Goal: Task Accomplishment & Management: Manage account settings

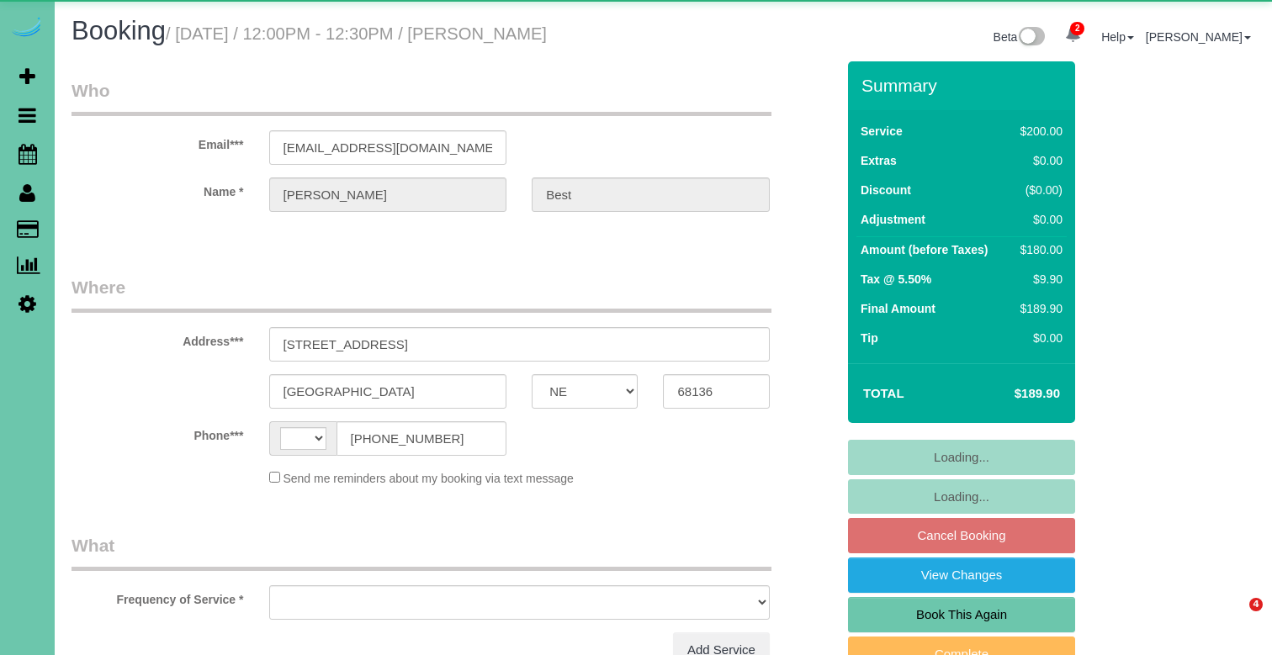
select select "NE"
select select "string:[GEOGRAPHIC_DATA]"
select select "object:635"
select select "string:fspay-3241485b-d41f-4933-a916-81d952fa993a"
select select "number:36"
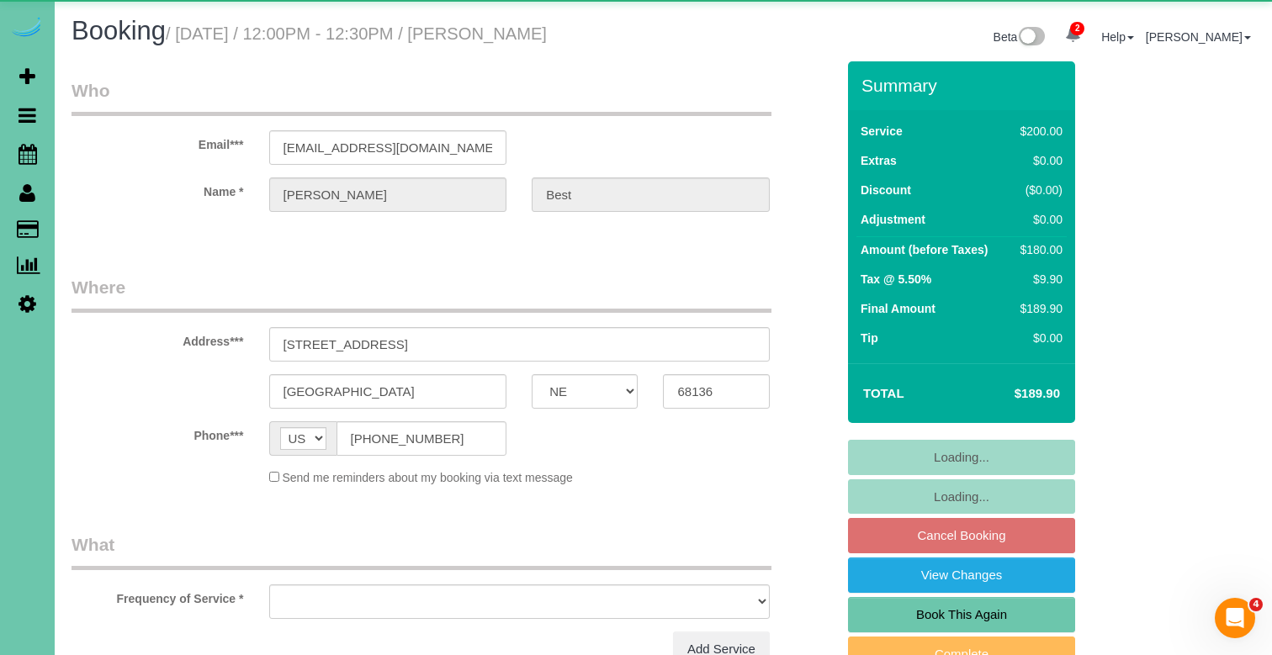
select select "number:42"
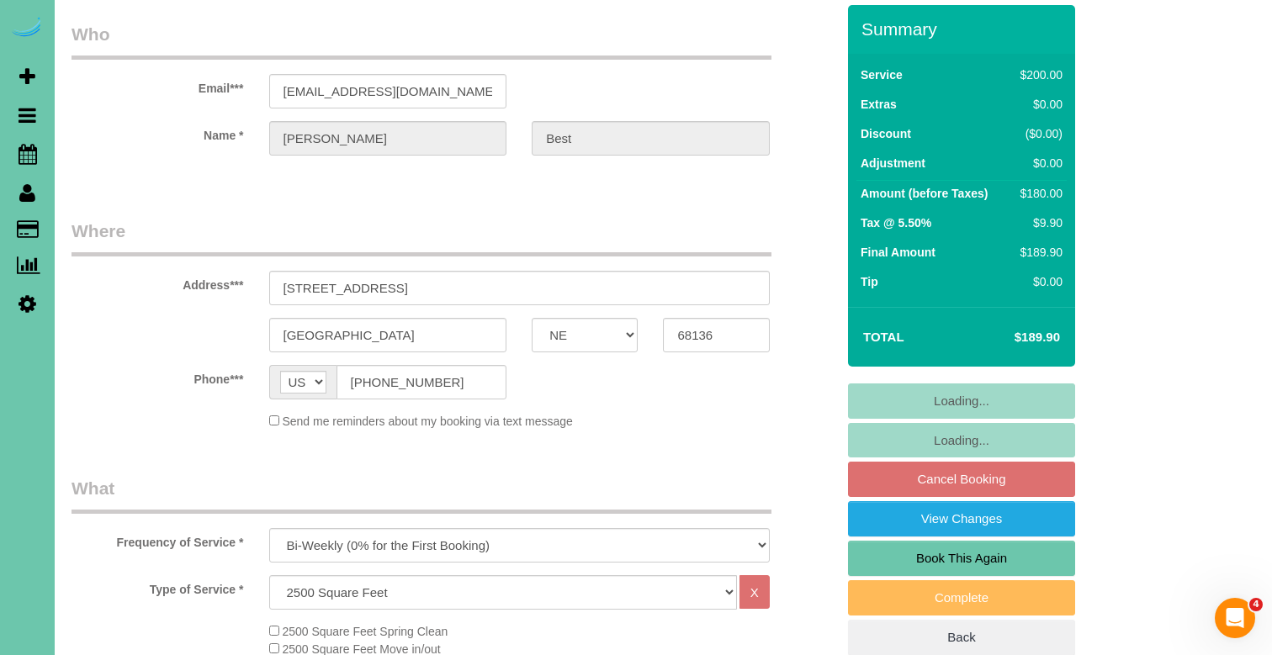
select select "object:922"
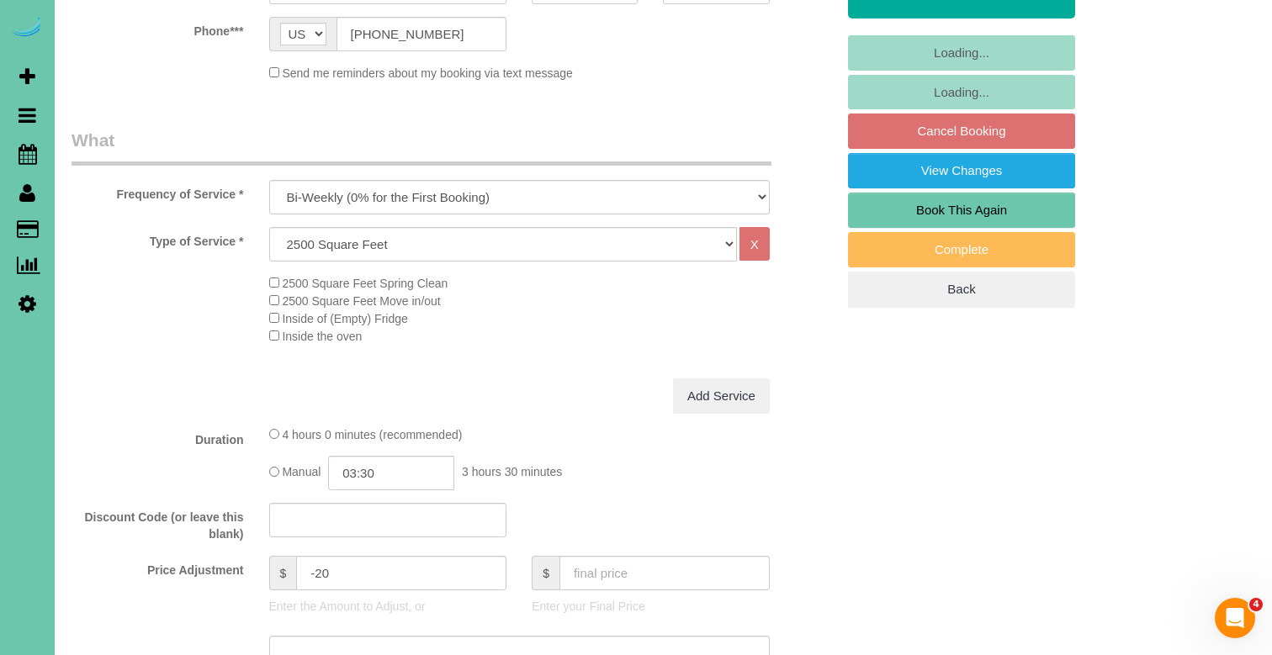
scroll to position [407, 0]
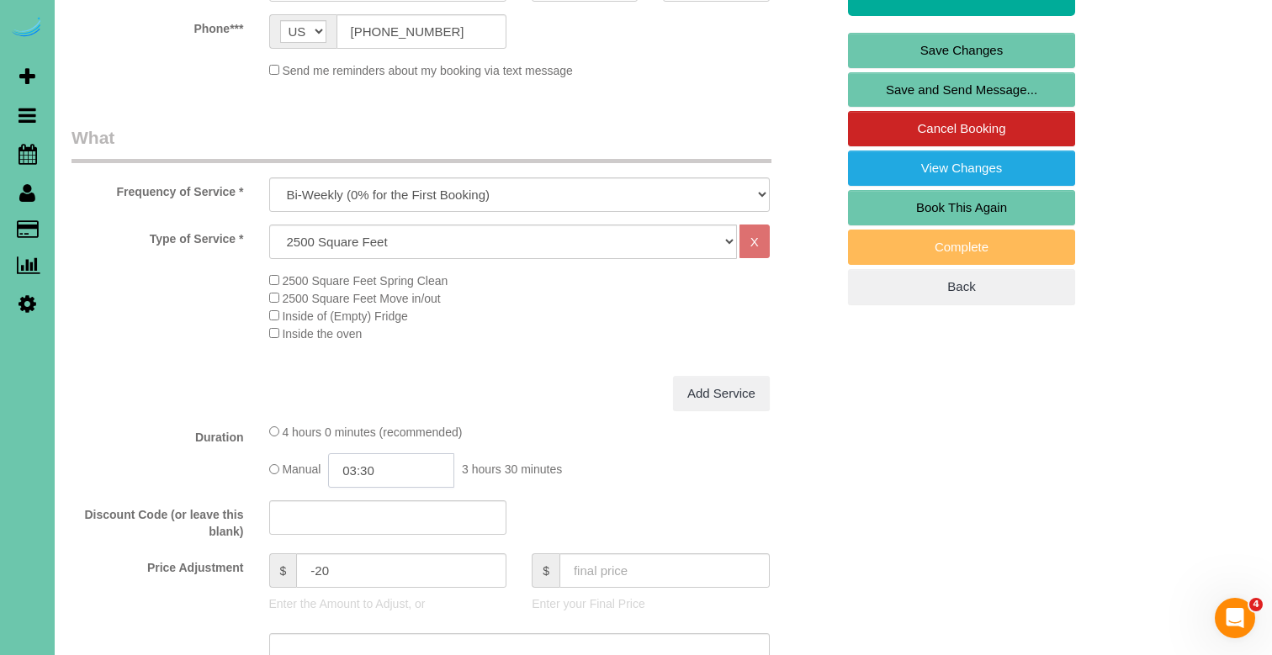
click at [414, 470] on input "03:30" at bounding box center [391, 470] width 126 height 34
type input "03:15"
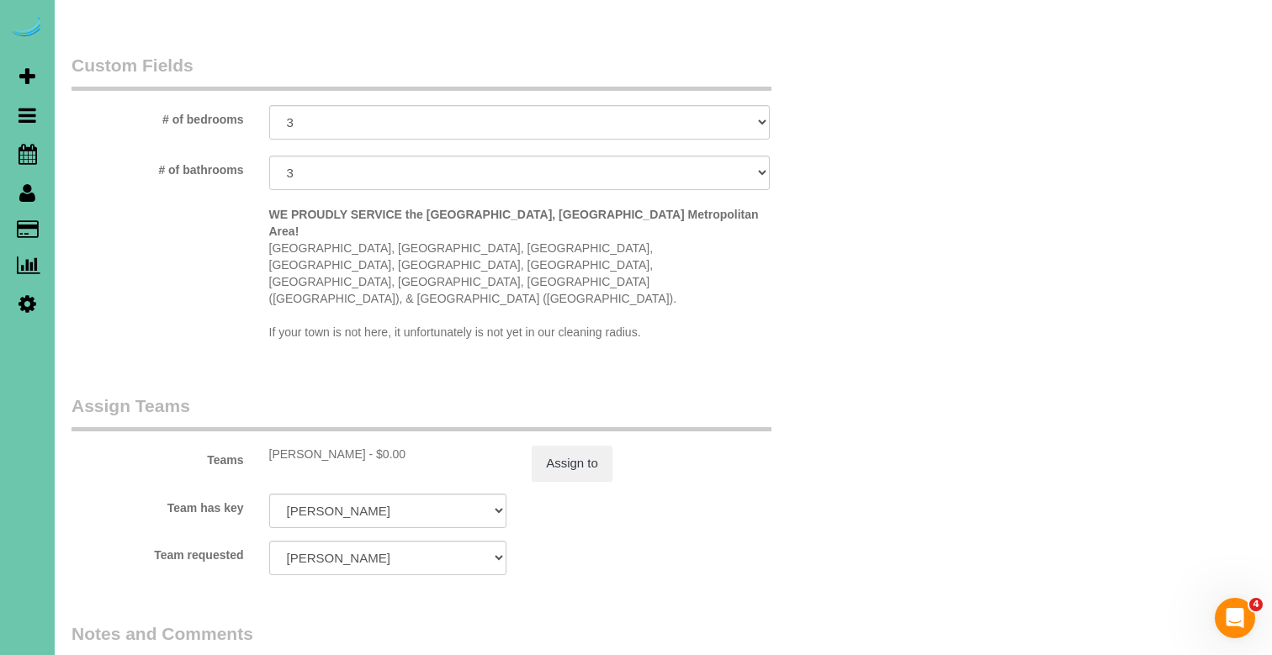
scroll to position [1570, 0]
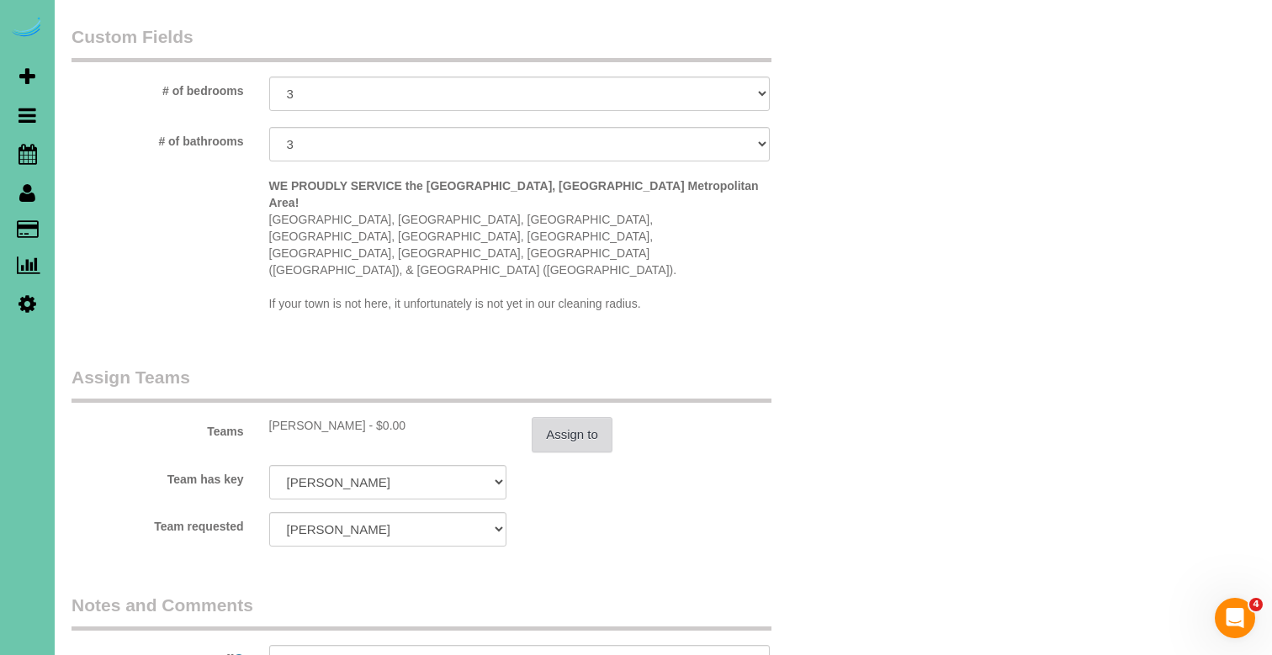
type textarea "new rate - 10/7/25"
click at [536, 417] on button "Assign to" at bounding box center [572, 434] width 81 height 35
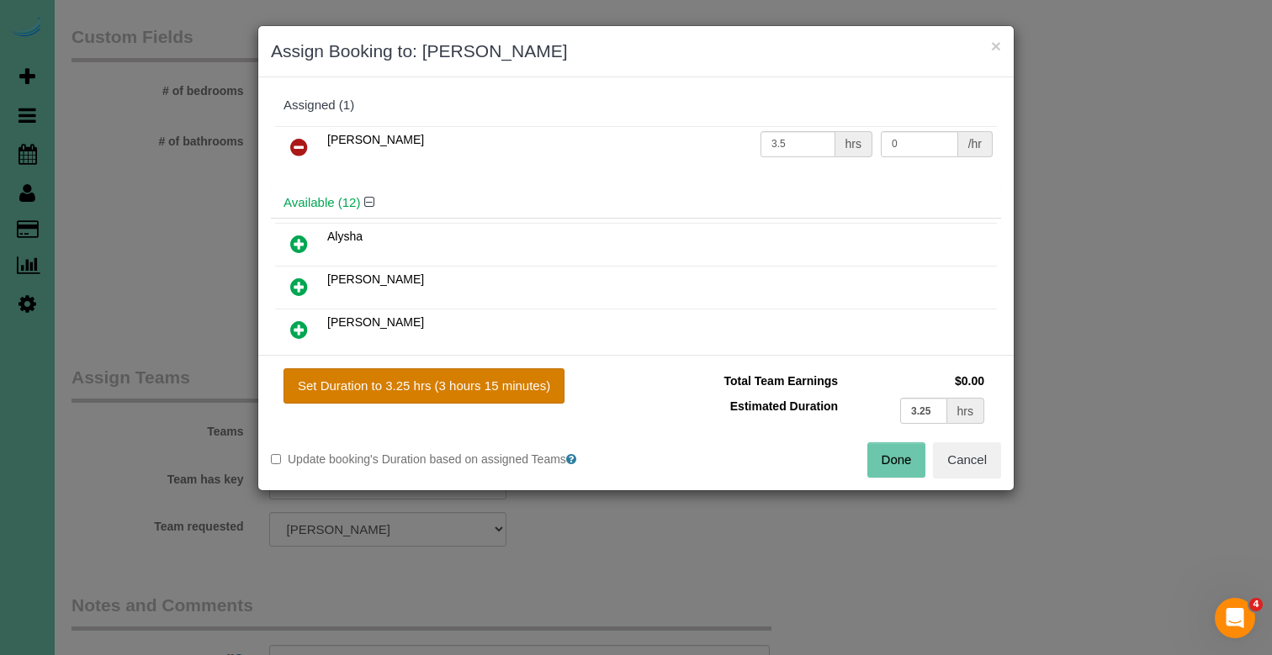
click at [509, 389] on button "Set Duration to 3.25 hrs (3 hours 15 minutes)" at bounding box center [423, 385] width 281 height 35
type input "3.25"
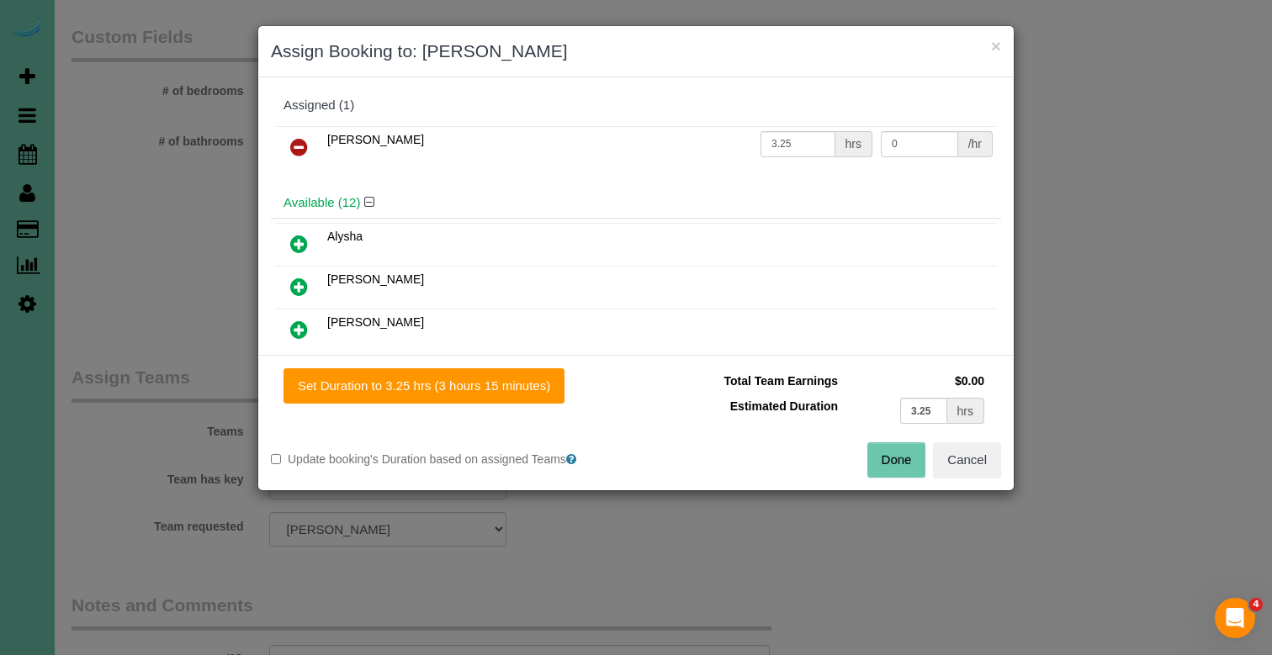
click at [867, 450] on button "Done" at bounding box center [896, 459] width 59 height 35
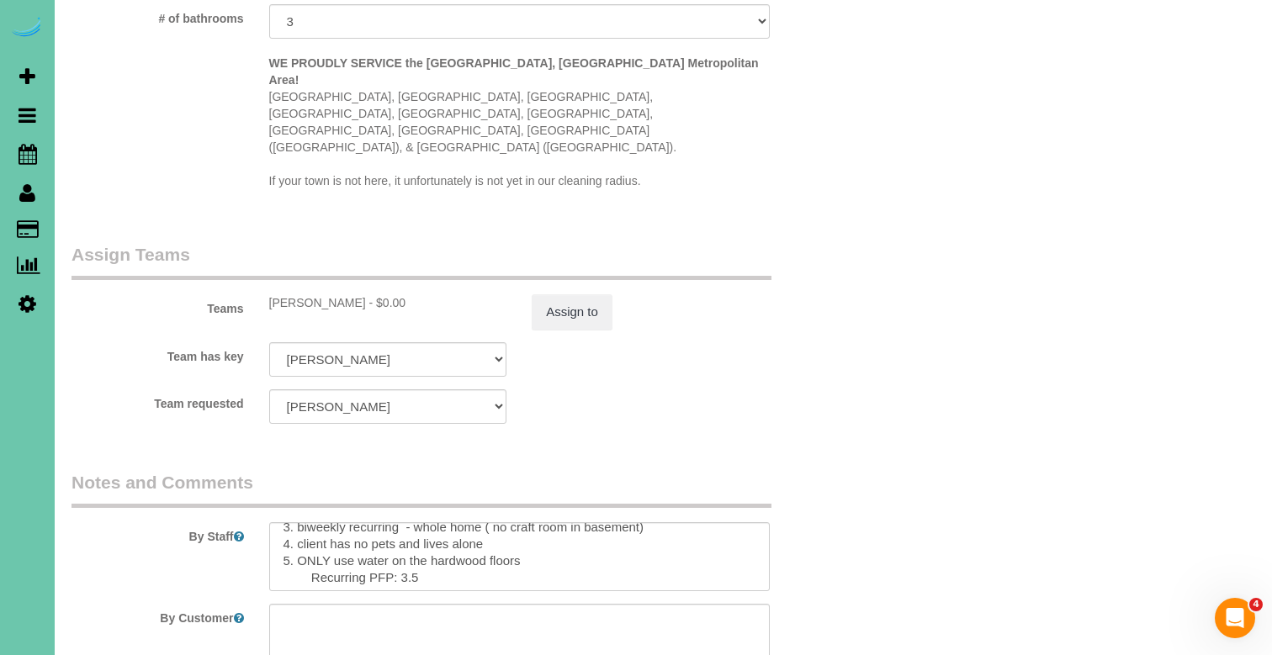
scroll to position [45, 0]
click at [412, 522] on textarea at bounding box center [519, 556] width 501 height 69
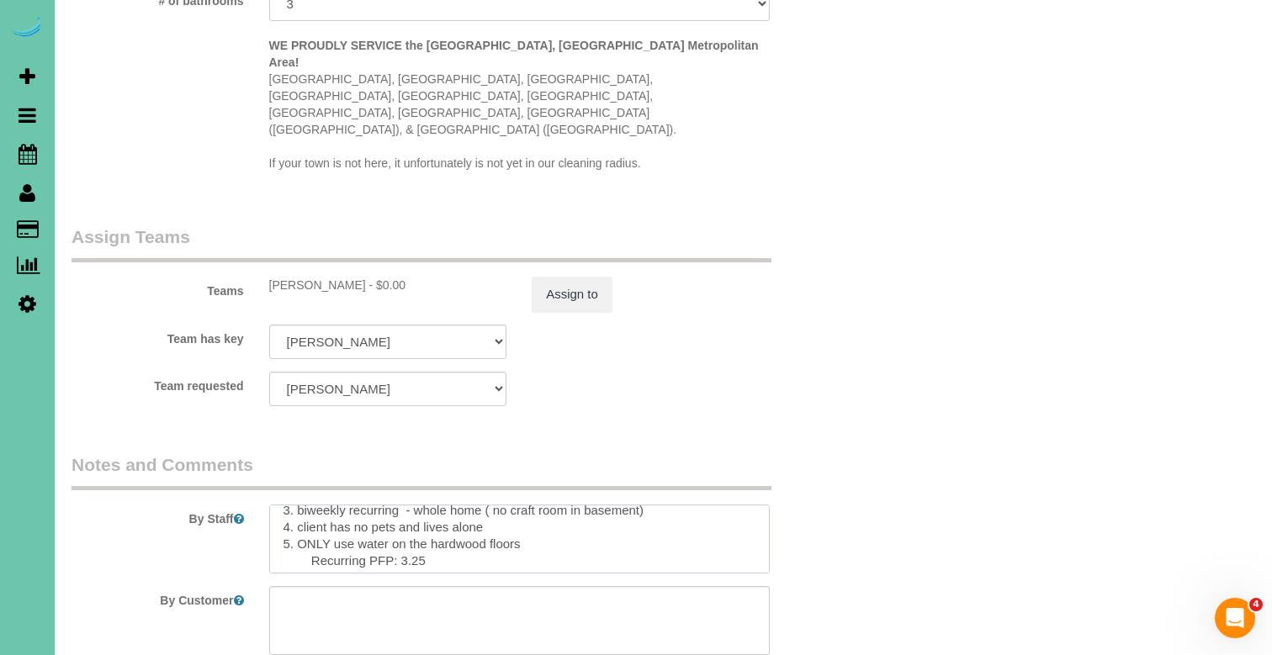
scroll to position [1718, 0]
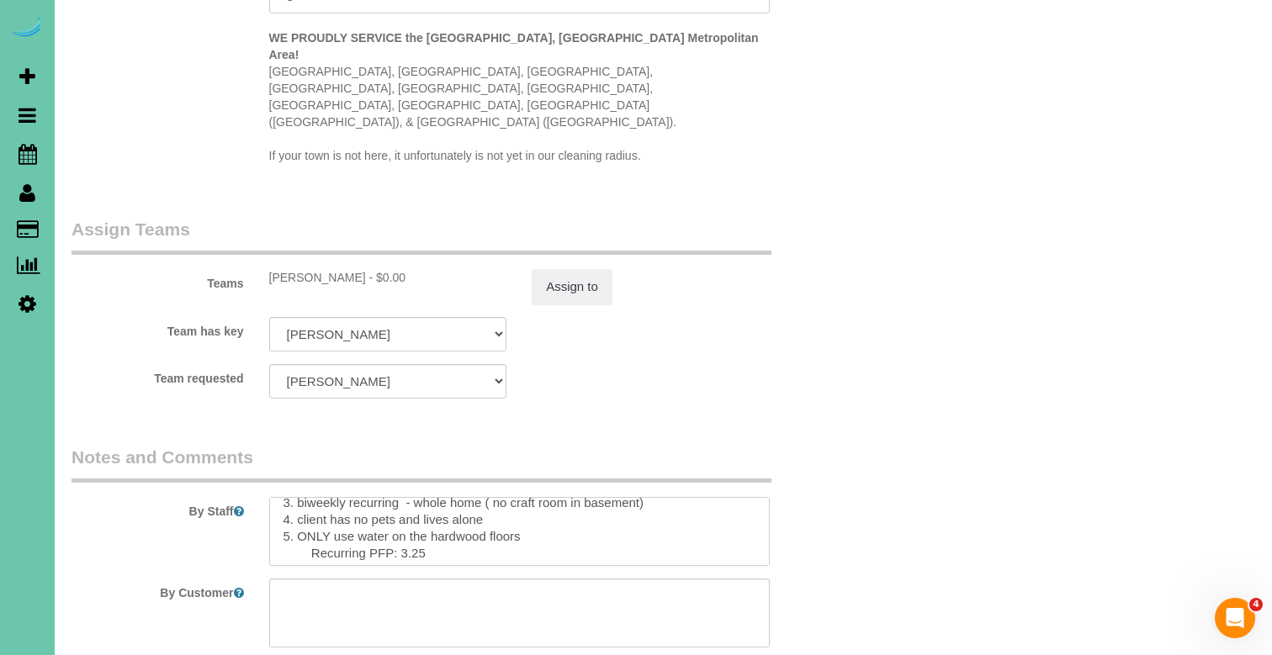
type textarea "1. credit 2. client home 3. biweekly recurring - whole home ( no craft room in …"
click at [581, 317] on div "Team has key Jaelyn Admin Aliyah Alysha Andrea Angie Anny Audrey Claudia Daylin…" at bounding box center [453, 334] width 789 height 34
click at [581, 269] on button "Assign to" at bounding box center [572, 286] width 81 height 35
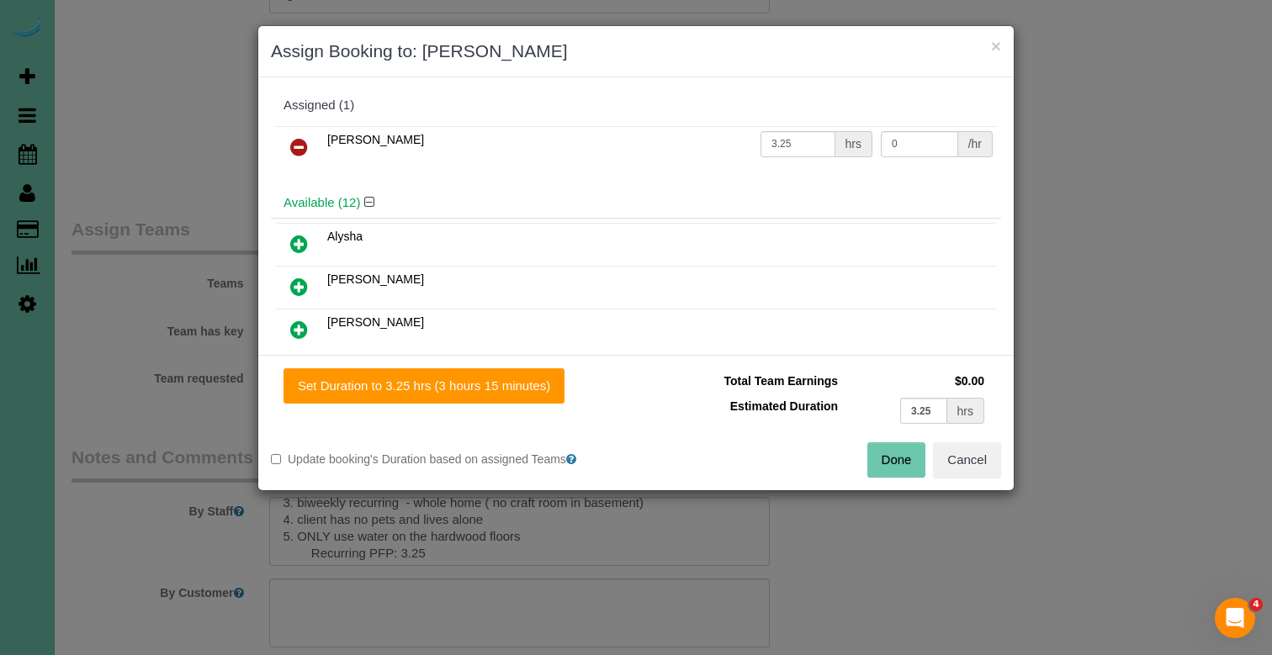
click at [880, 456] on button "Done" at bounding box center [896, 459] width 59 height 35
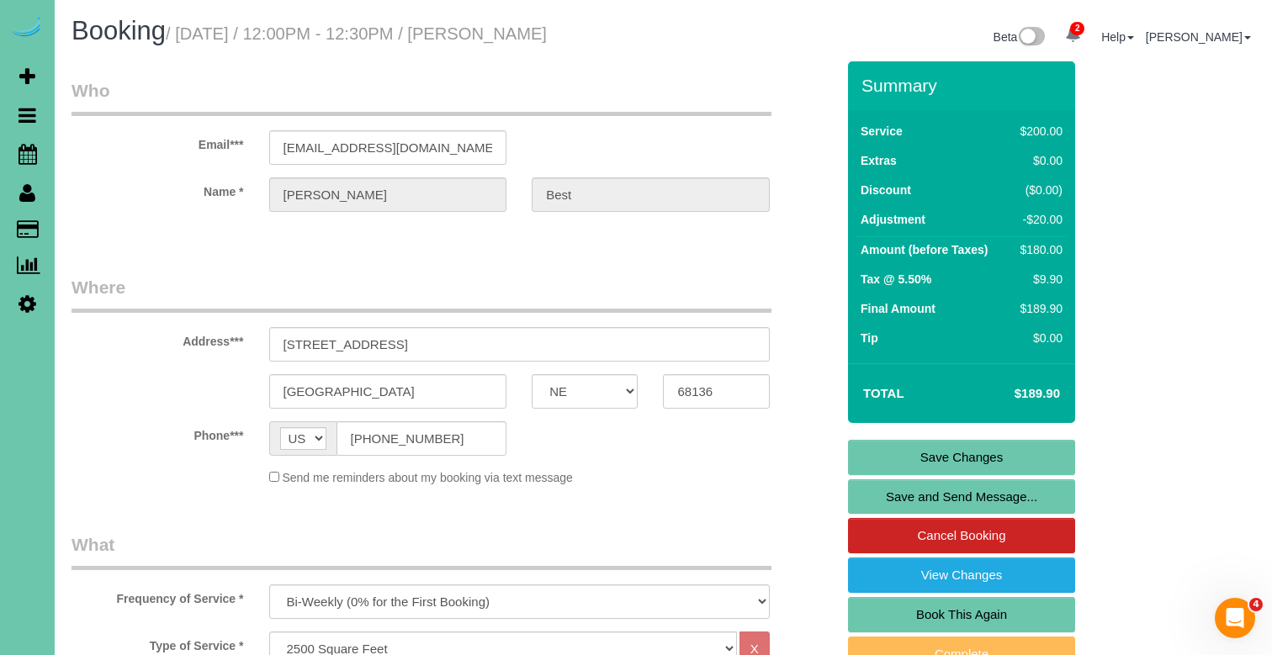
scroll to position [-1, 0]
click at [887, 452] on link "Save Changes" at bounding box center [961, 457] width 227 height 35
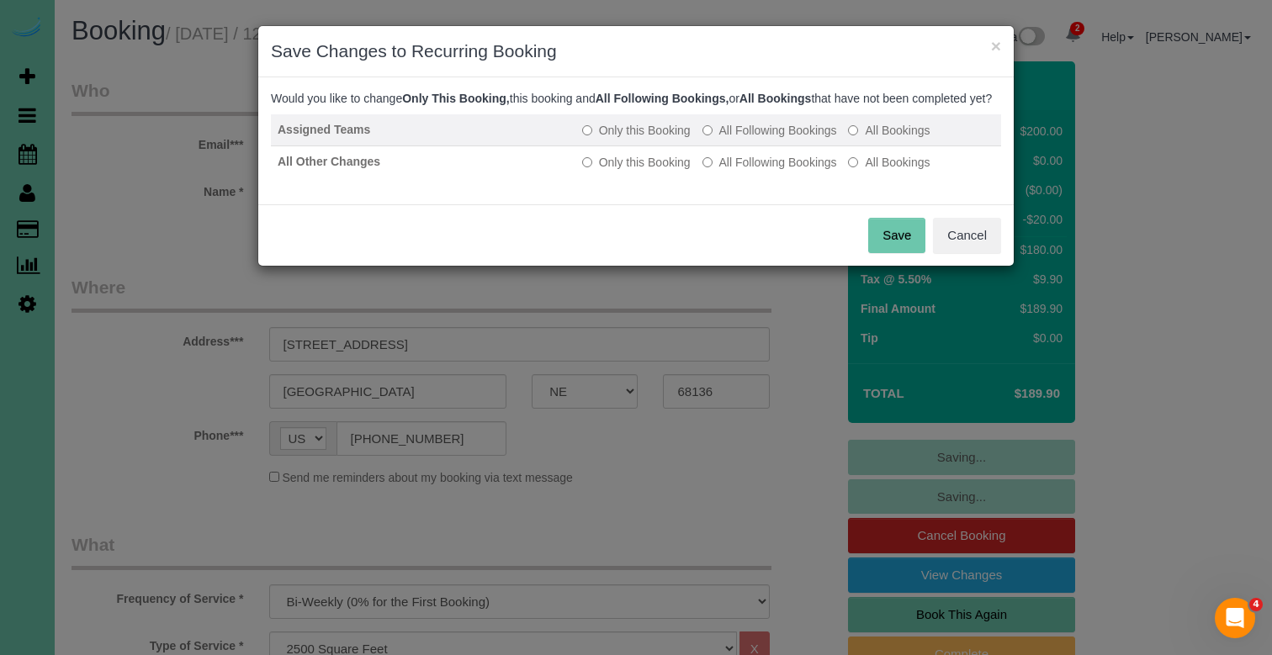
click at [738, 139] on label "All Following Bookings" at bounding box center [769, 130] width 135 height 17
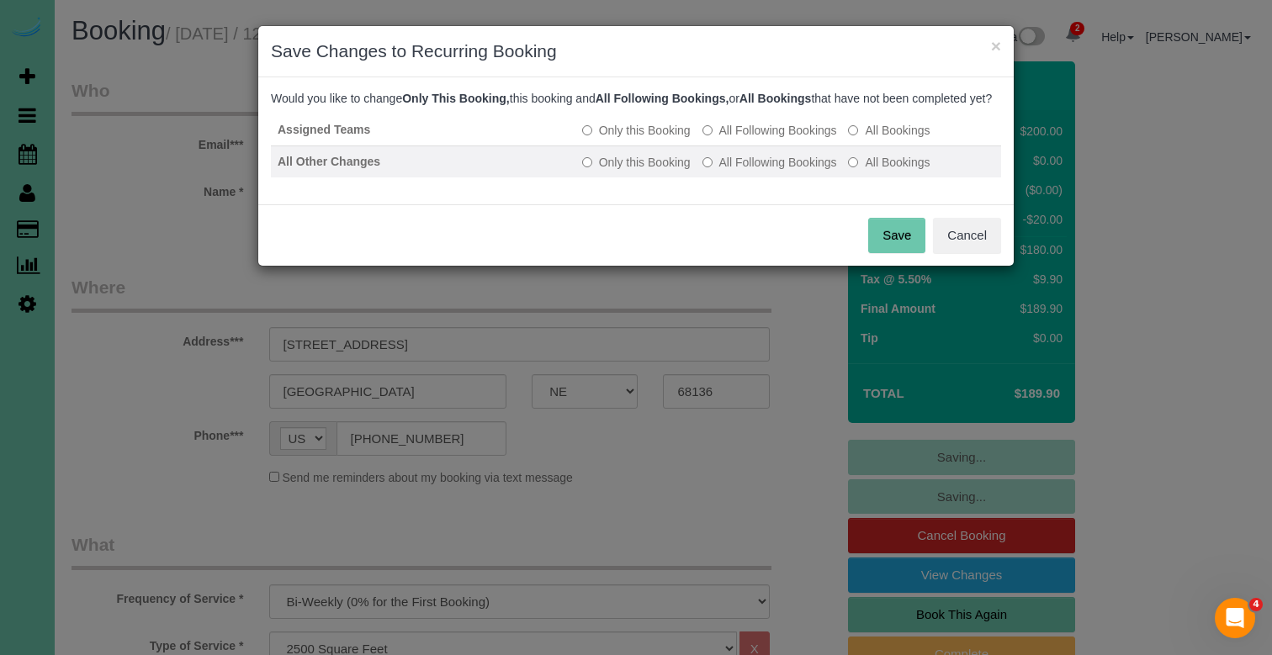
click at [738, 171] on label "All Following Bookings" at bounding box center [769, 162] width 135 height 17
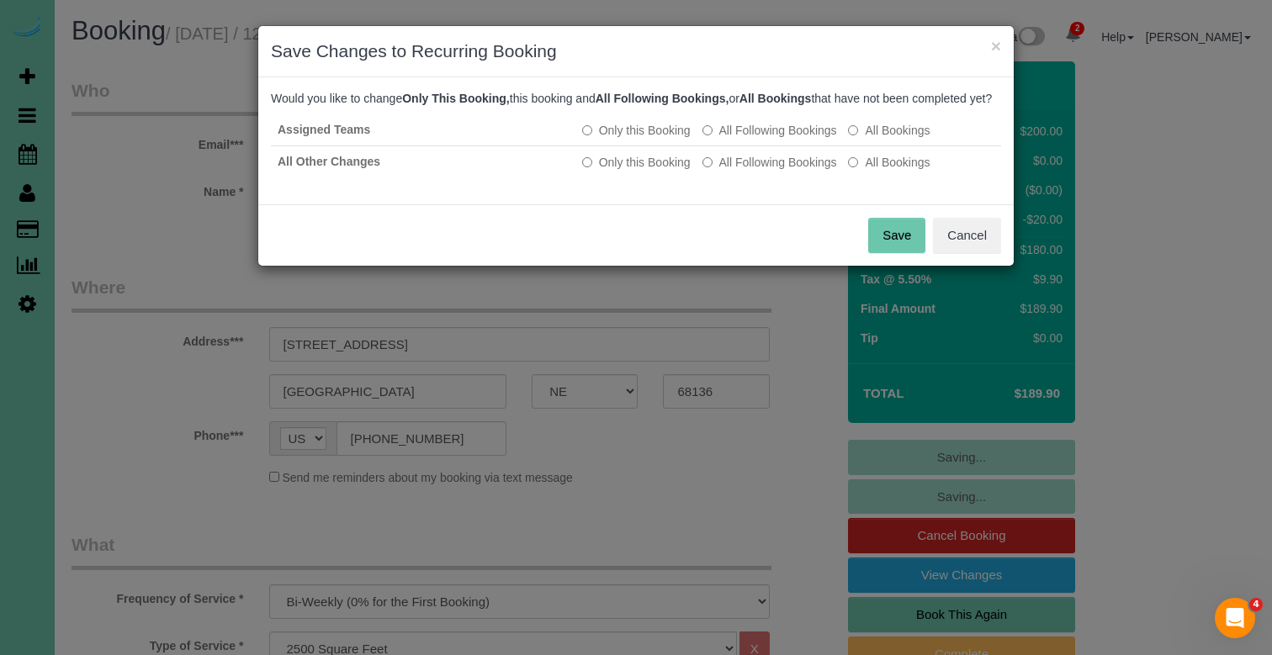
click at [903, 244] on button "Save" at bounding box center [896, 235] width 57 height 35
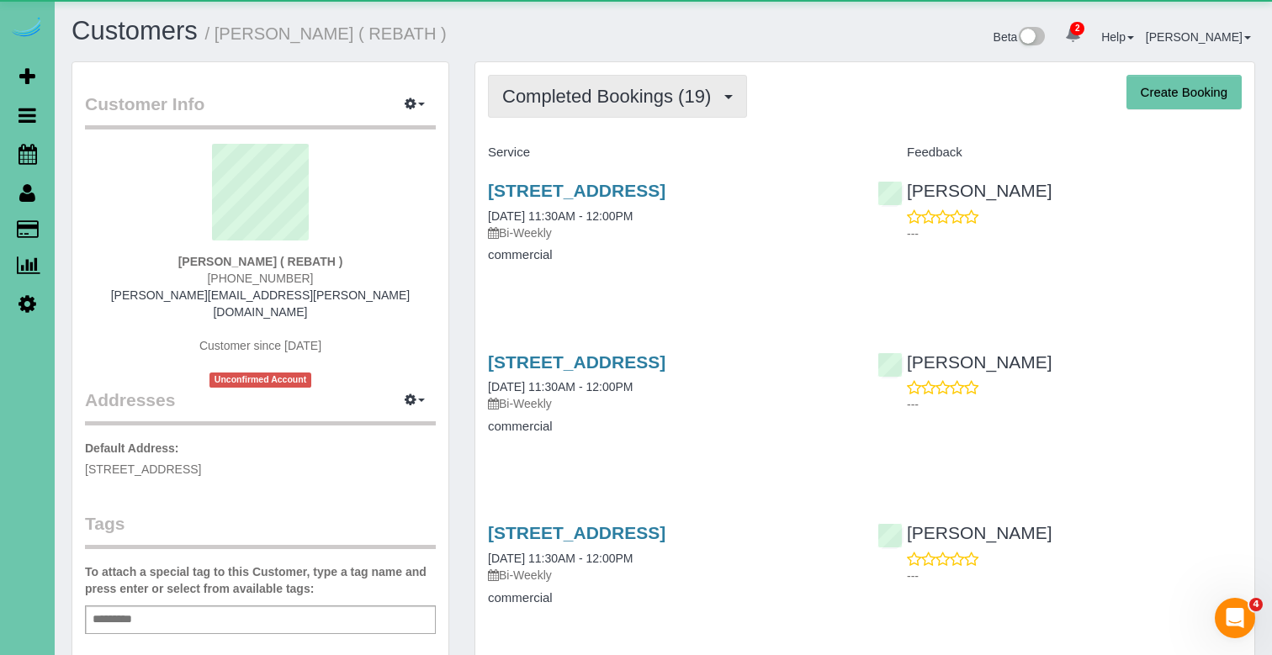
click at [568, 91] on span "Completed Bookings (19)" at bounding box center [610, 96] width 217 height 21
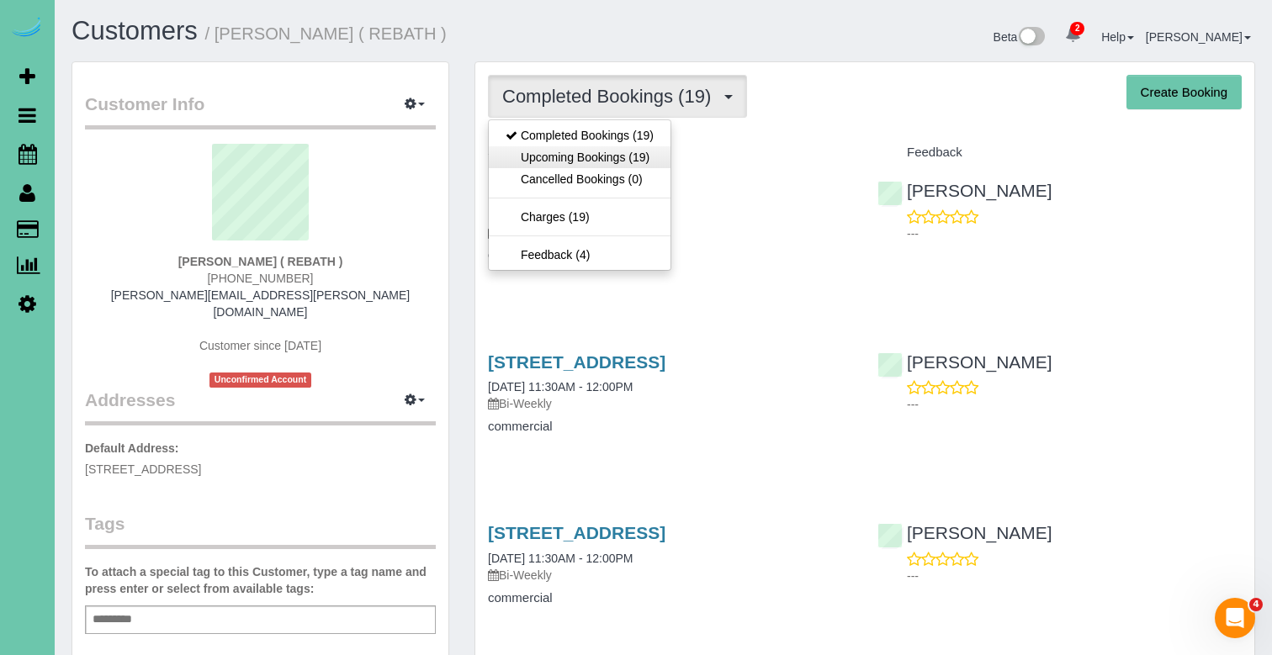
click at [562, 157] on link "Upcoming Bookings (19)" at bounding box center [580, 157] width 182 height 22
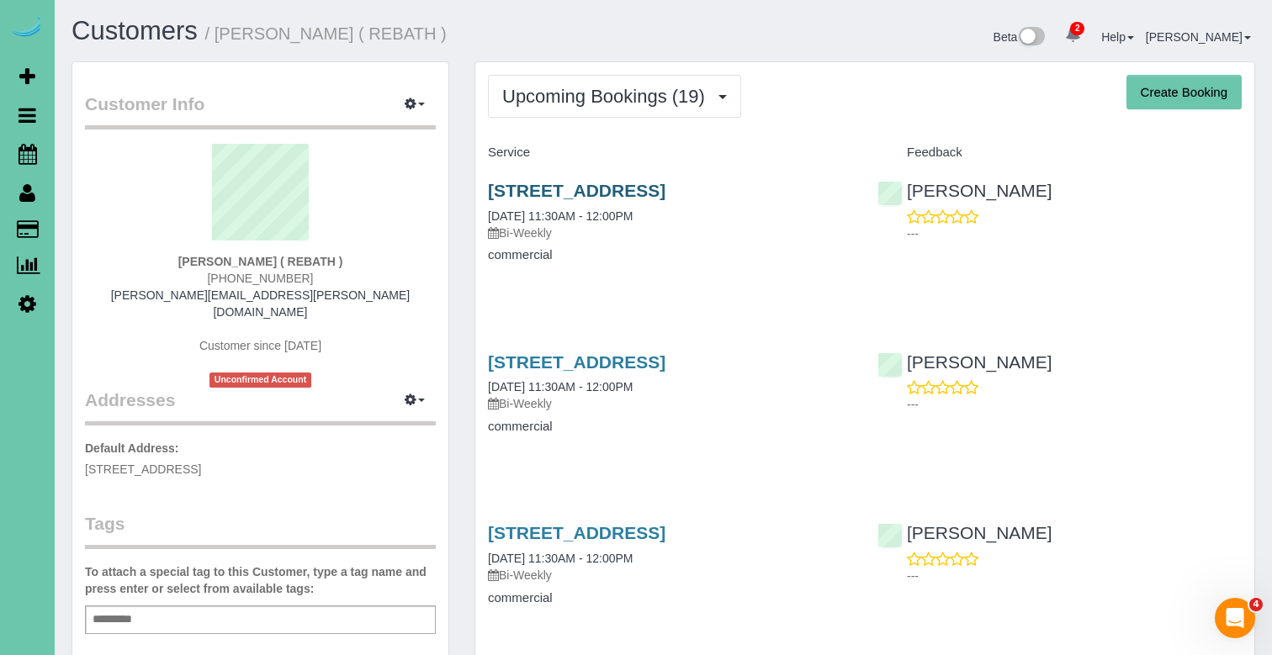
click at [571, 186] on link "6123 S 90th St, Omaha, NE 68127" at bounding box center [577, 190] width 178 height 19
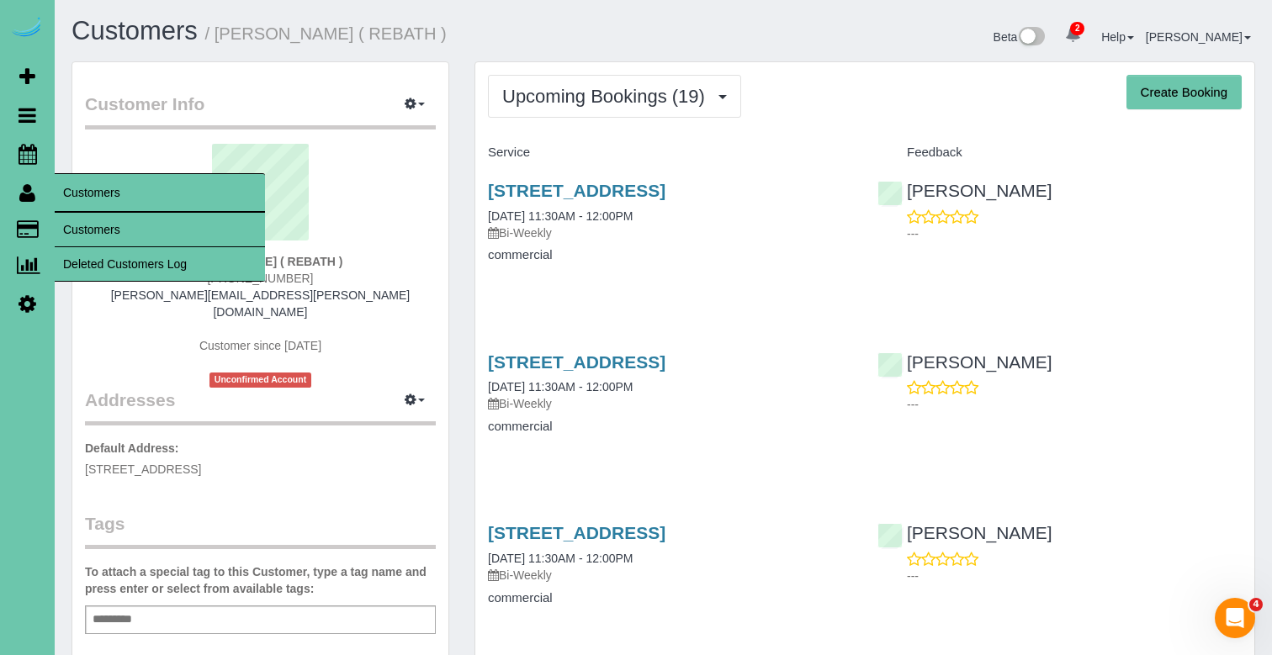
click at [84, 205] on span "Customers" at bounding box center [160, 192] width 210 height 39
click at [84, 218] on link "Customers" at bounding box center [160, 230] width 210 height 34
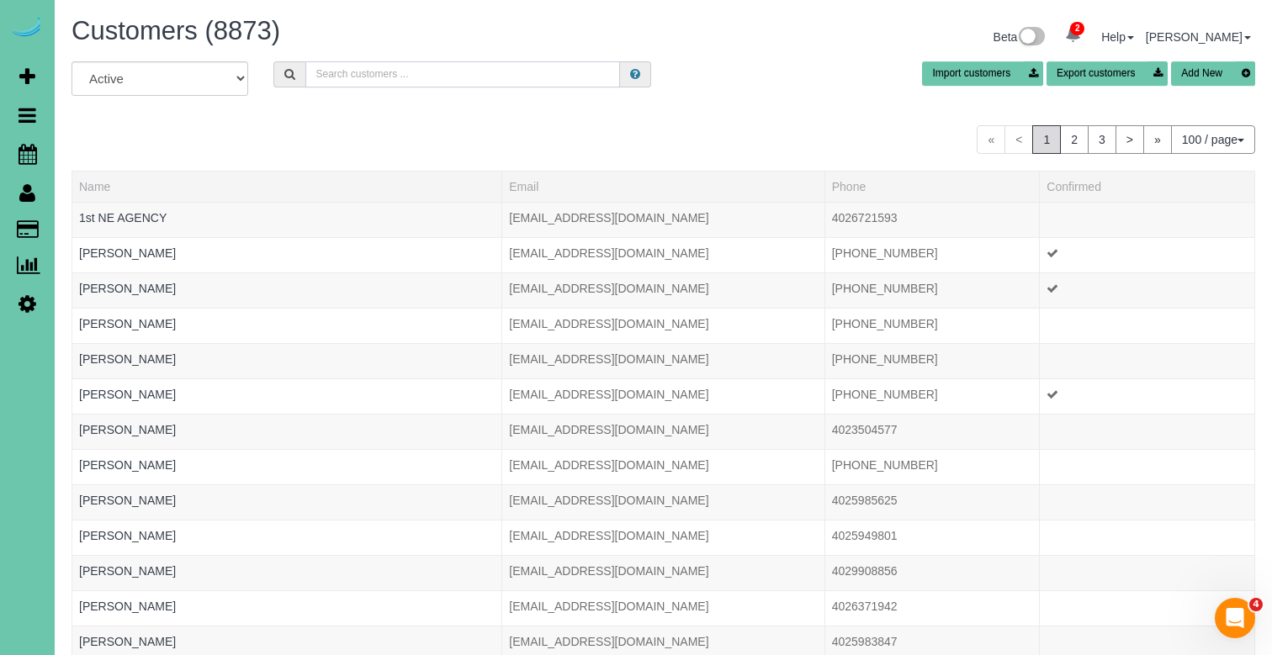
click at [379, 72] on input "text" at bounding box center [462, 74] width 315 height 26
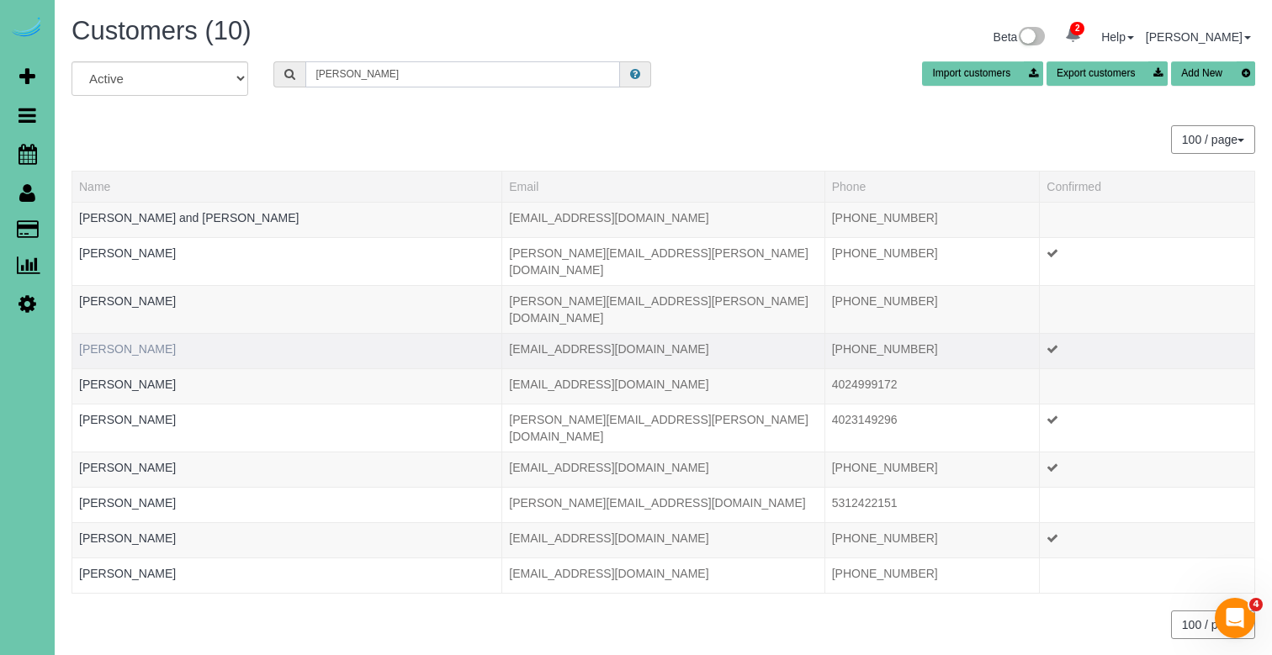
type input "kelly b"
click at [135, 342] on link "[PERSON_NAME]" at bounding box center [127, 348] width 97 height 13
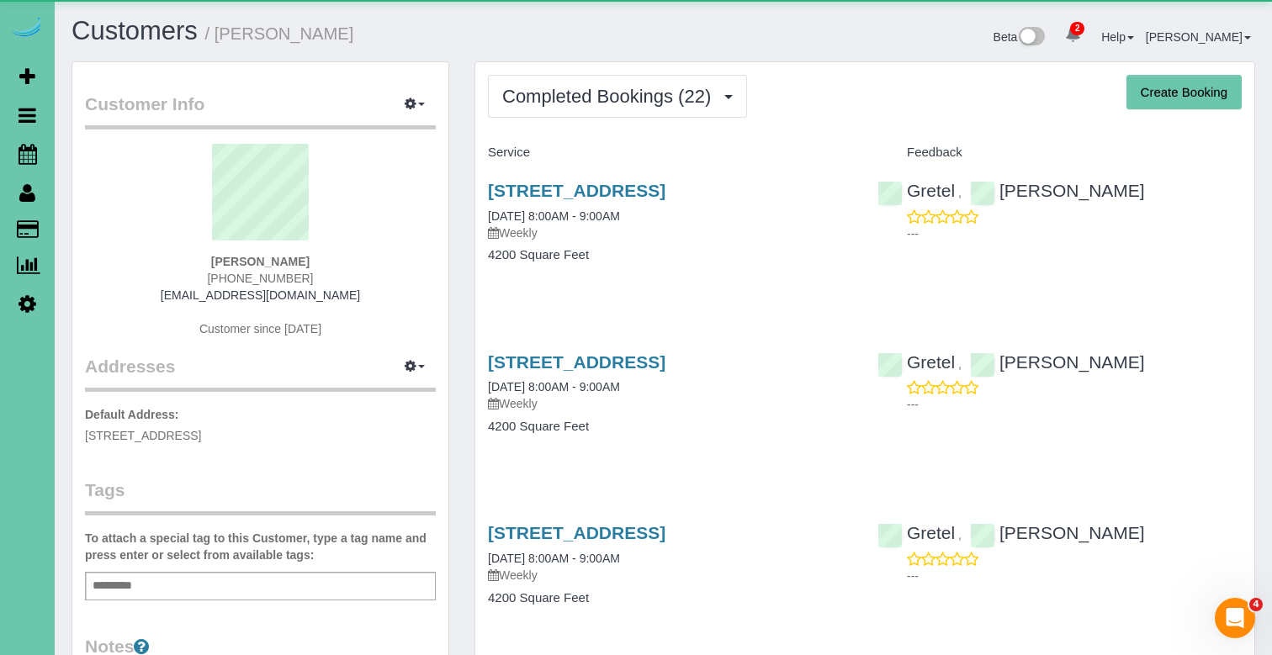
click at [548, 178] on div "12360 Elk Ridge Circle, Papillion, NE 68046 09/16/2025 8:00AM - 9:00AM Weekly 4…" at bounding box center [669, 232] width 389 height 130
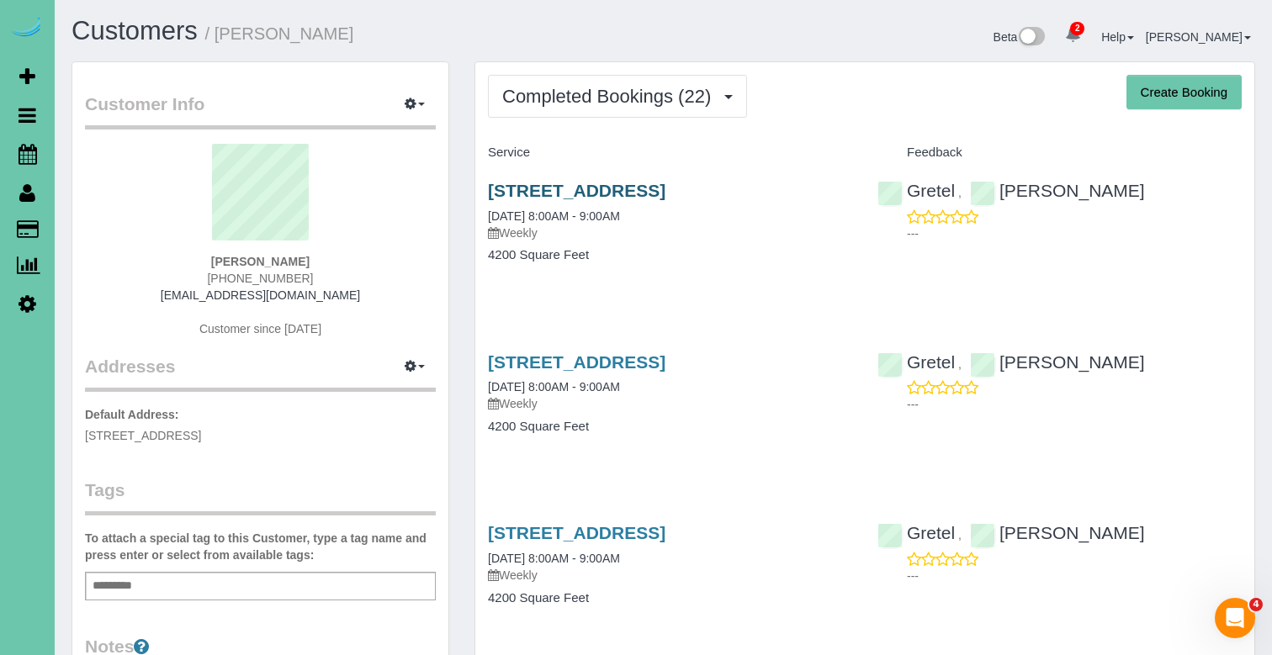
click at [543, 194] on link "[STREET_ADDRESS]" at bounding box center [577, 190] width 178 height 19
click at [583, 103] on span "Completed Bookings (22)" at bounding box center [610, 96] width 217 height 21
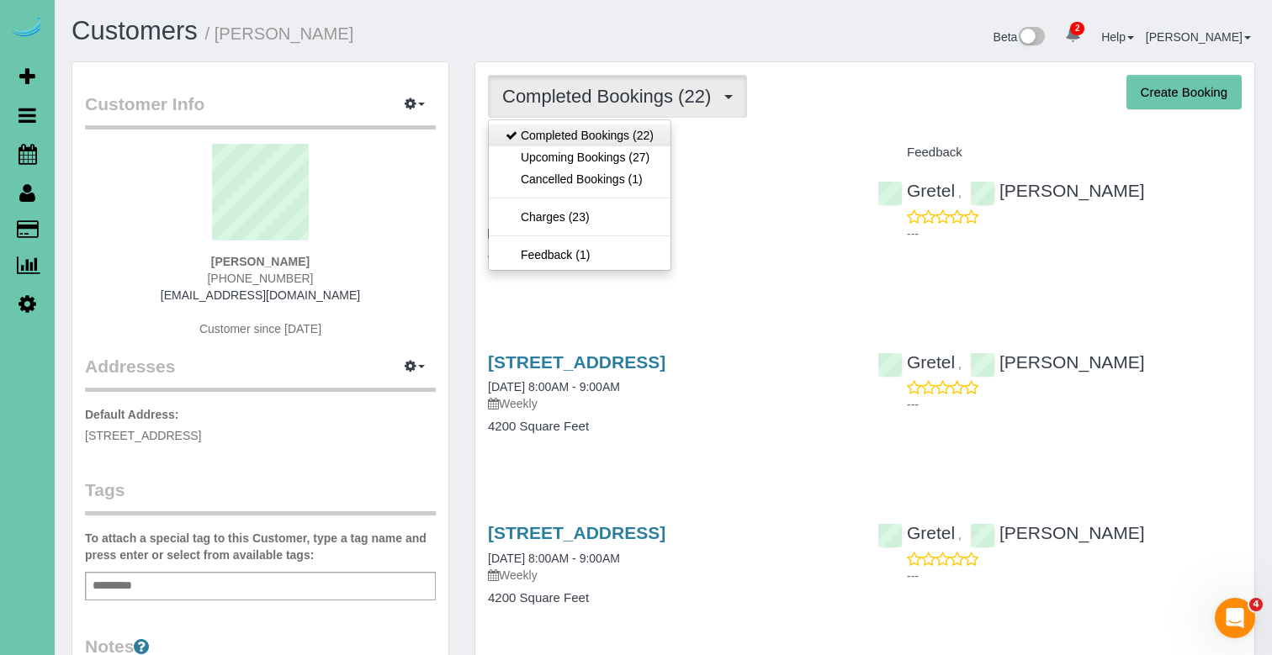
drag, startPoint x: 585, startPoint y: 167, endPoint x: 619, endPoint y: 132, distance: 49.4
click at [610, 156] on link "Upcoming Bookings (27)" at bounding box center [580, 157] width 182 height 22
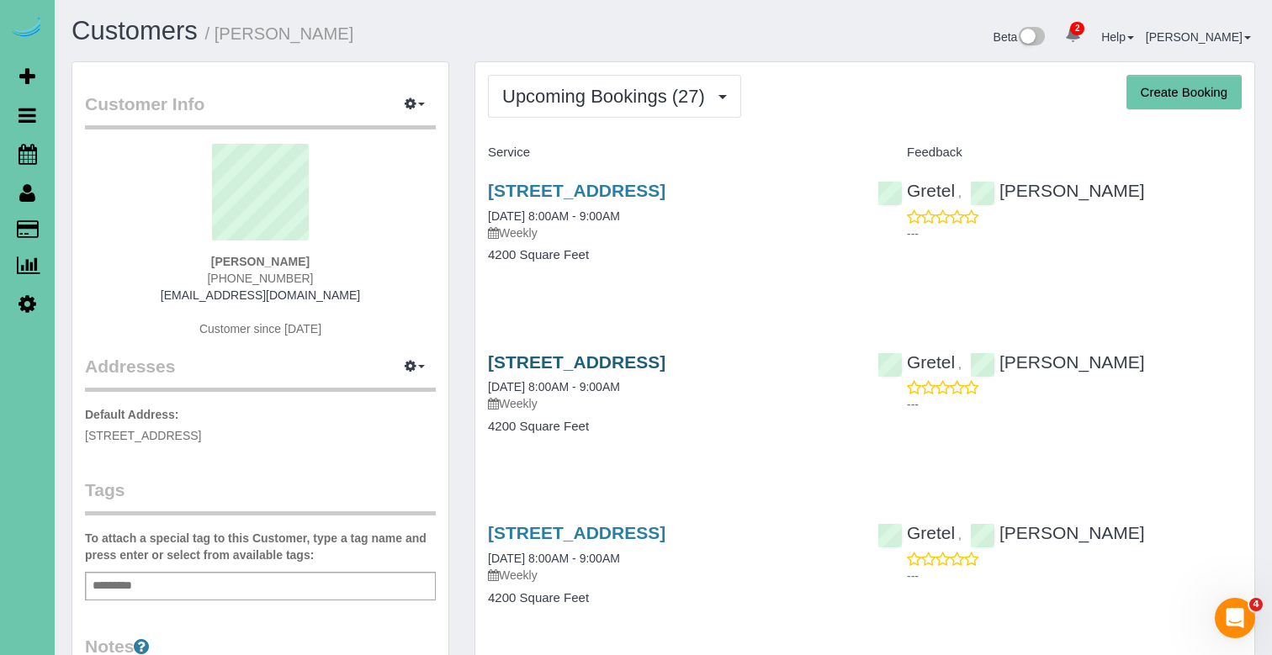
click at [518, 356] on link "12360 Elk Ridge Circle, Papillion, NE 68046" at bounding box center [577, 361] width 178 height 19
click at [589, 190] on link "12360 Elk Ridge Circle, Papillion, NE 68046" at bounding box center [577, 190] width 178 height 19
click at [596, 86] on span "Upcoming Bookings (27)" at bounding box center [607, 96] width 211 height 21
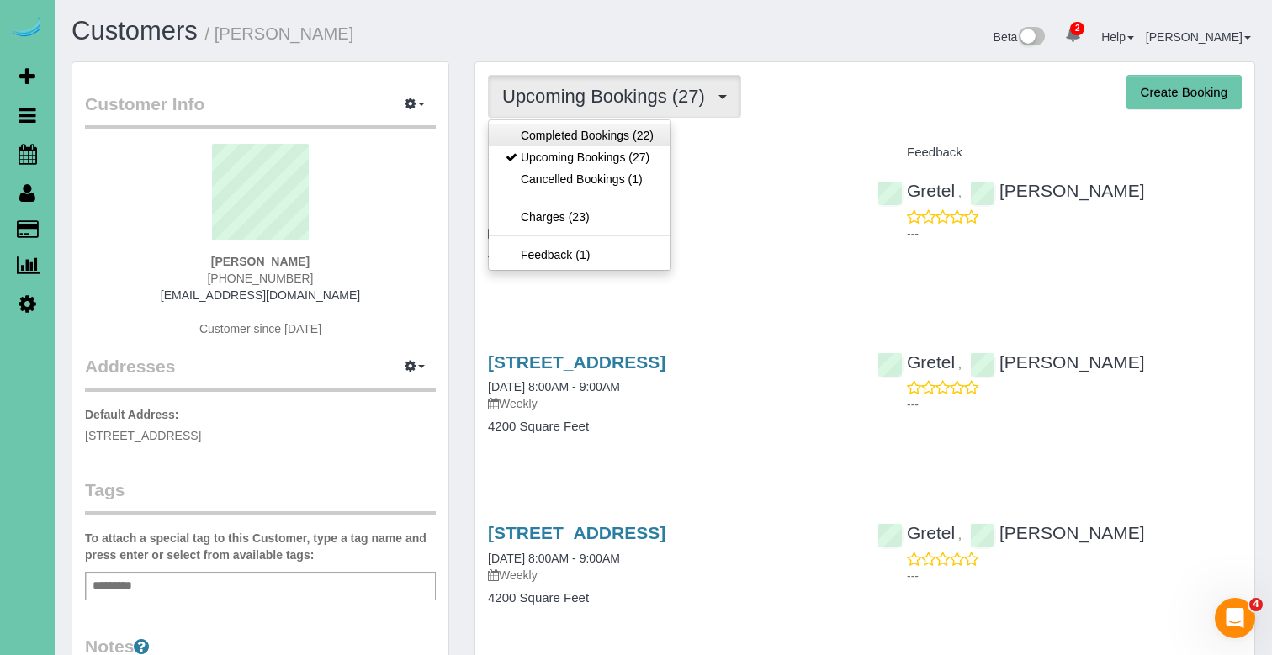
click at [578, 135] on link "Completed Bookings (22)" at bounding box center [580, 136] width 182 height 22
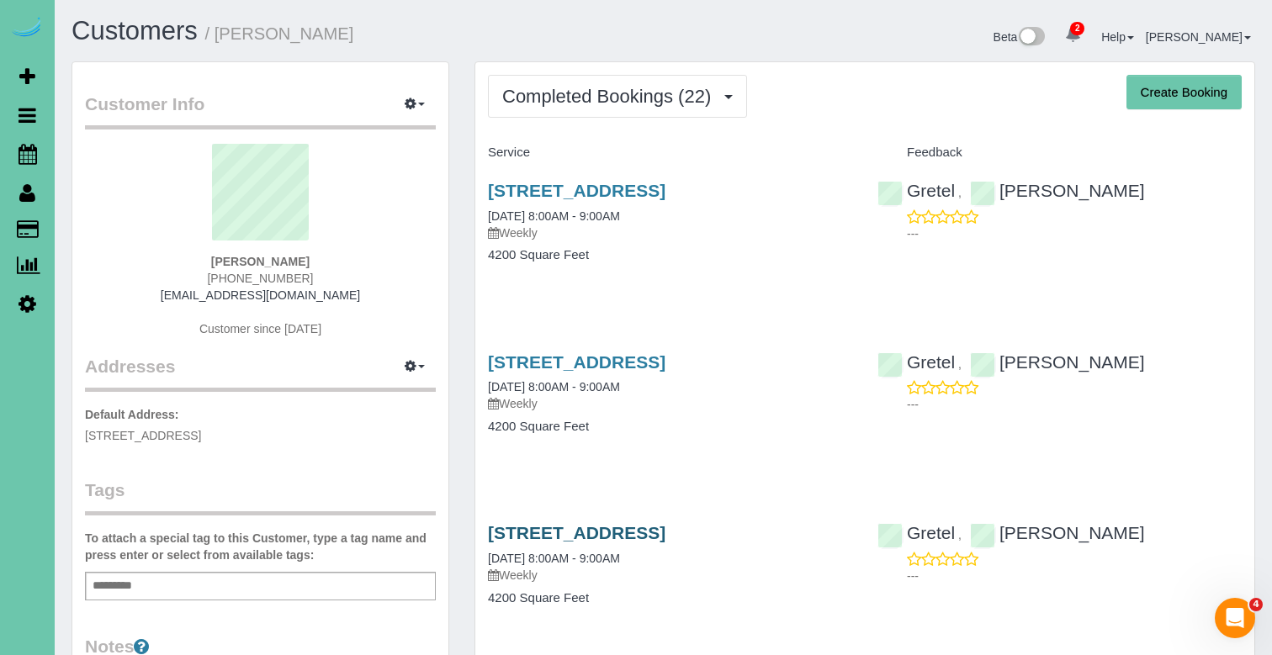
click at [501, 533] on link "12360 Elk Ridge Circle, Papillion, NE 68046" at bounding box center [577, 532] width 178 height 19
click at [646, 374] on div "12360 Elk Ridge Circle, Papillion, NE 68046 09/09/2025 8:00AM - 9:00AM Weekly" at bounding box center [670, 382] width 364 height 61
click at [646, 368] on link "12360 Elk Ridge Circle, Papillion, NE 68046" at bounding box center [577, 361] width 178 height 19
click at [676, 99] on span "Completed Bookings (22)" at bounding box center [610, 96] width 217 height 21
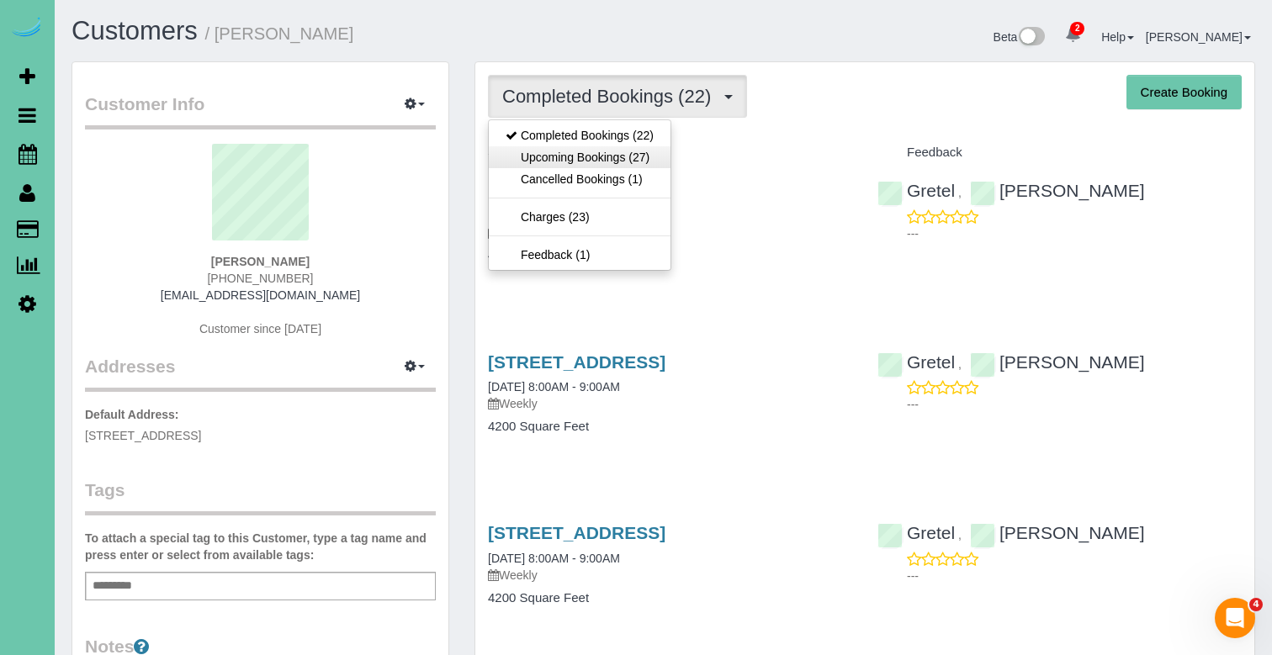
click at [646, 156] on link "Upcoming Bookings (27)" at bounding box center [580, 157] width 182 height 22
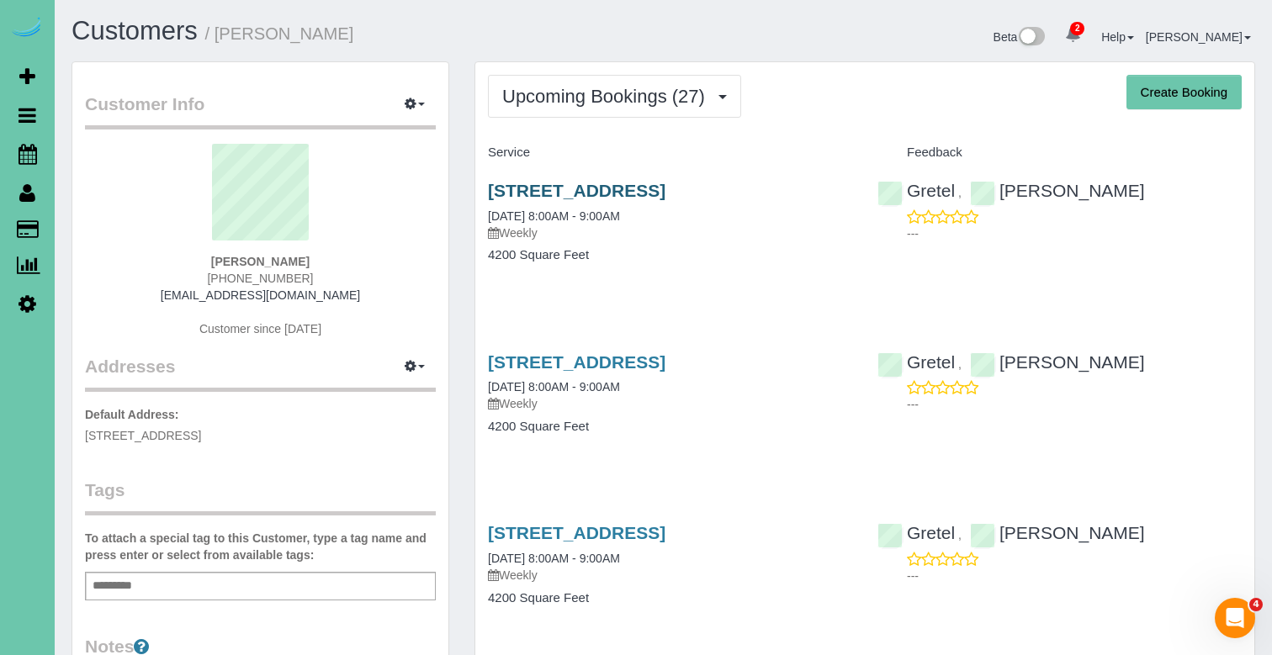
click at [627, 183] on link "12360 Elk Ridge Circle, Papillion, NE 68046" at bounding box center [577, 190] width 178 height 19
click at [665, 361] on link "12360 Elk Ridge Circle, Papillion, NE 68046" at bounding box center [577, 361] width 178 height 19
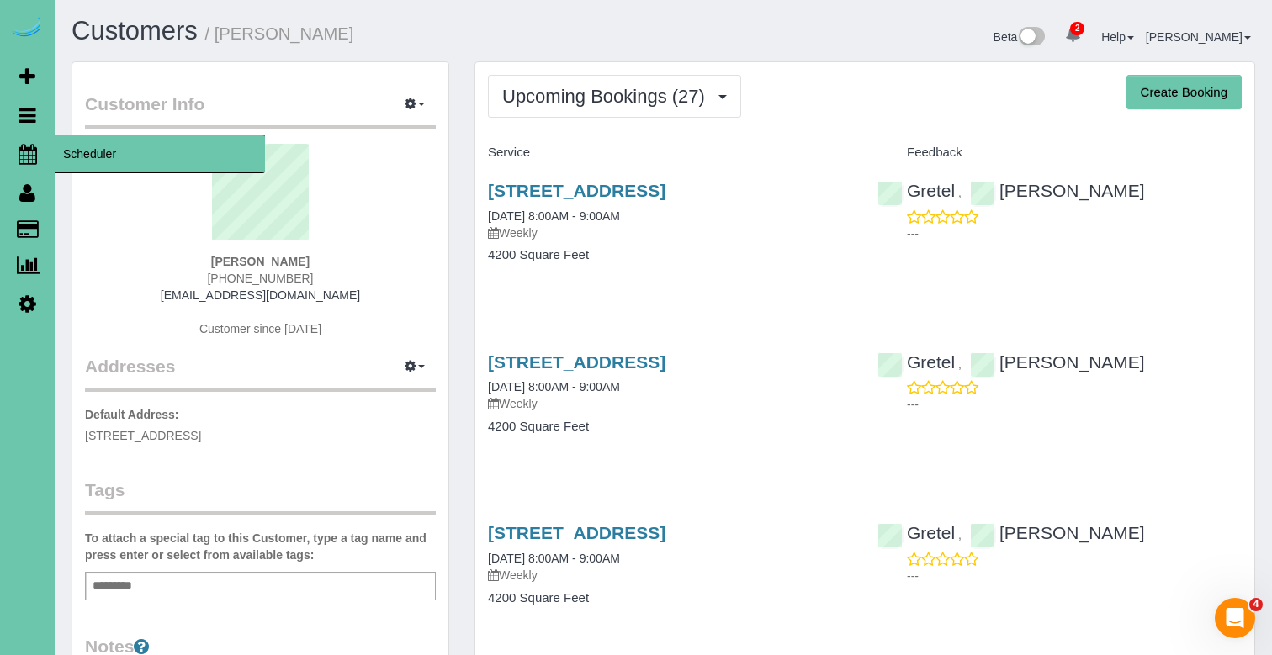
click at [36, 155] on icon at bounding box center [28, 154] width 19 height 20
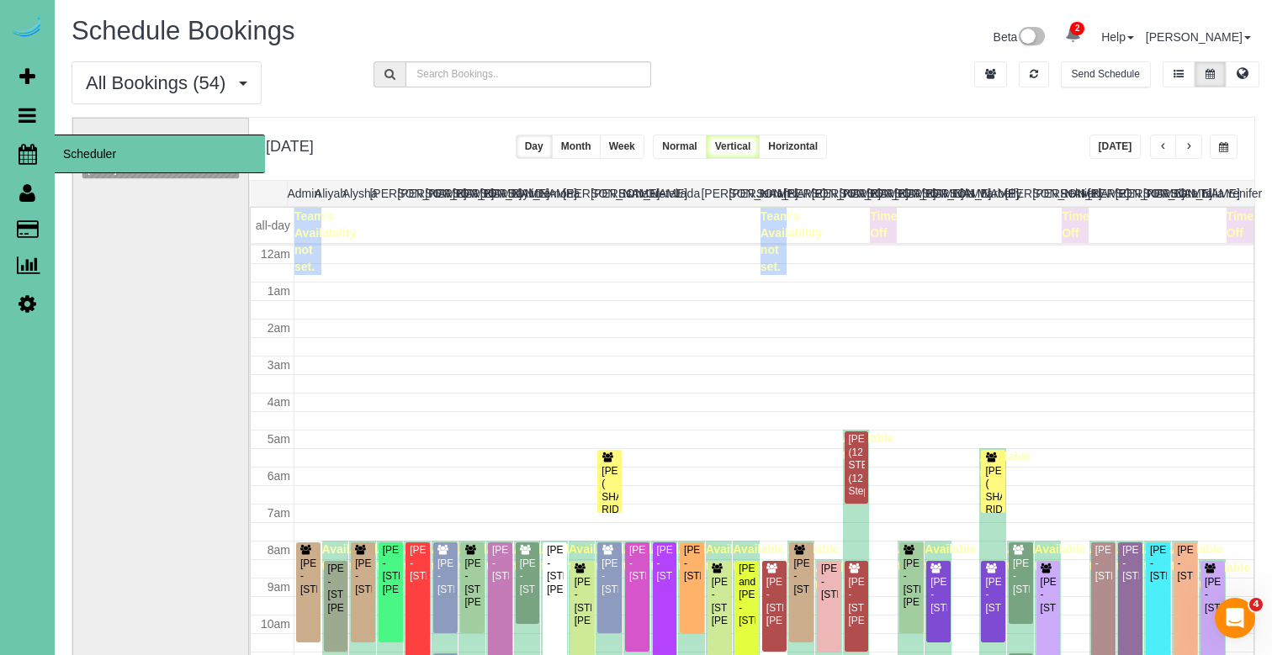
scroll to position [223, 0]
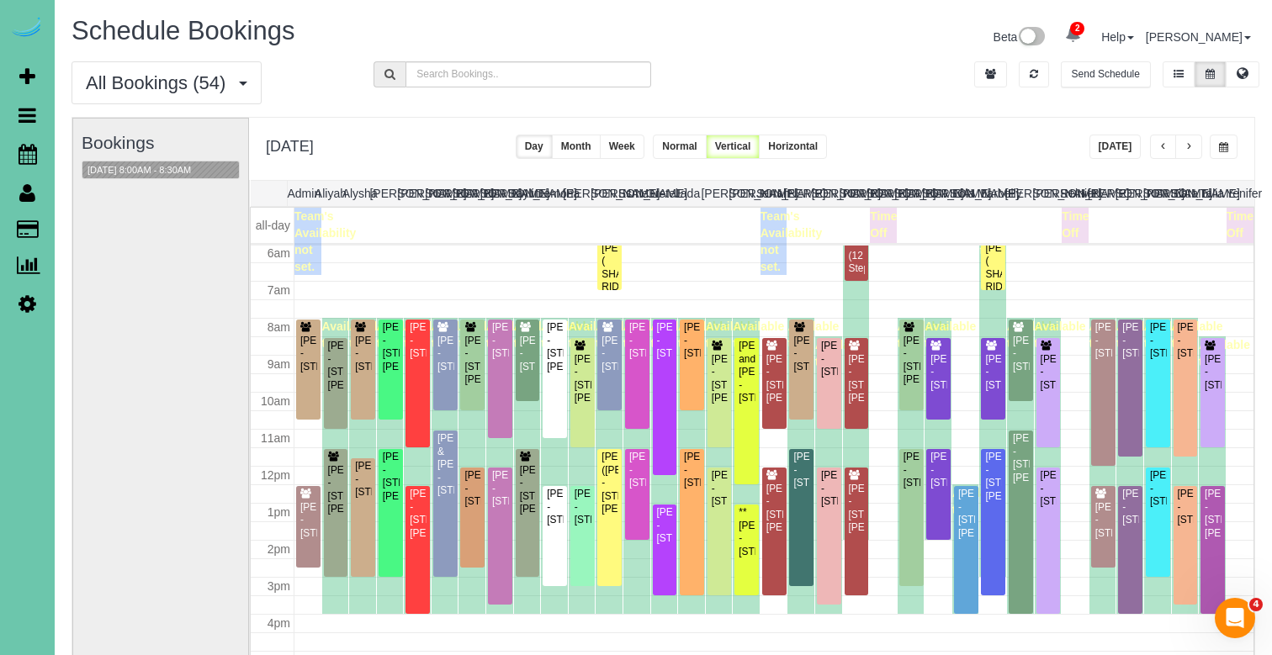
click at [1232, 157] on button "button" at bounding box center [1224, 147] width 28 height 24
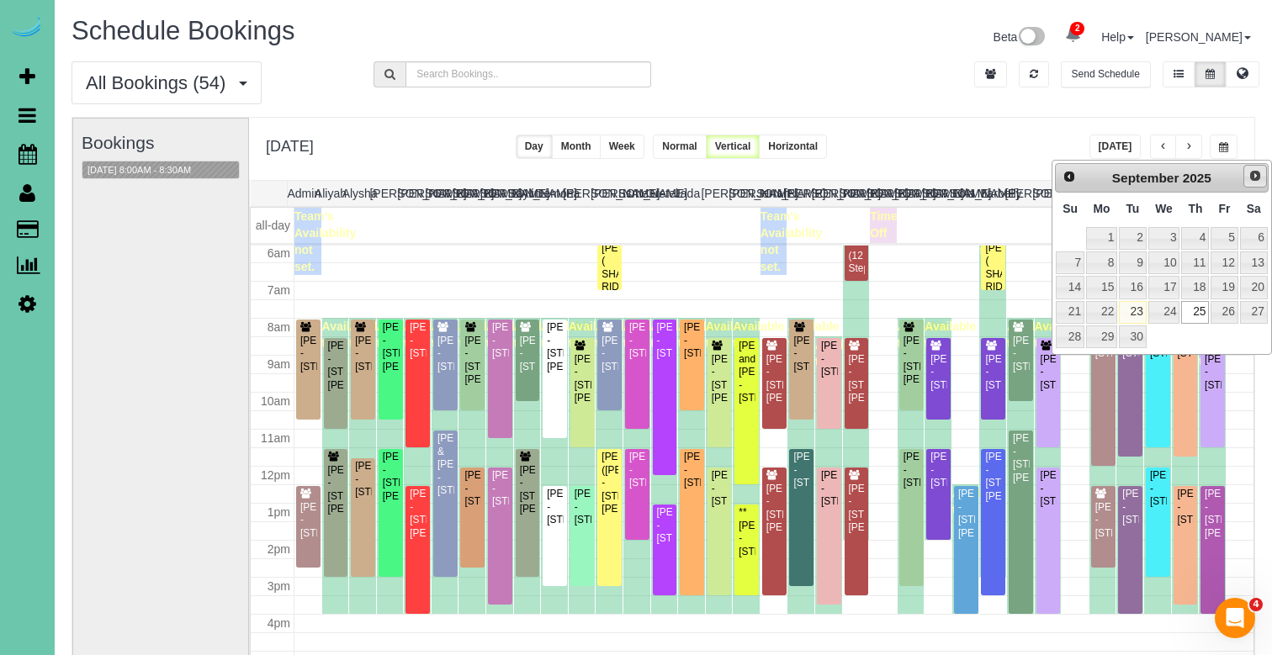
click at [1246, 176] on link "Next" at bounding box center [1255, 177] width 24 height 24
click at [1111, 262] on link "6" at bounding box center [1101, 263] width 31 height 23
type input "**********"
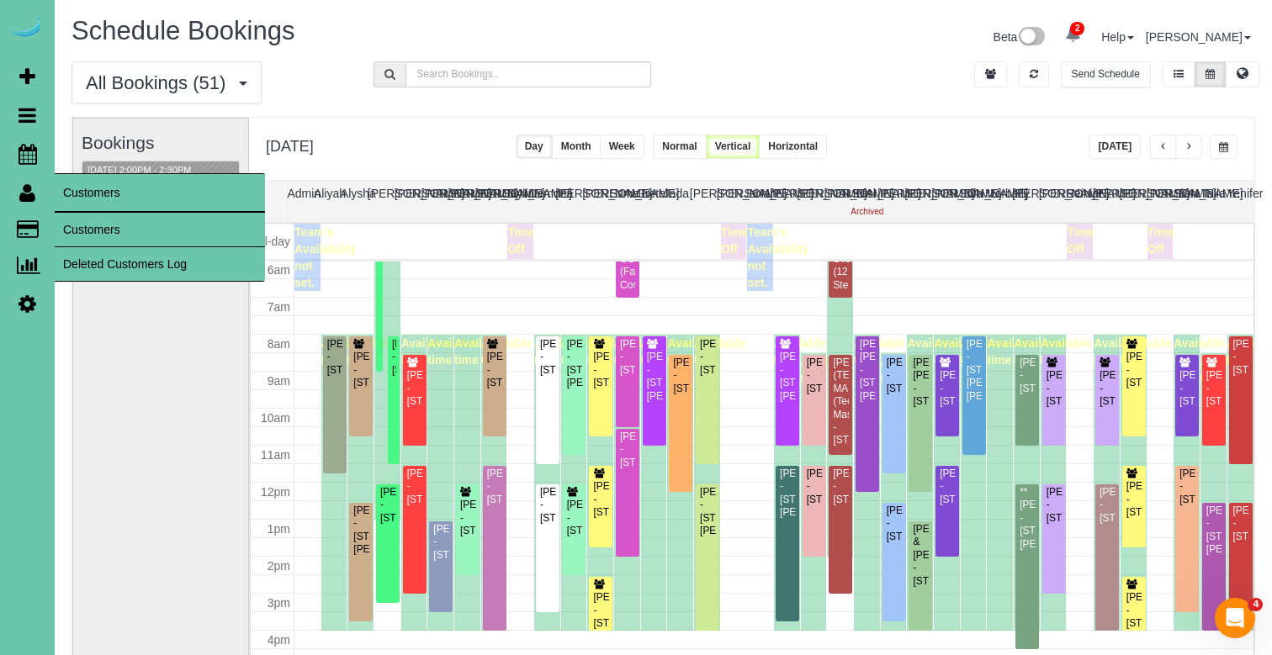
click at [90, 222] on link "Customers" at bounding box center [160, 230] width 210 height 34
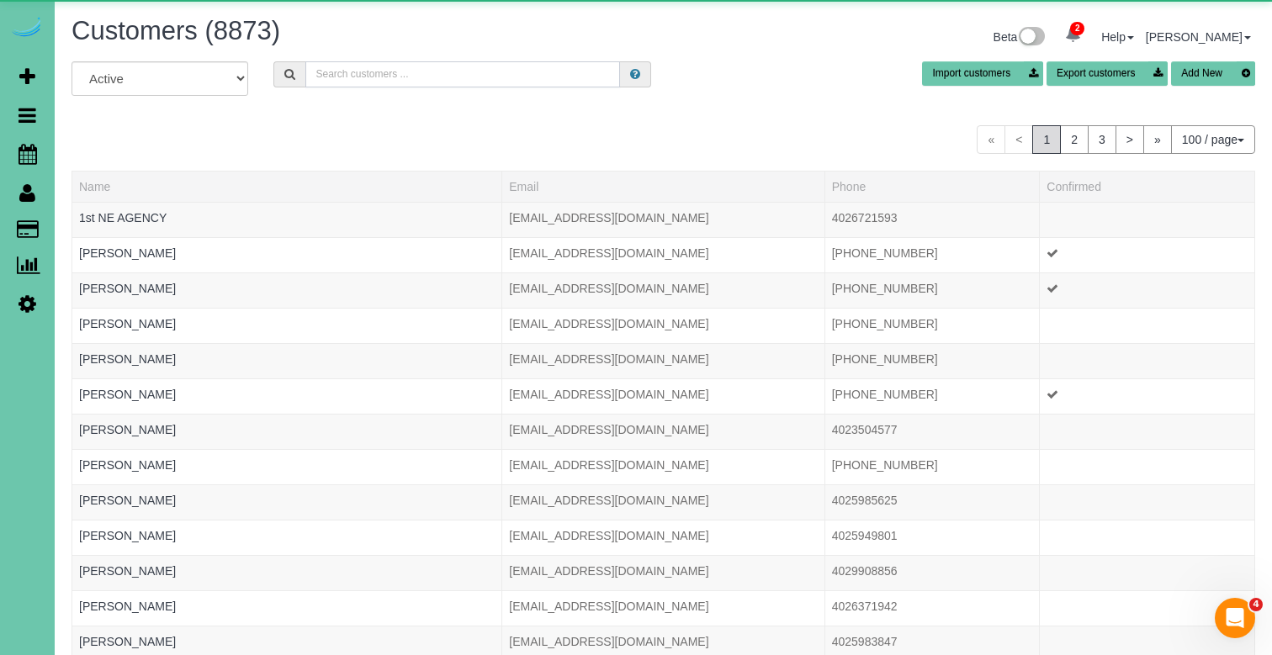
click at [487, 71] on input "text" at bounding box center [462, 74] width 315 height 26
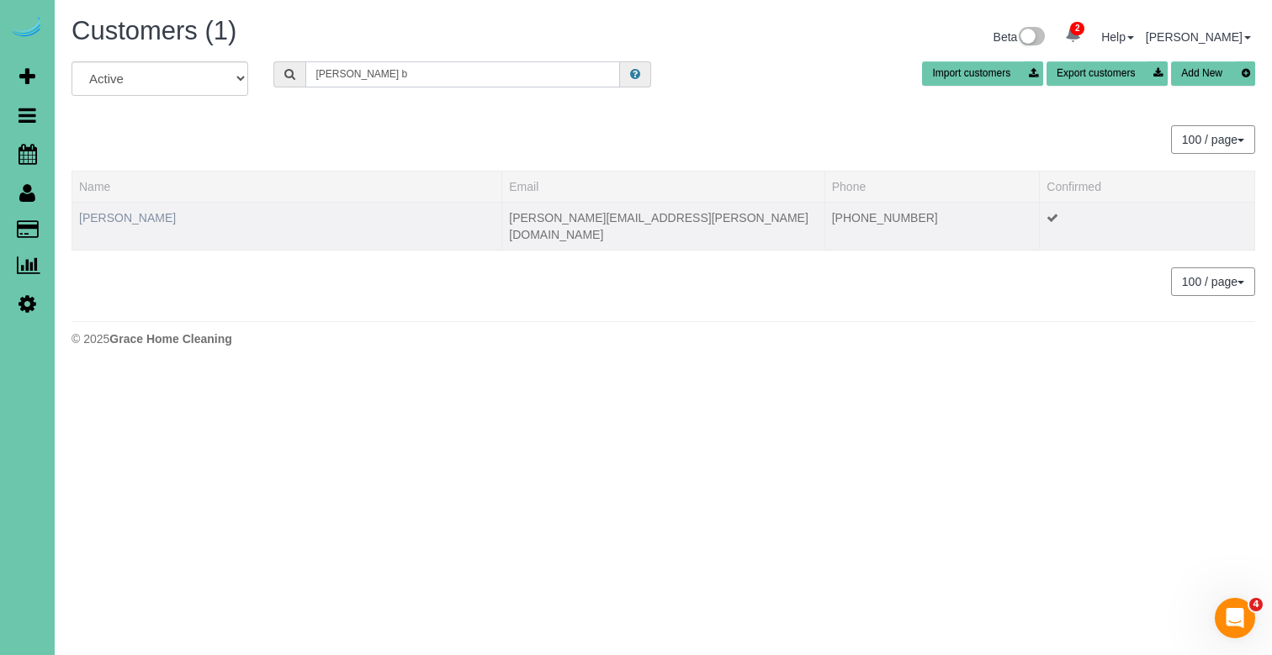
type input "Leah b"
click at [126, 219] on link "Leah Bockelman" at bounding box center [127, 217] width 97 height 13
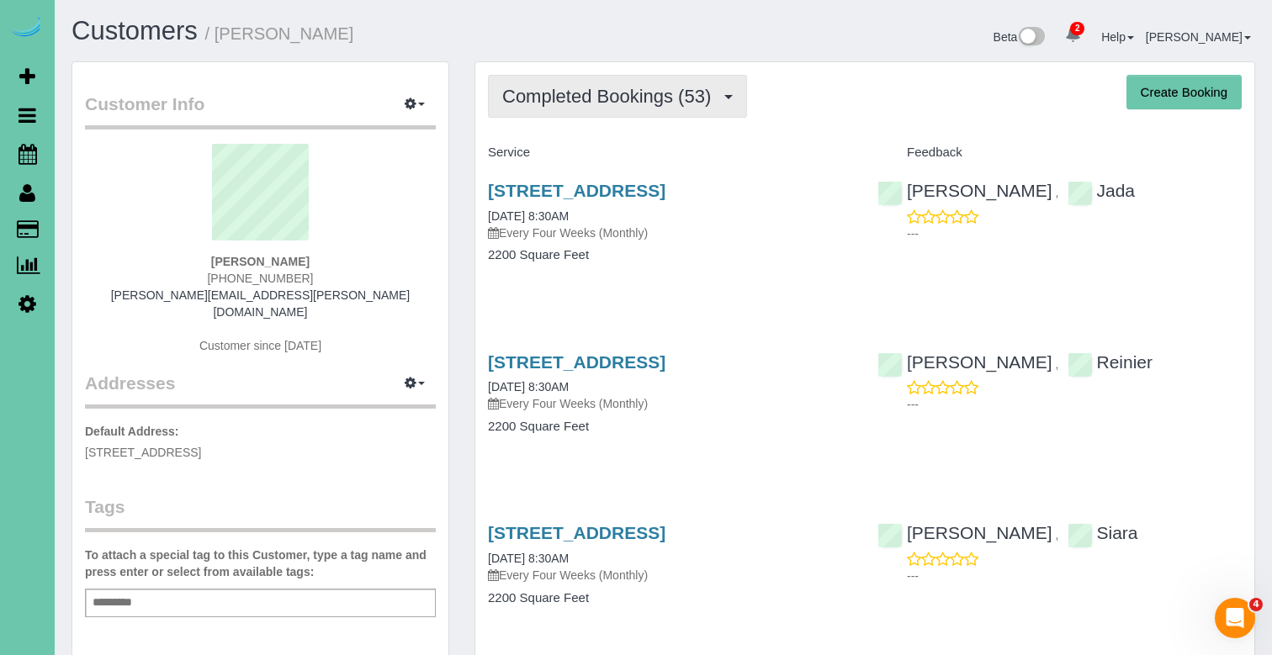
click at [663, 75] on button "Completed Bookings (53)" at bounding box center [617, 96] width 259 height 43
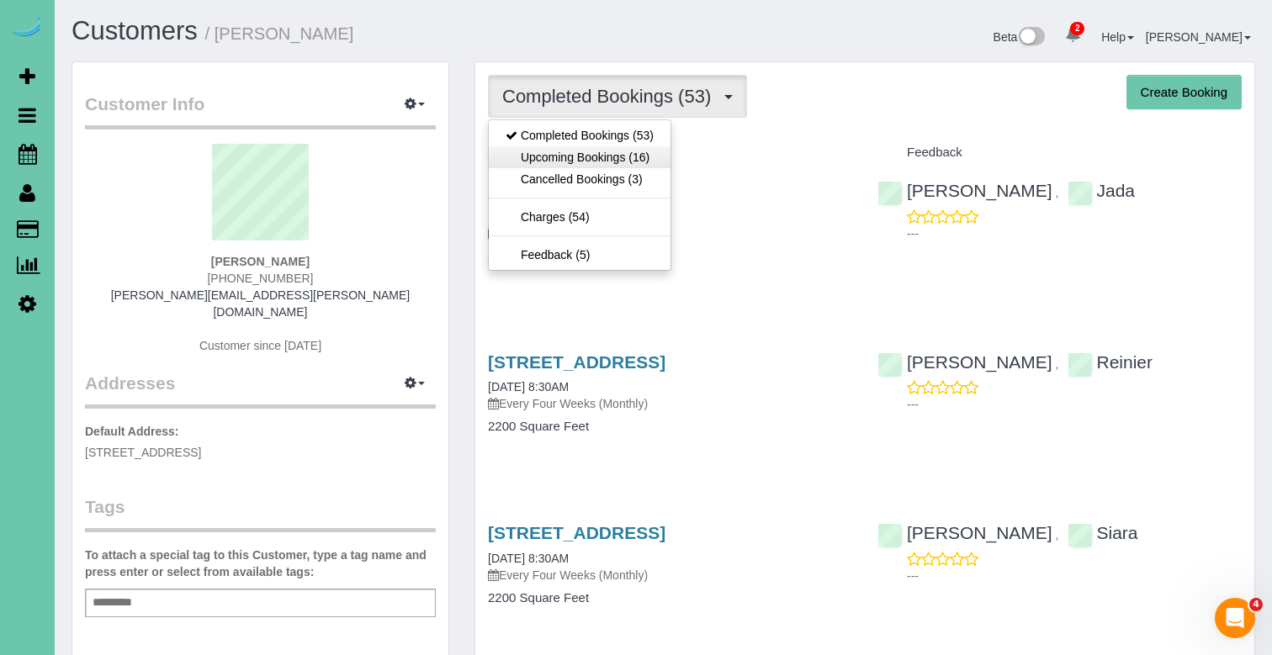
click at [644, 150] on link "Upcoming Bookings (16)" at bounding box center [580, 157] width 182 height 22
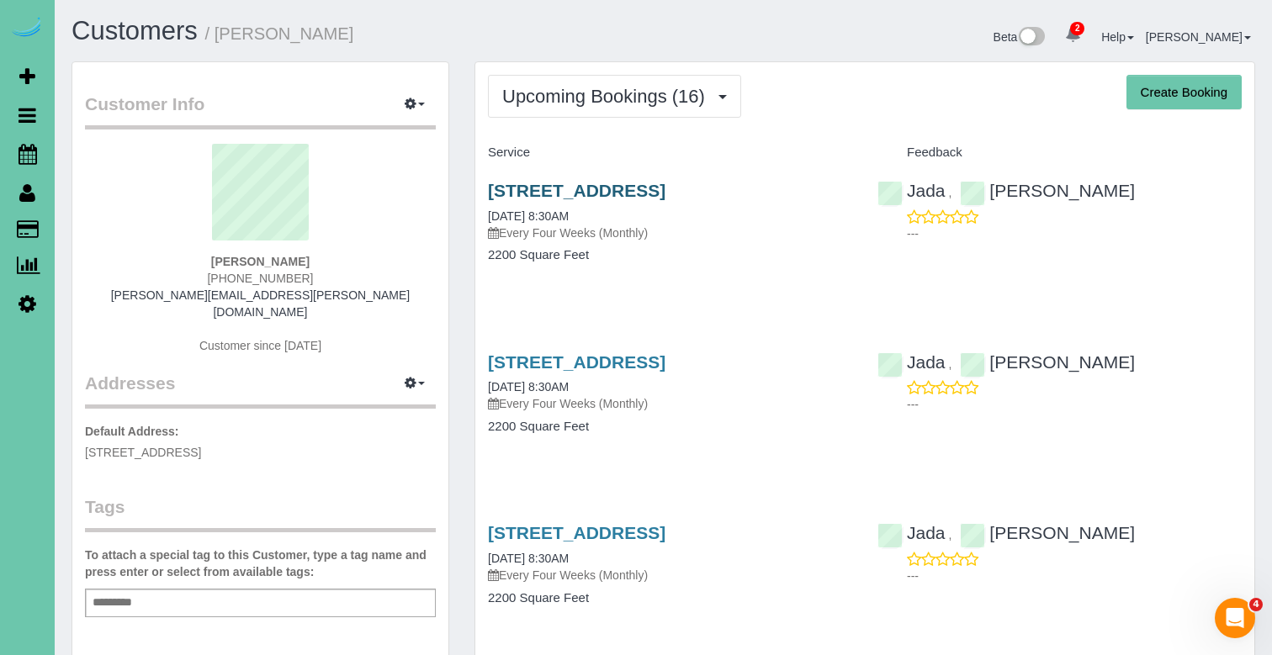
click at [632, 182] on link "577 S 183rd Ave, Elkhorn, NE 68022" at bounding box center [577, 190] width 178 height 19
click at [636, 114] on button "Upcoming Bookings (16)" at bounding box center [614, 96] width 253 height 43
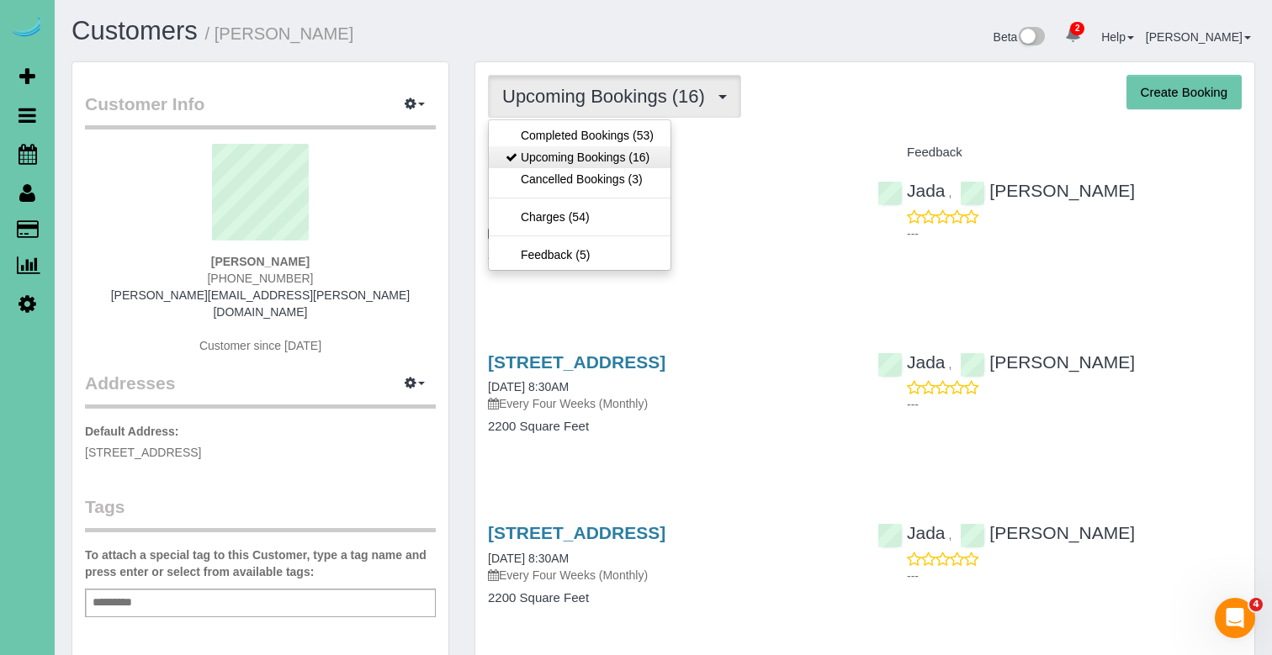
click at [629, 158] on link "Upcoming Bookings (16)" at bounding box center [580, 157] width 182 height 22
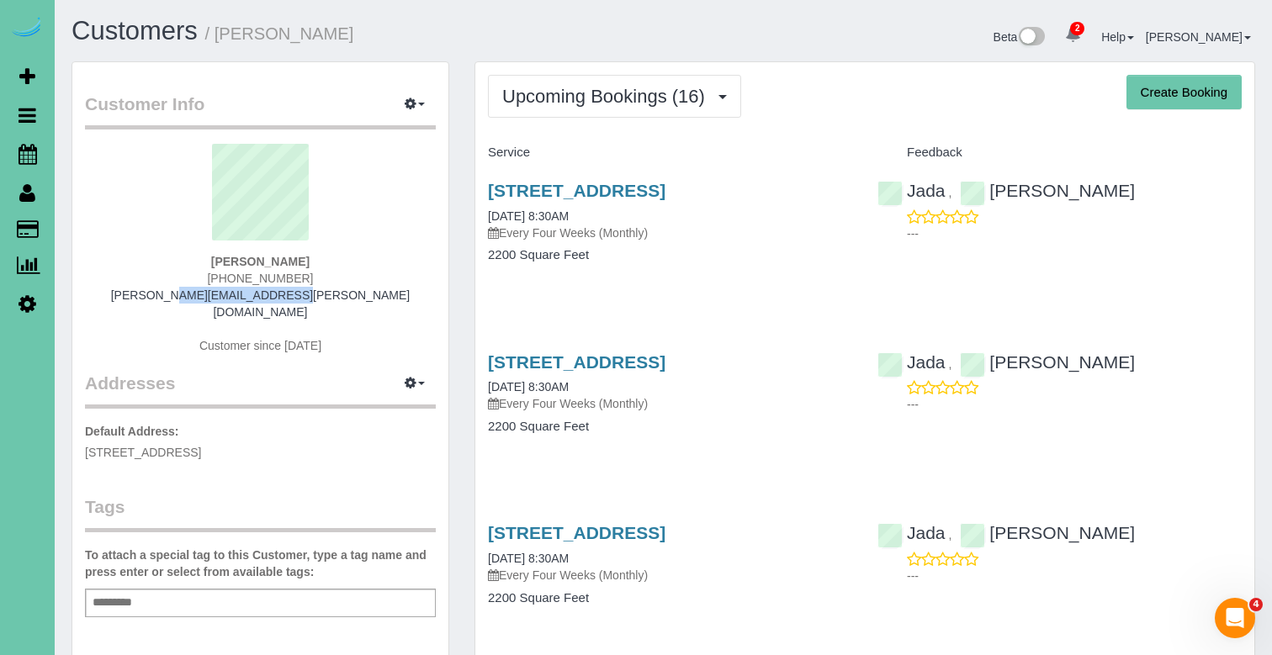
drag, startPoint x: 324, startPoint y: 292, endPoint x: 199, endPoint y: 290, distance: 124.5
click at [199, 290] on div "Leah Bockelman 402-965-1606 leah.senn@gmail.com Customer since 2021" at bounding box center [260, 257] width 351 height 227
copy link "[PERSON_NAME][EMAIL_ADDRESS][PERSON_NAME][DOMAIN_NAME]"
click at [504, 354] on link "577 S 183rd Ave, Elkhorn, NE 68022" at bounding box center [577, 361] width 178 height 19
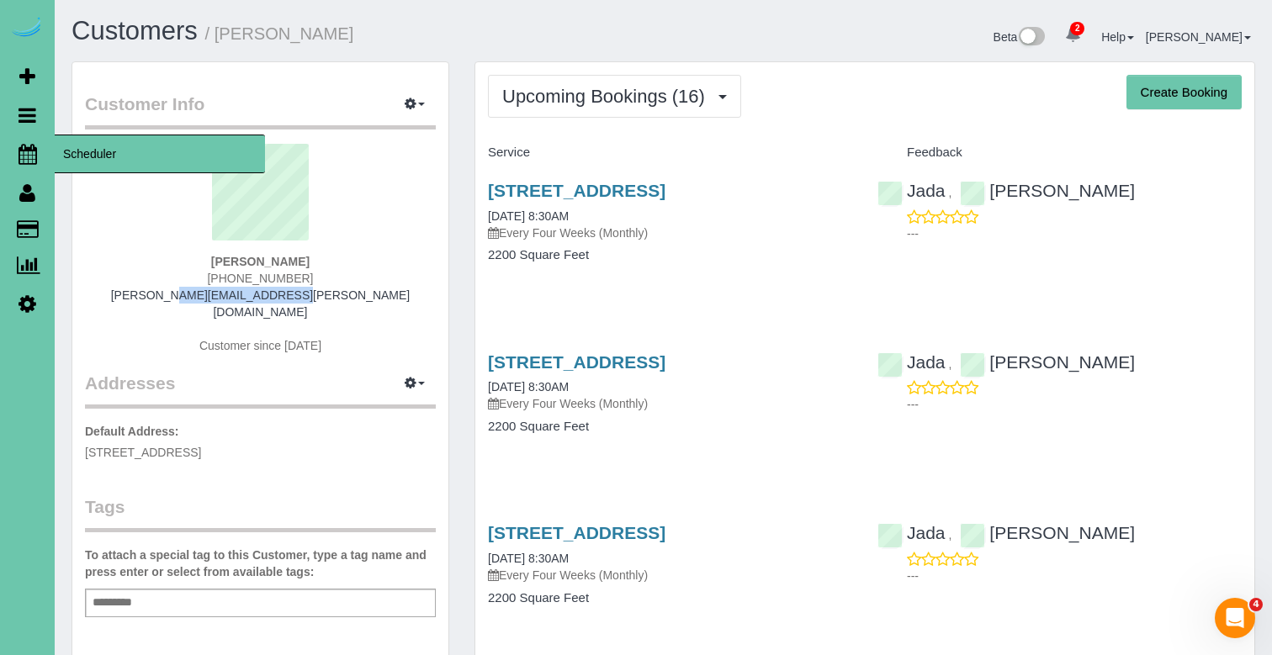
click at [28, 156] on icon at bounding box center [28, 154] width 19 height 20
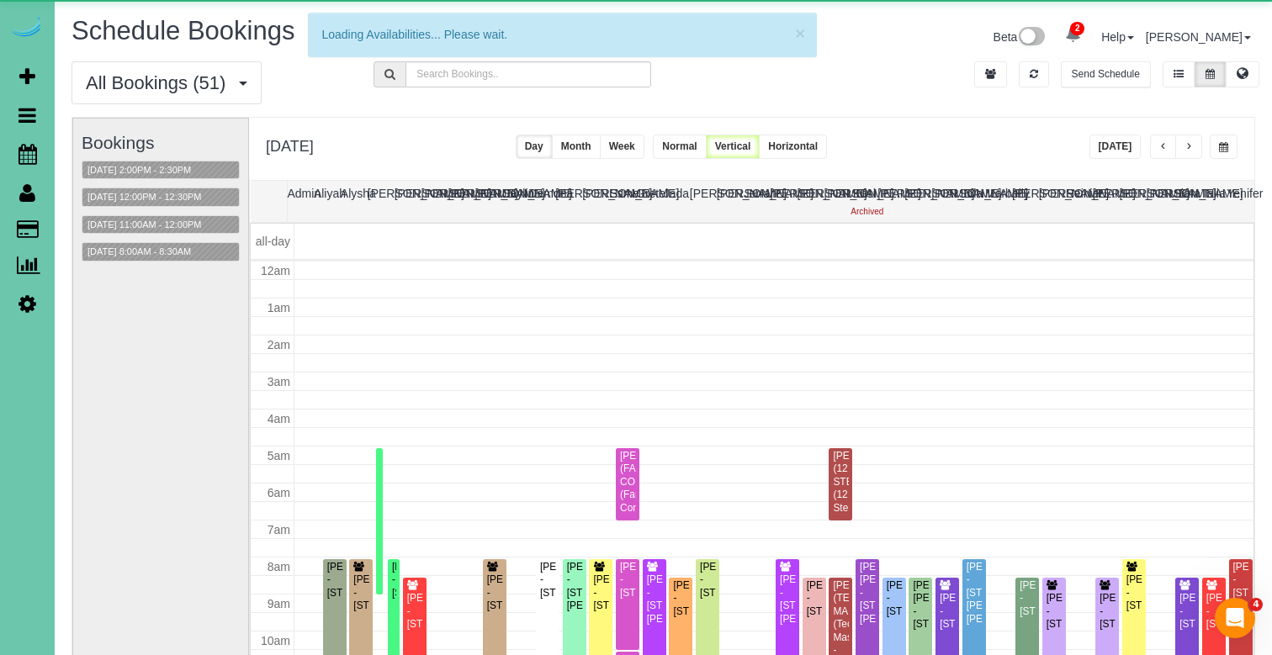
scroll to position [223, 0]
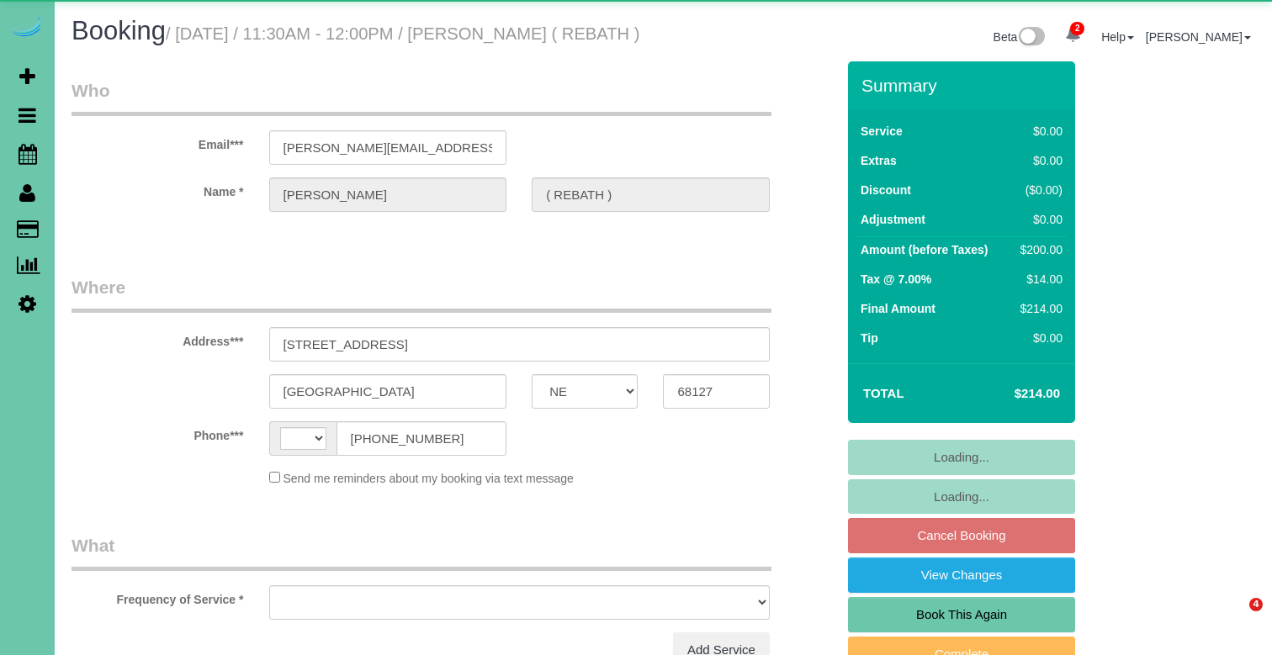
select select "NE"
select select "string:US"
select select "string:fspay-179bec63-959b-41c9-9144-015b19d55ec1"
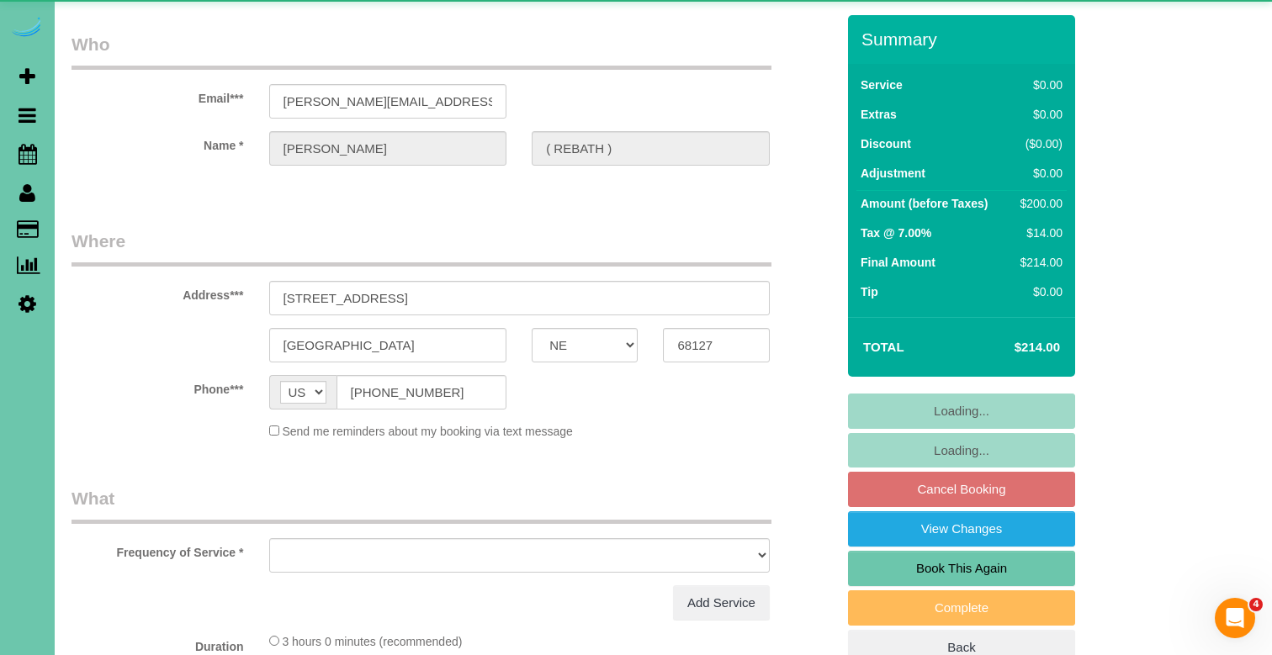
select select "object:654"
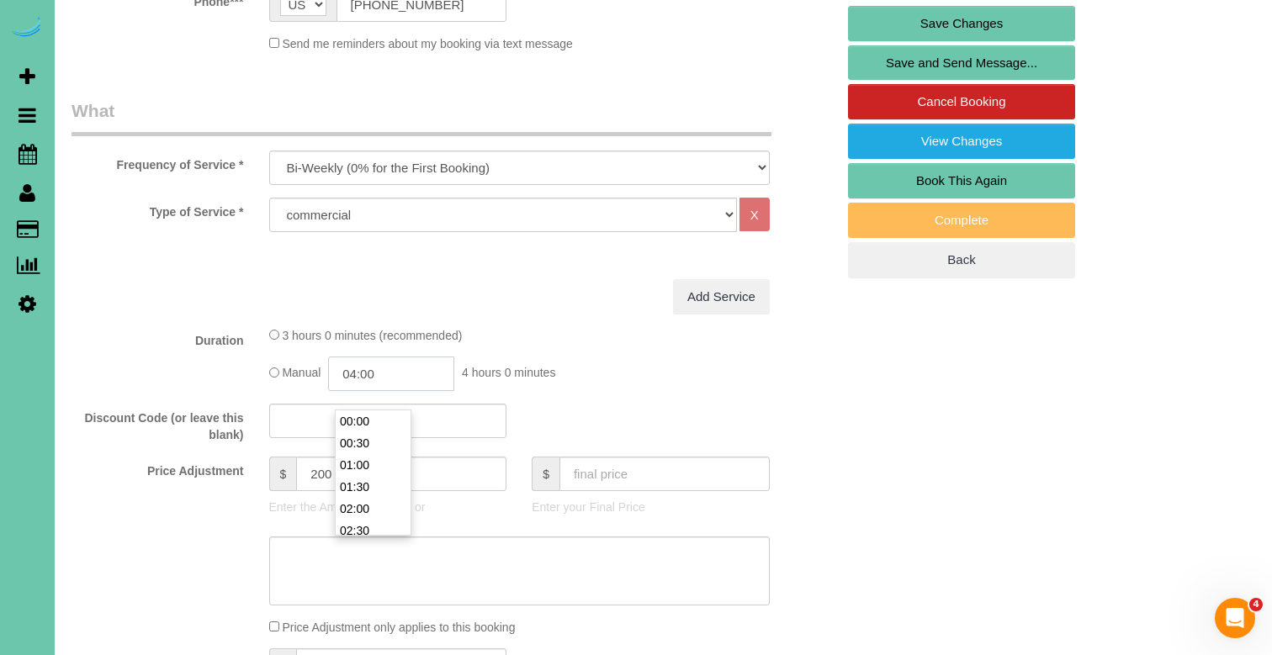
scroll to position [153, 0]
drag, startPoint x: 403, startPoint y: 401, endPoint x: 360, endPoint y: 391, distance: 44.1
click at [360, 391] on input "04:00" at bounding box center [391, 374] width 126 height 34
type input "03:45"
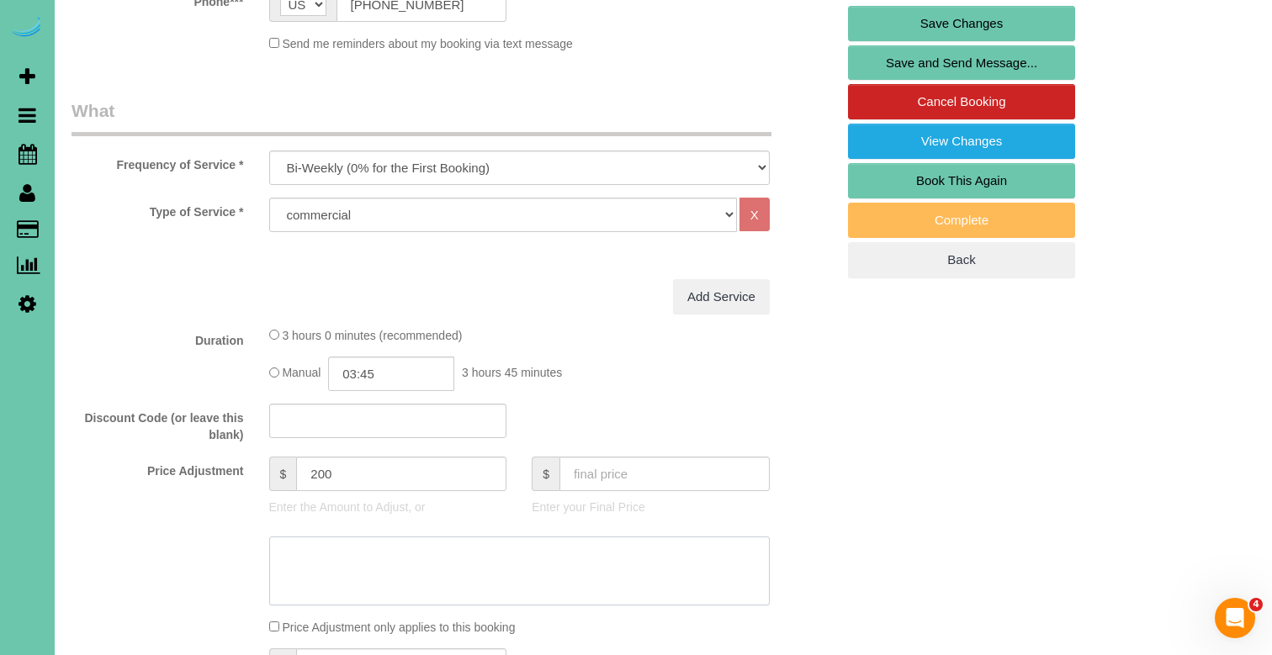
click at [322, 572] on textarea at bounding box center [519, 571] width 501 height 69
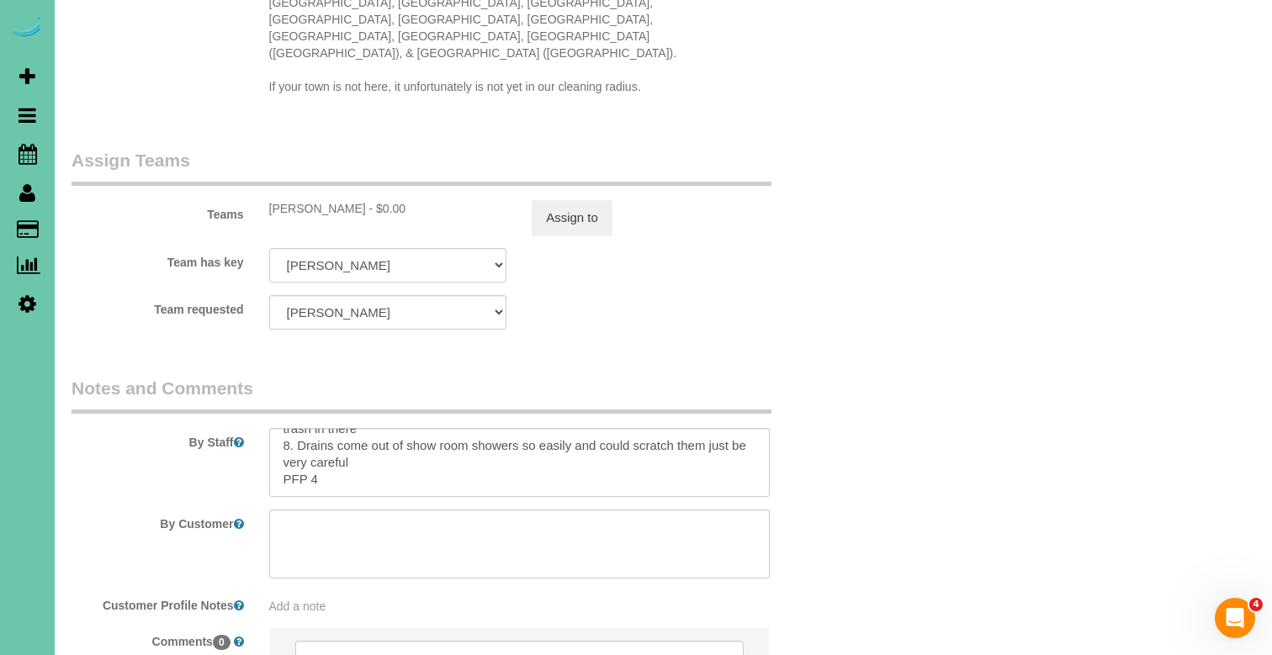
scroll to position [1732, 0]
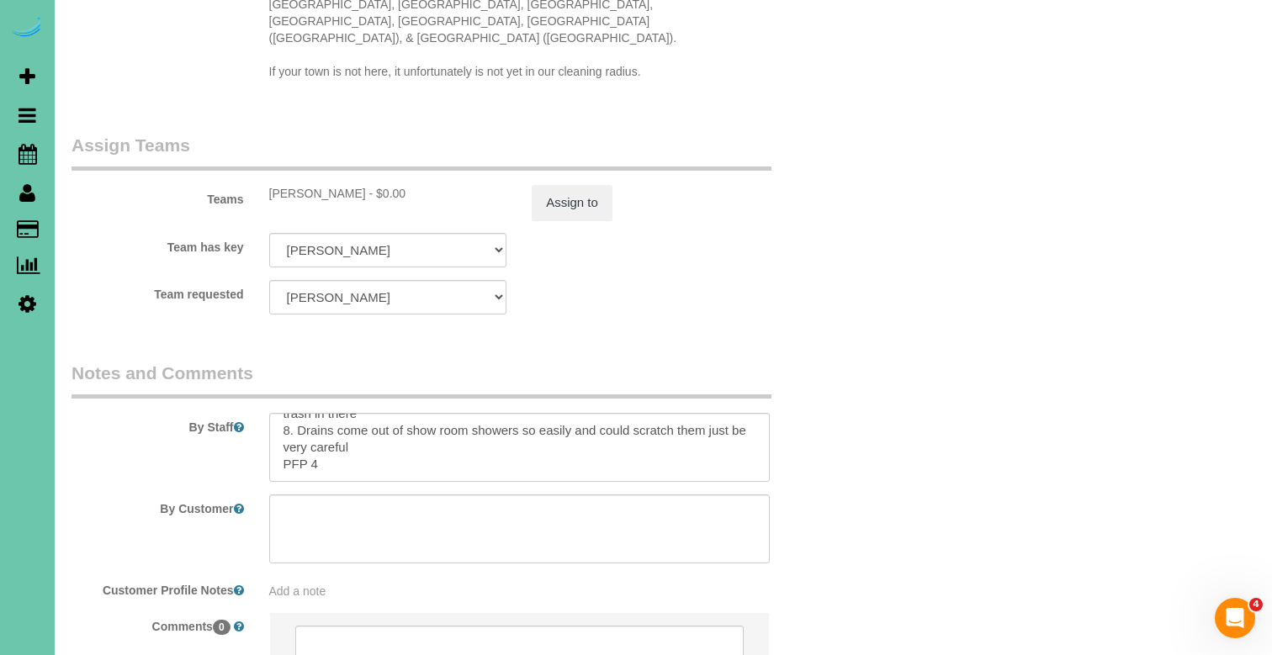
type textarea "new rate - 10/3/25"
click at [344, 432] on textarea at bounding box center [519, 447] width 501 height 69
type textarea "** in offices, even if there is people working in them ask them if it is a good…"
click at [607, 185] on button "Assign to" at bounding box center [572, 202] width 81 height 35
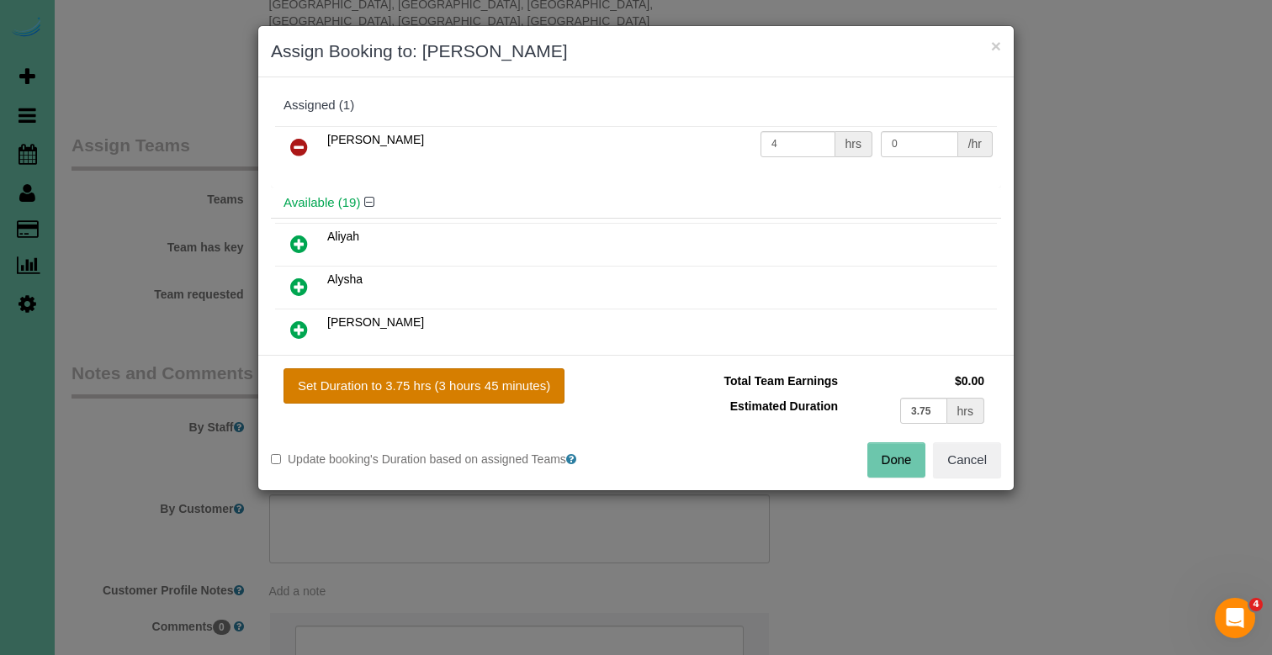
click at [485, 392] on button "Set Duration to 3.75 hrs (3 hours 45 minutes)" at bounding box center [423, 385] width 281 height 35
type input "3.75"
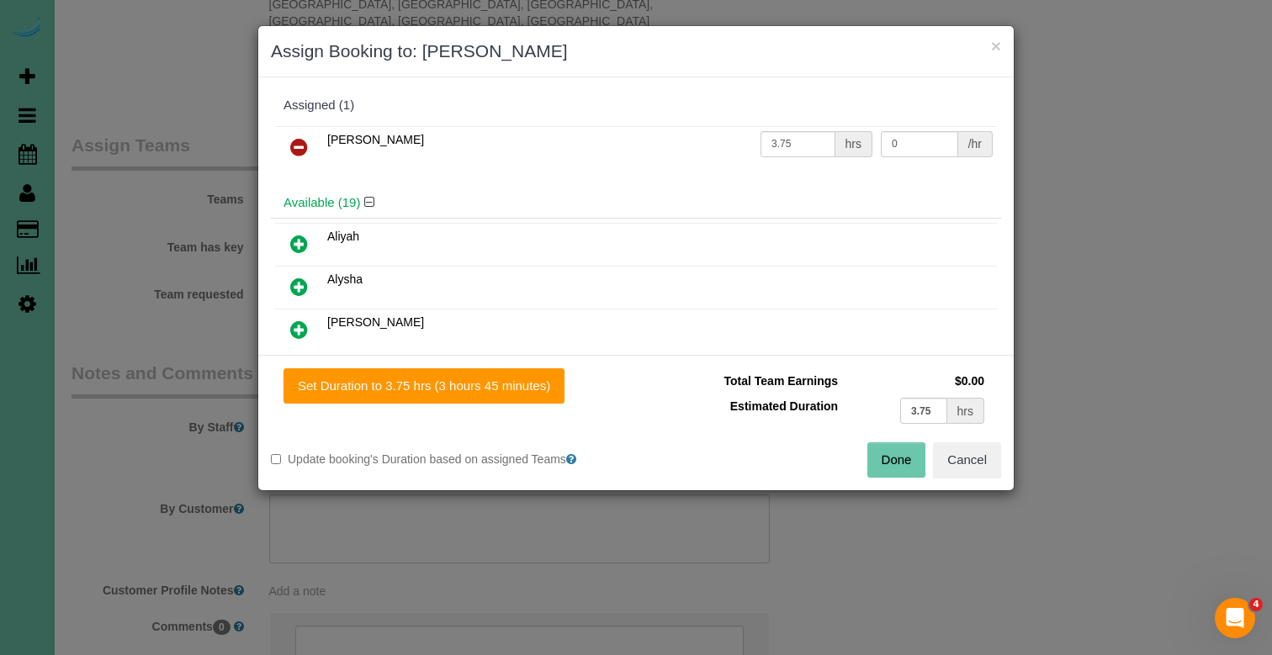
click at [902, 464] on button "Done" at bounding box center [896, 459] width 59 height 35
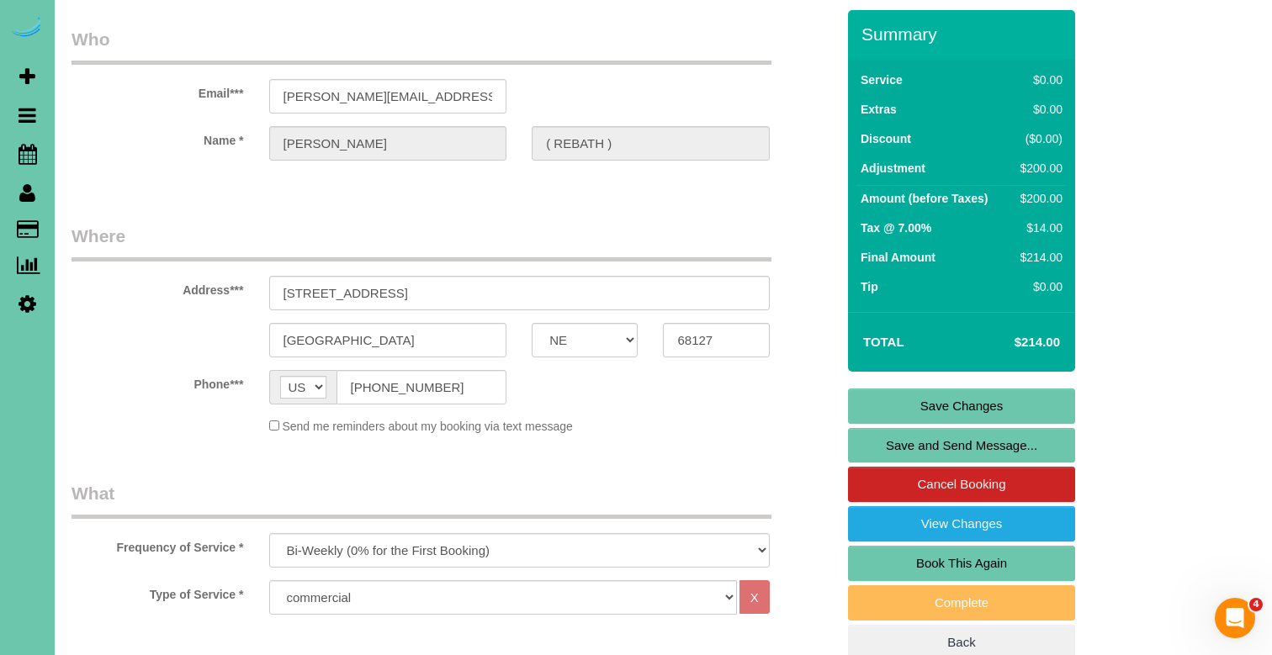
scroll to position [53, 0]
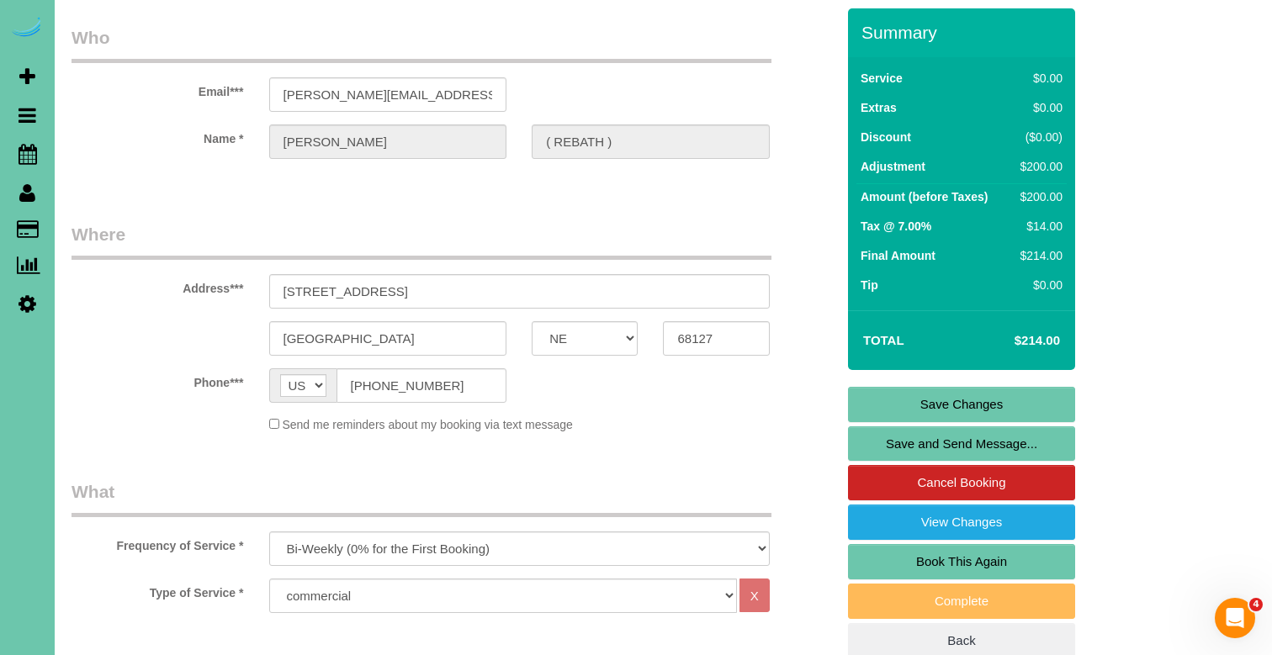
click at [889, 405] on div "Summary Service $0.00 Extras $0.00 Discount ($0.00) Adjustment $200.00 Amount (…" at bounding box center [961, 333] width 227 height 651
click at [889, 415] on link "Save Changes" at bounding box center [961, 404] width 227 height 35
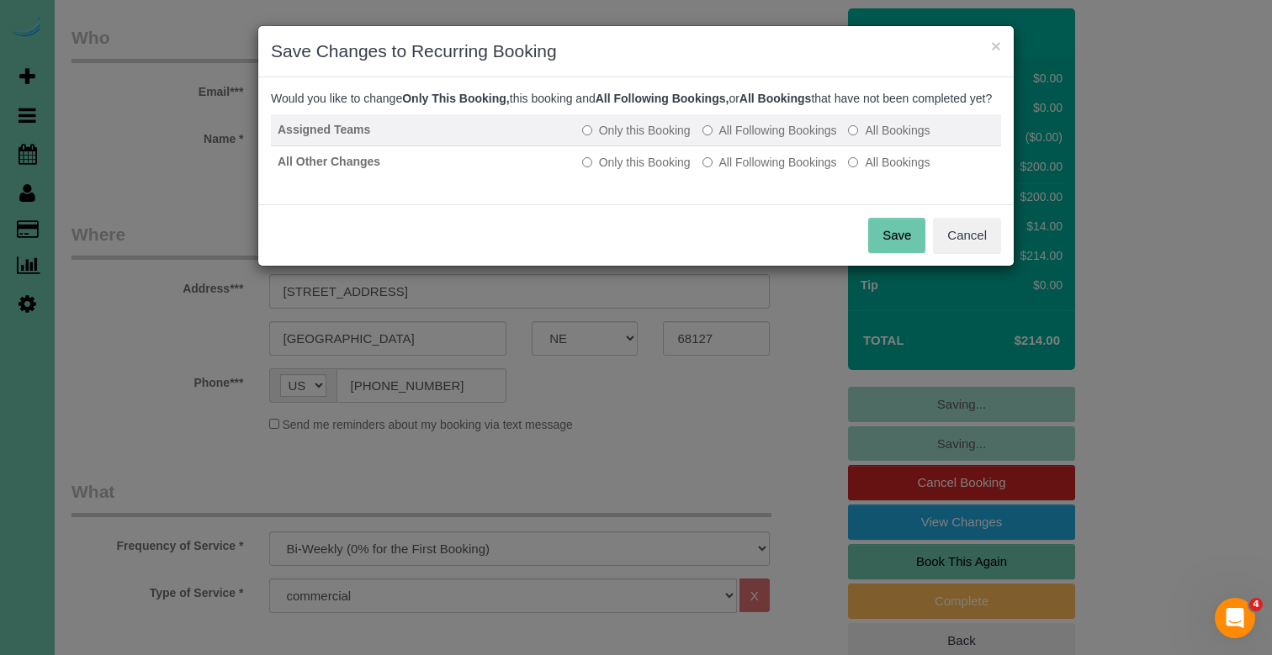
click at [729, 139] on label "All Following Bookings" at bounding box center [769, 130] width 135 height 17
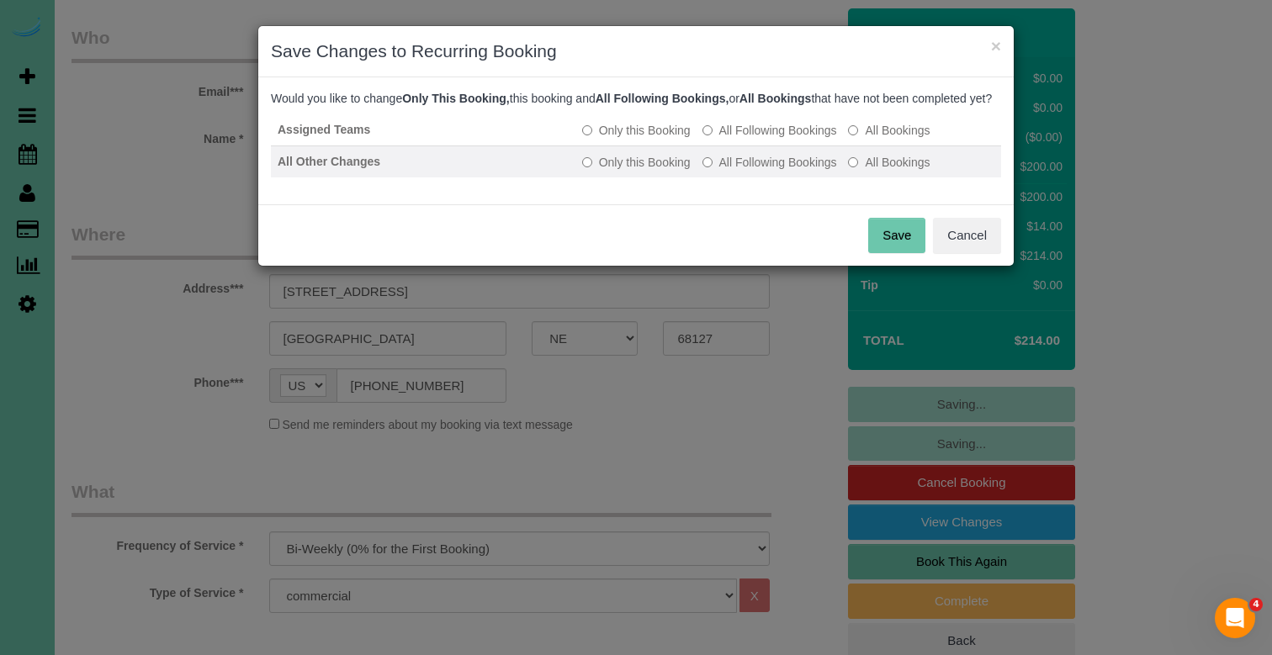
click at [729, 167] on td "Only this Booking All Following Bookings All Bookings" at bounding box center [788, 162] width 426 height 32
click at [729, 171] on label "All Following Bookings" at bounding box center [769, 162] width 135 height 17
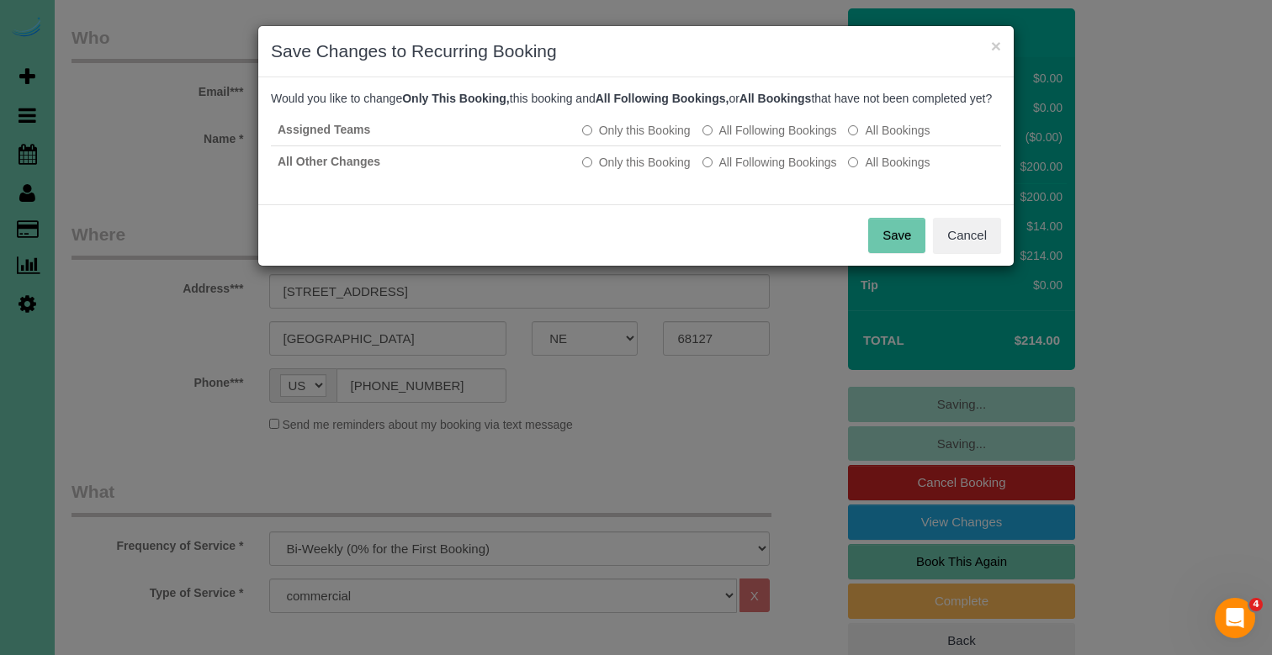
click at [912, 253] on button "Save" at bounding box center [896, 235] width 57 height 35
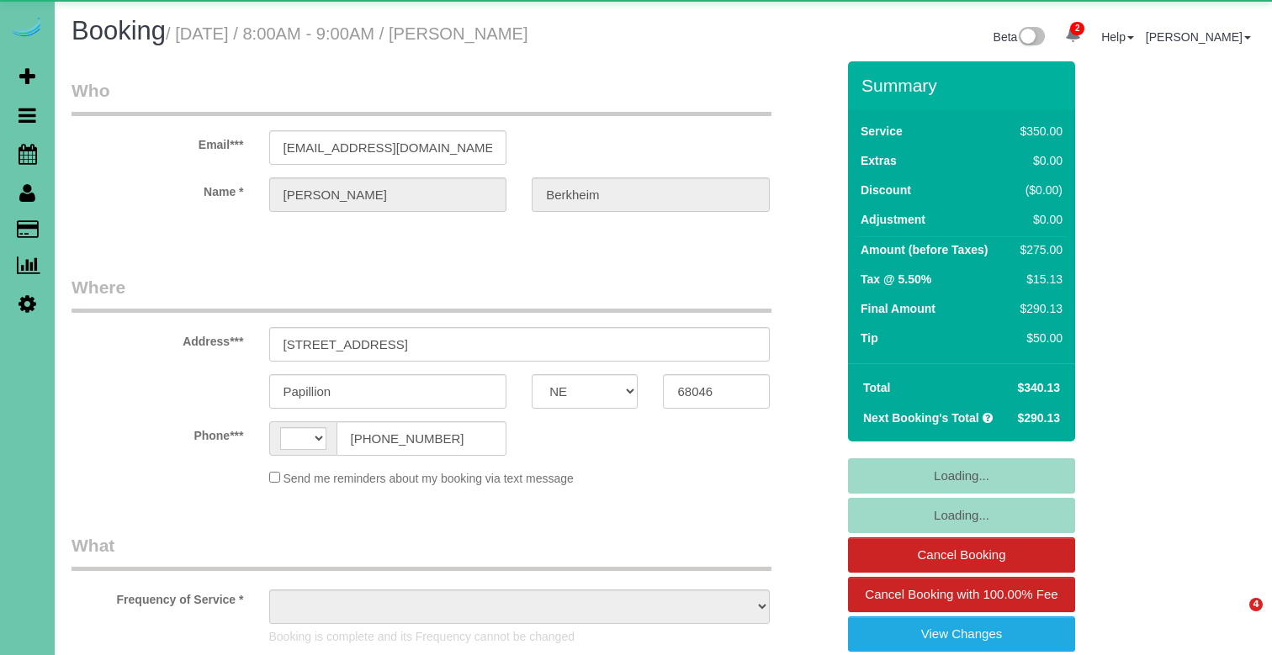
select select "NE"
select select "string:[GEOGRAPHIC_DATA]"
select select "object:653"
select select "string:fspay-2d3fa8bd-9dcf-45b3-b9f9-46b640169309"
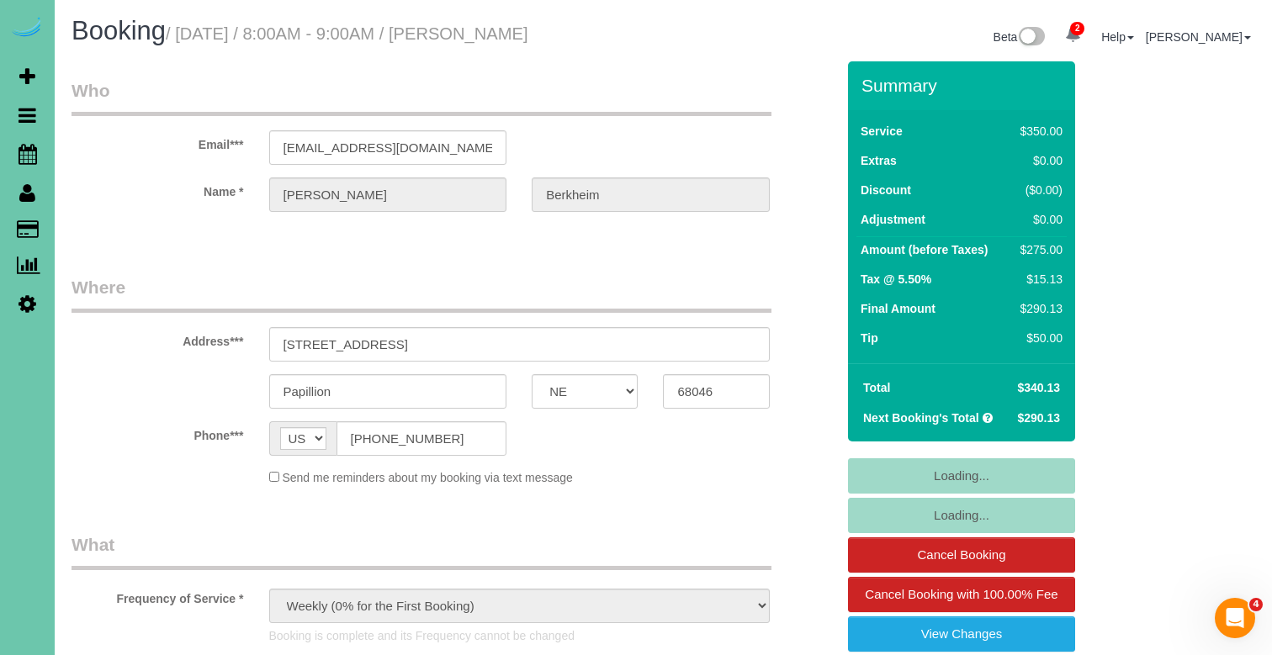
select select "object:871"
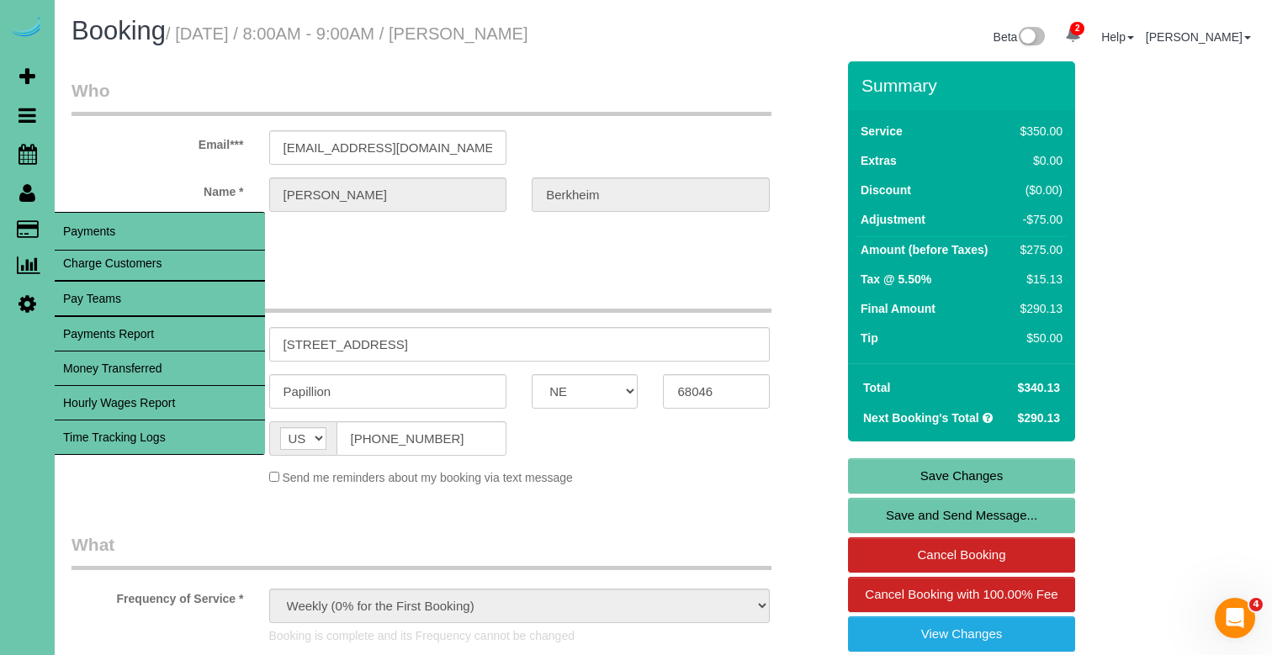
click at [88, 261] on link "Charge Customers" at bounding box center [160, 263] width 210 height 34
select select
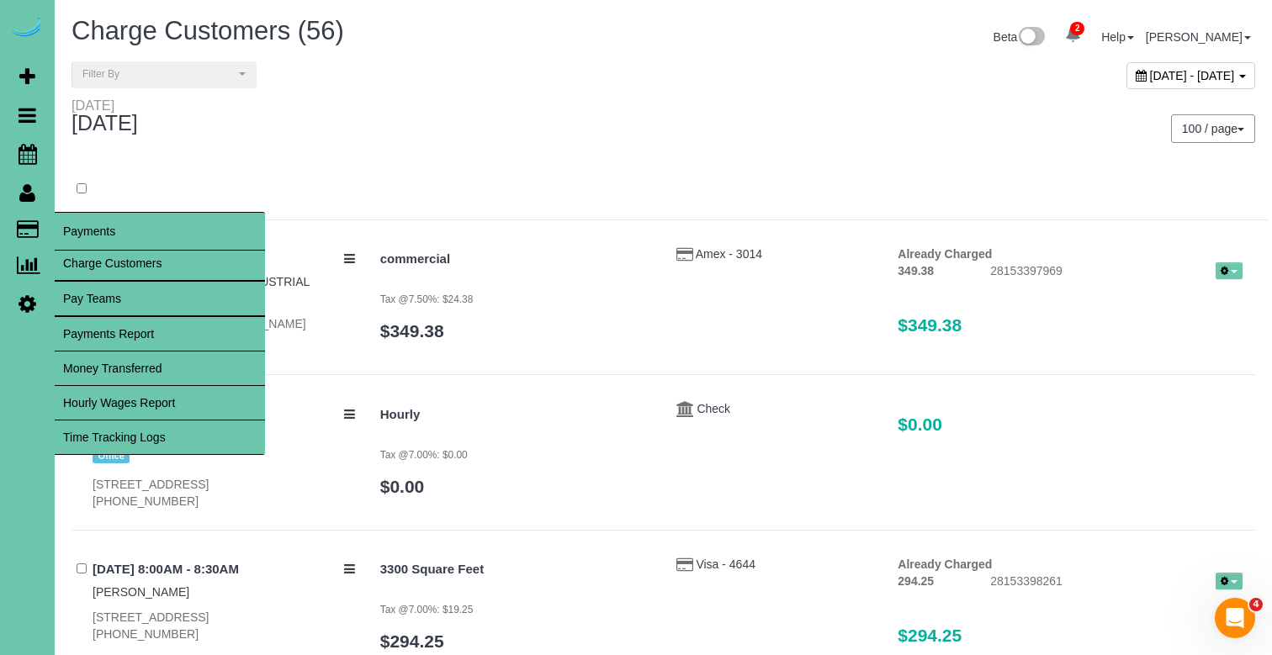
click at [82, 253] on link "Charge Customers" at bounding box center [160, 263] width 210 height 34
click at [125, 440] on link "Time Tracking Logs" at bounding box center [160, 438] width 210 height 34
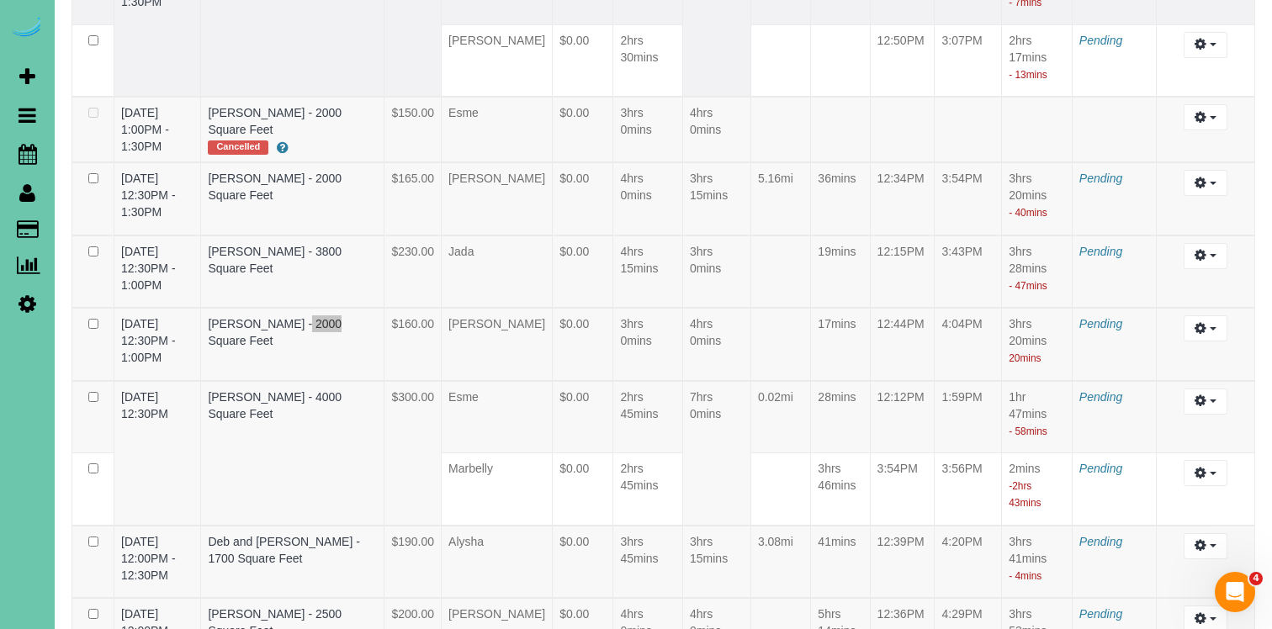
scroll to position [5190, 0]
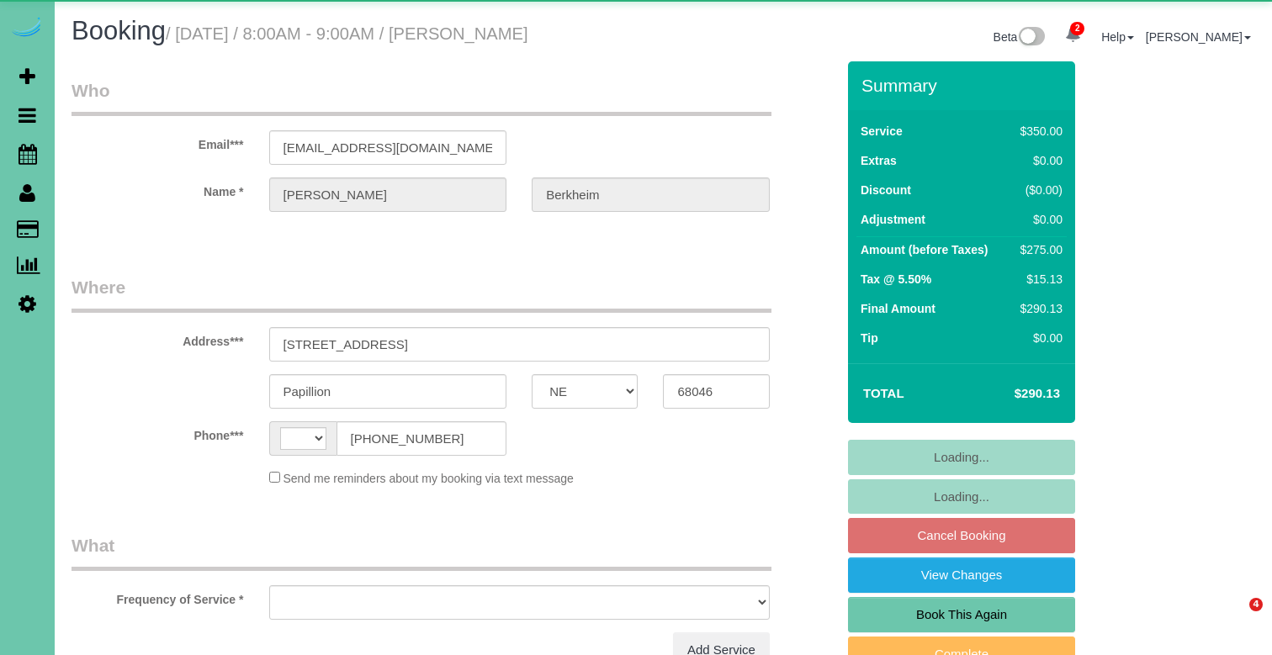
select select "NE"
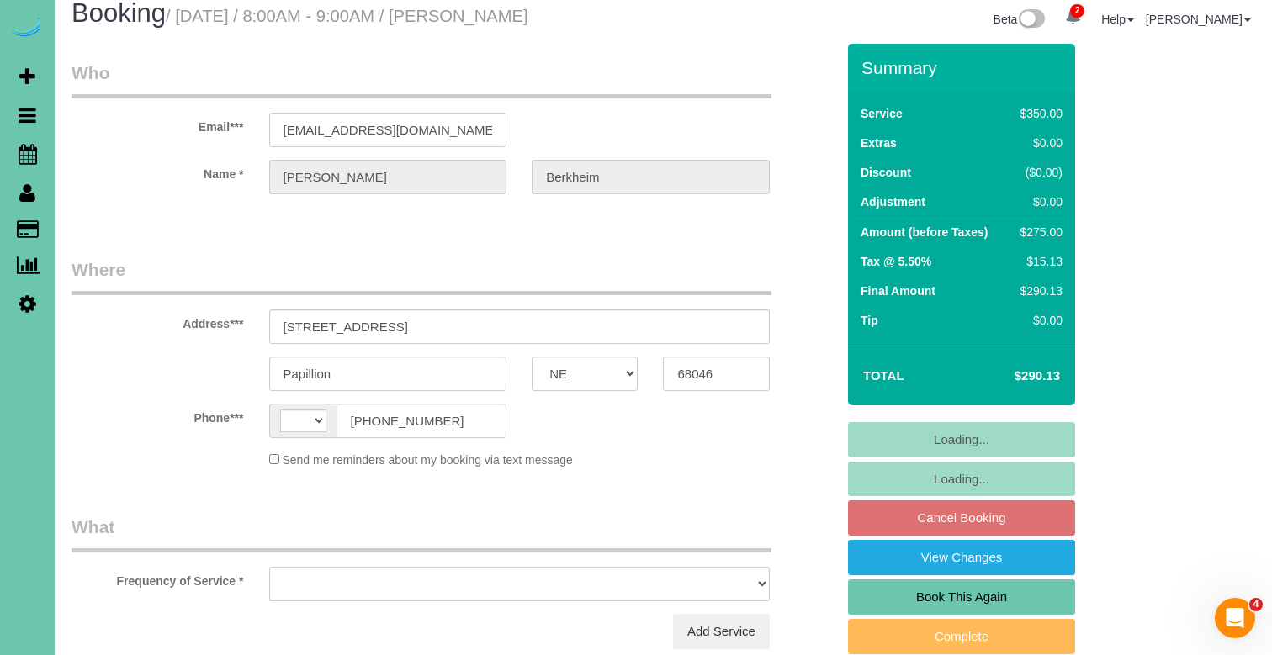
select select "string:[GEOGRAPHIC_DATA]"
select select "string:fspay-2d3fa8bd-9dcf-45b3-b9f9-46b640169309"
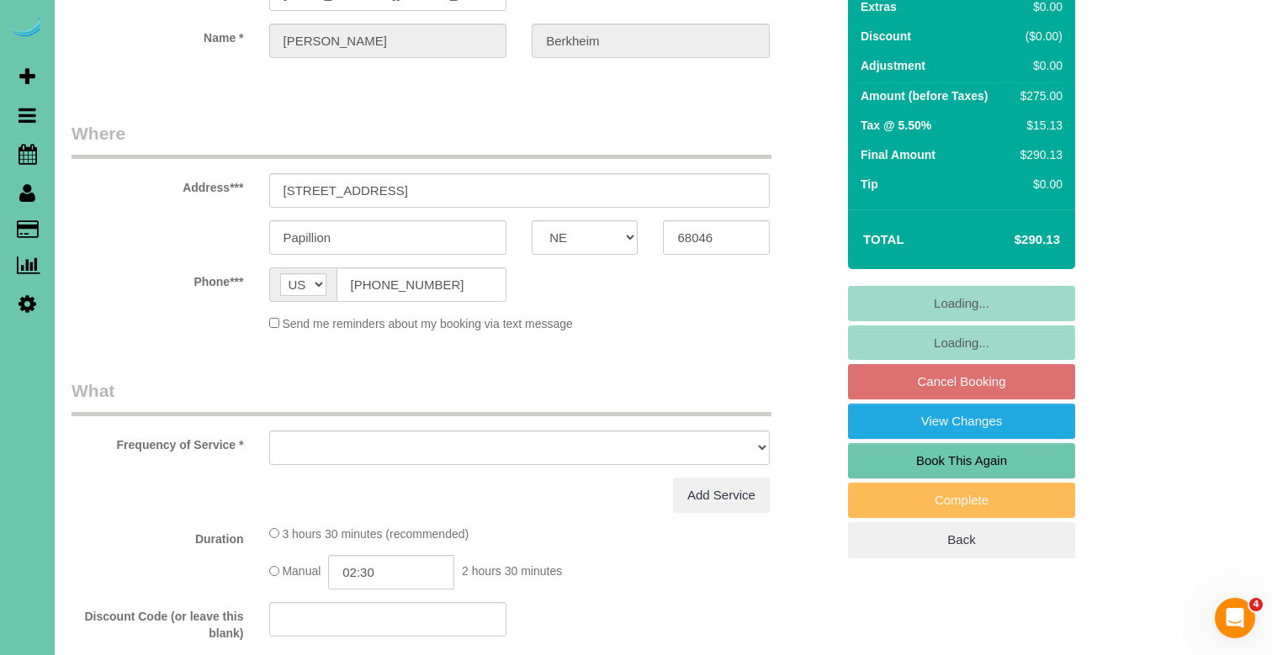
select select "object:911"
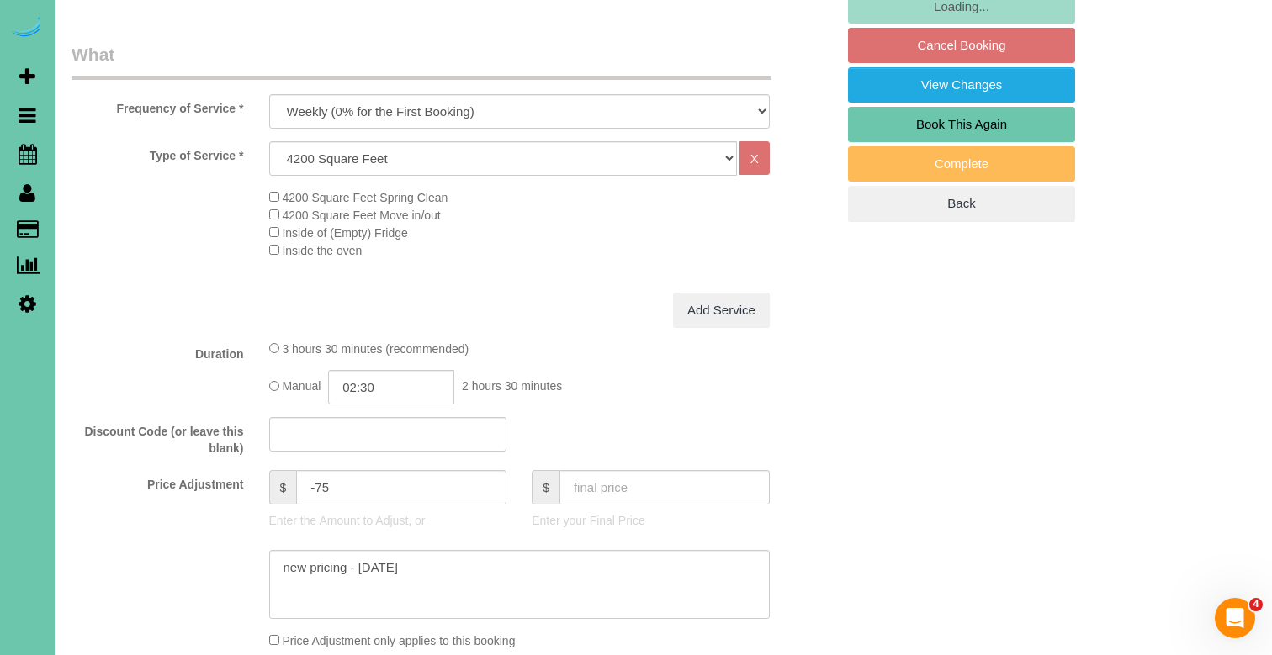
scroll to position [535, 0]
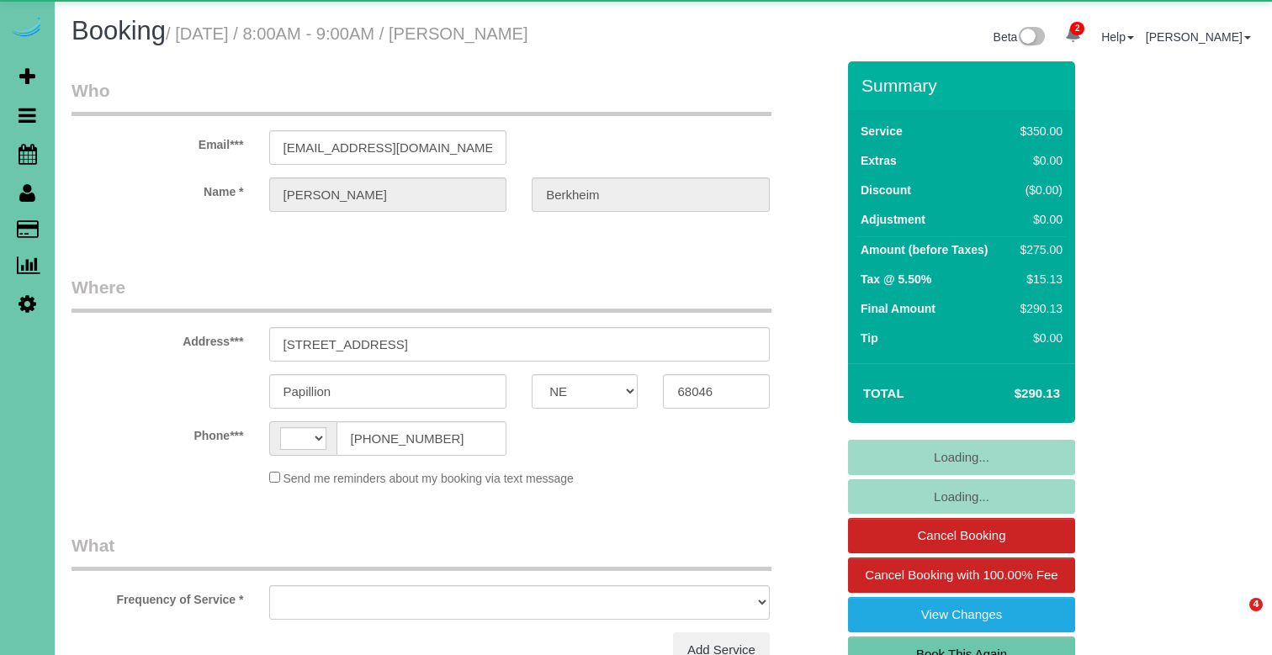
select select "NE"
select select "string:[GEOGRAPHIC_DATA]"
select select "string:fspay-2d3fa8bd-9dcf-45b3-b9f9-46b640169309"
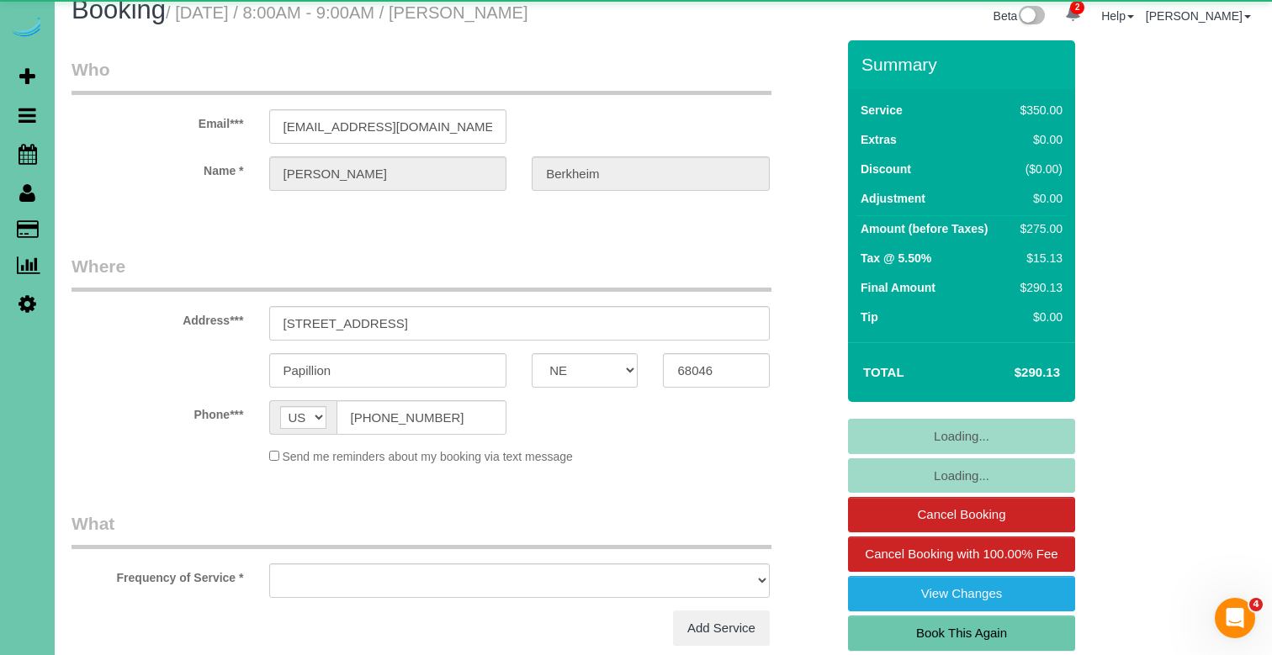
select select "object:929"
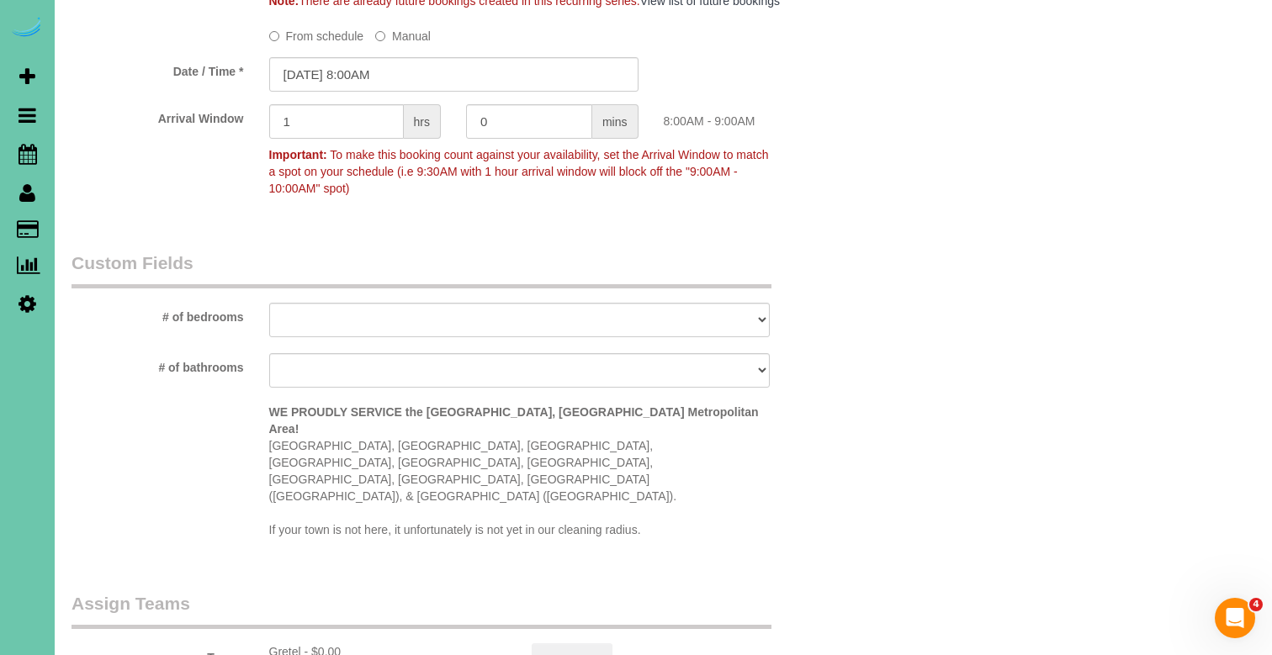
scroll to position [1430, 0]
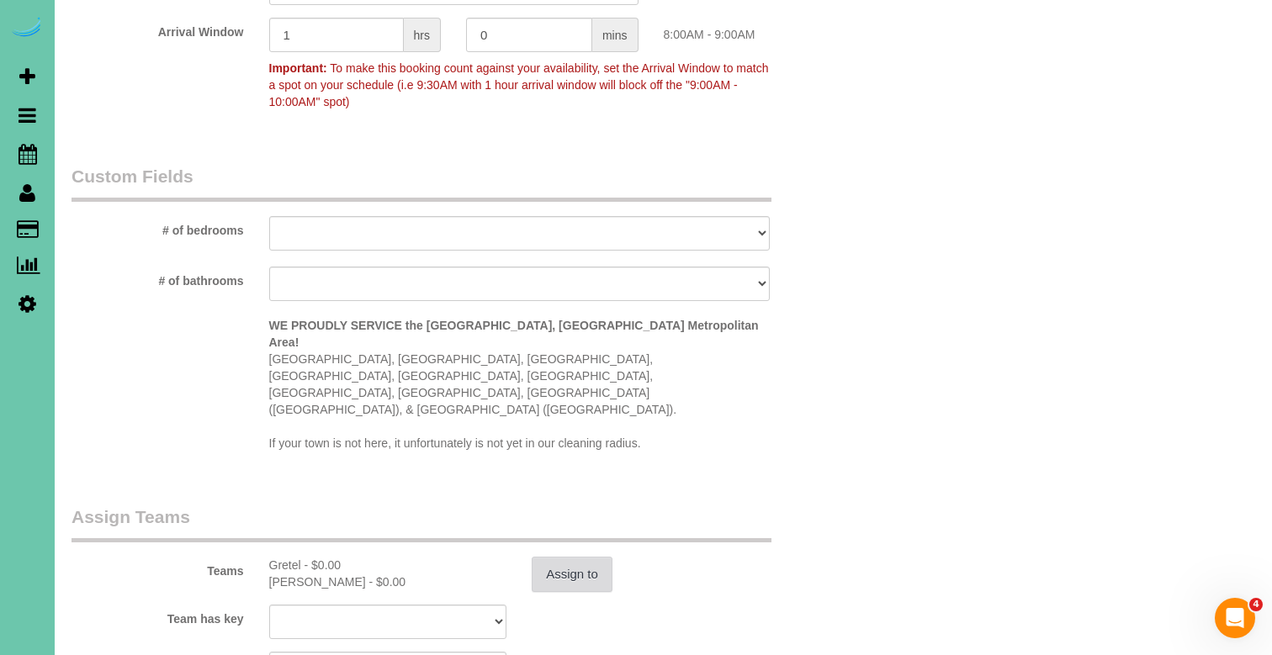
click at [559, 557] on button "Assign to" at bounding box center [572, 574] width 81 height 35
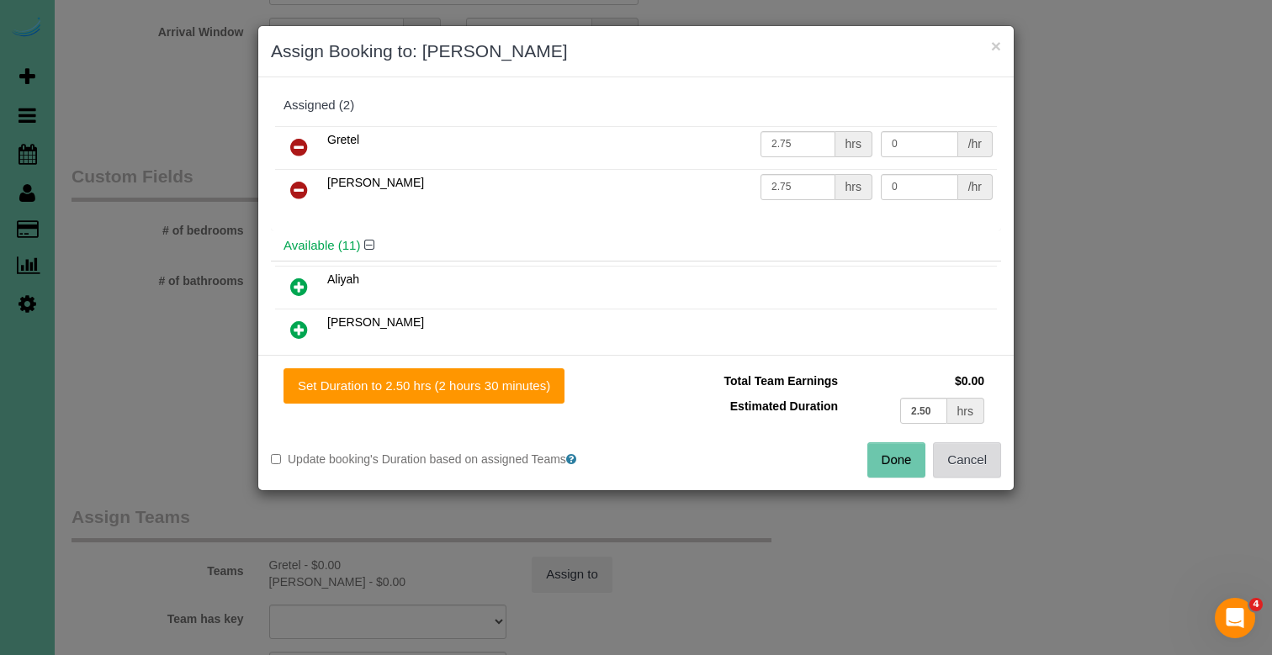
click at [958, 465] on button "Cancel" at bounding box center [967, 459] width 68 height 35
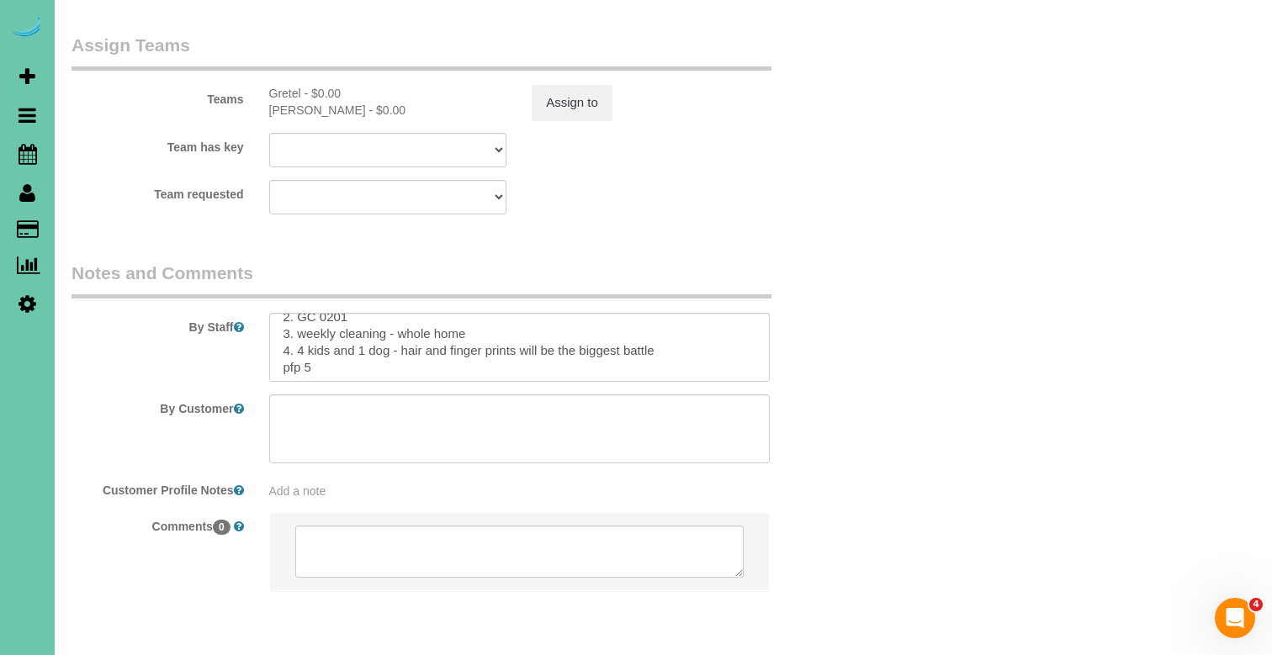
scroll to position [29, 0]
click at [592, 85] on button "Assign to" at bounding box center [572, 102] width 81 height 35
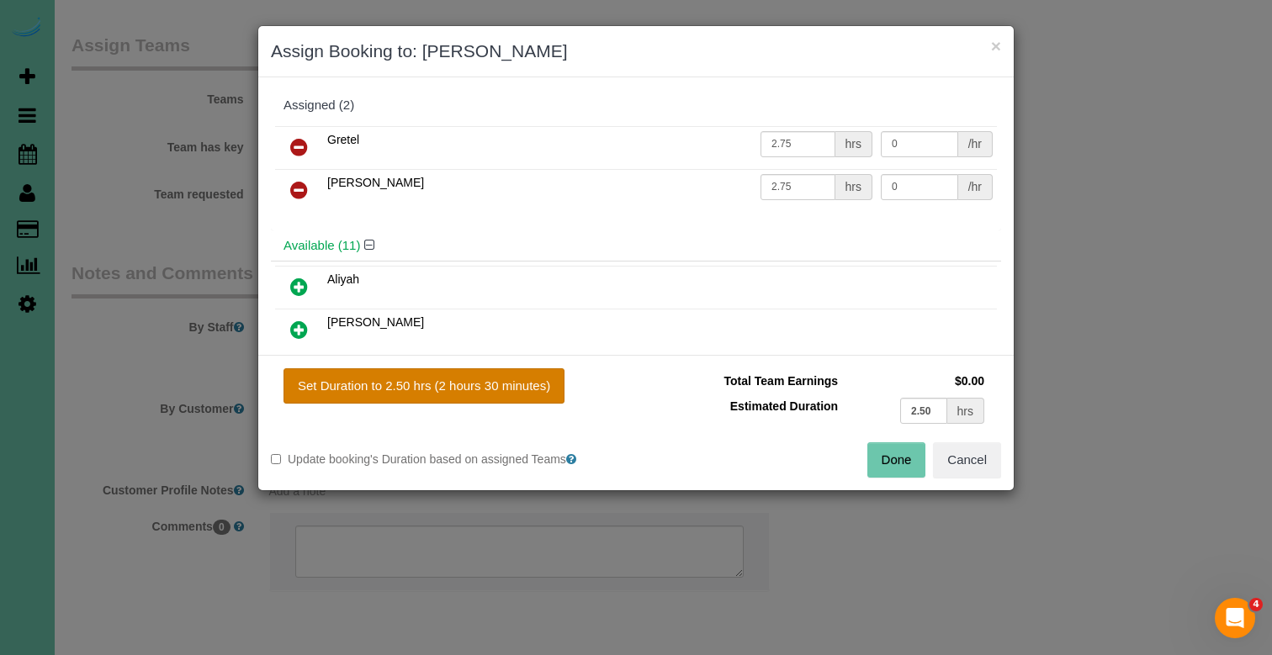
click at [454, 384] on button "Set Duration to 2.50 hrs (2 hours 30 minutes)" at bounding box center [423, 385] width 281 height 35
type input "2.50"
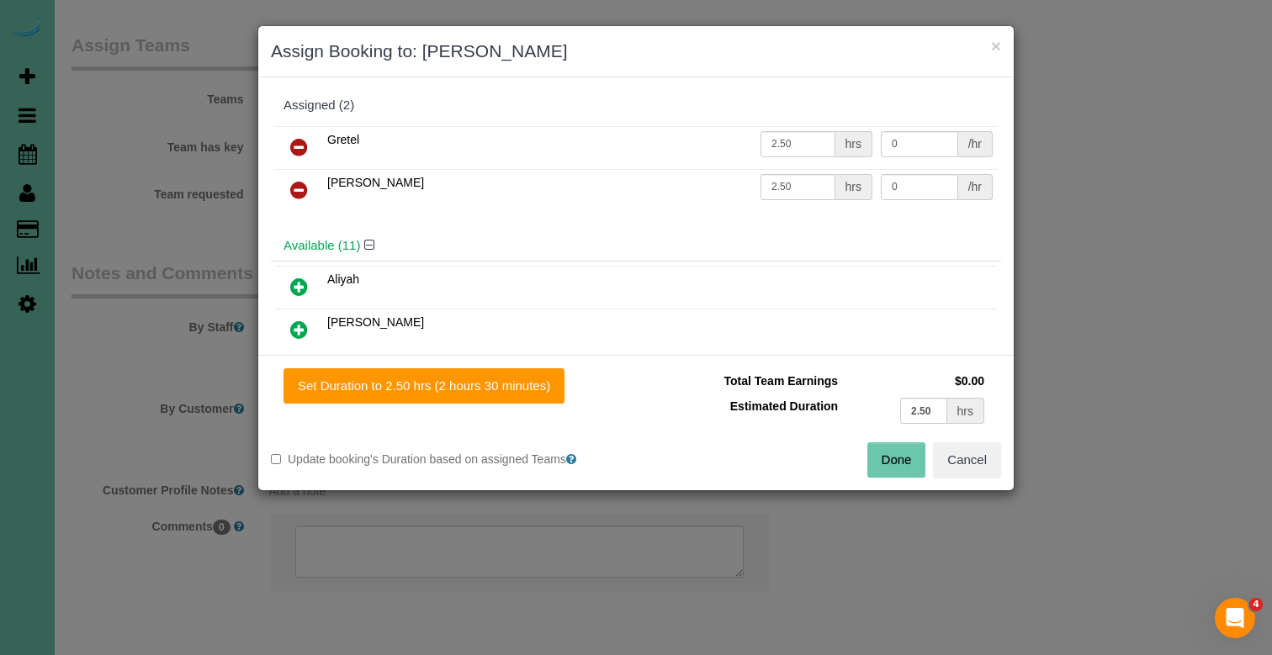
click at [887, 464] on button "Done" at bounding box center [896, 459] width 59 height 35
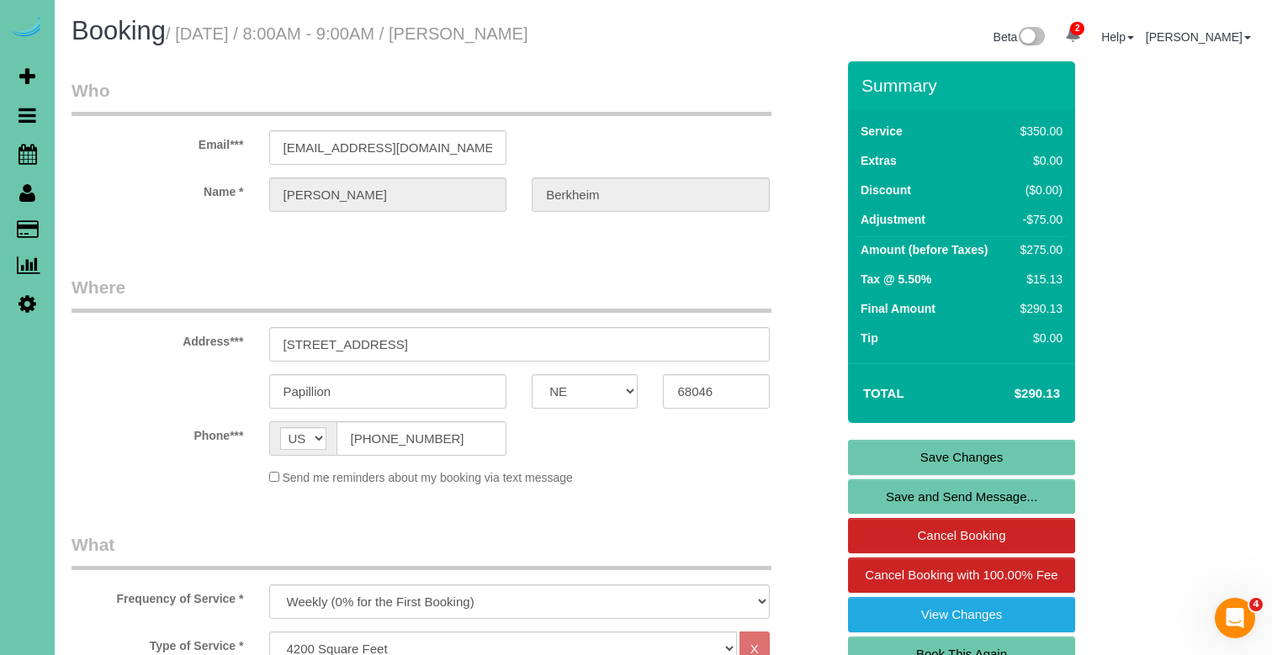
scroll to position [0, 0]
click at [883, 451] on link "Save Changes" at bounding box center [961, 457] width 227 height 35
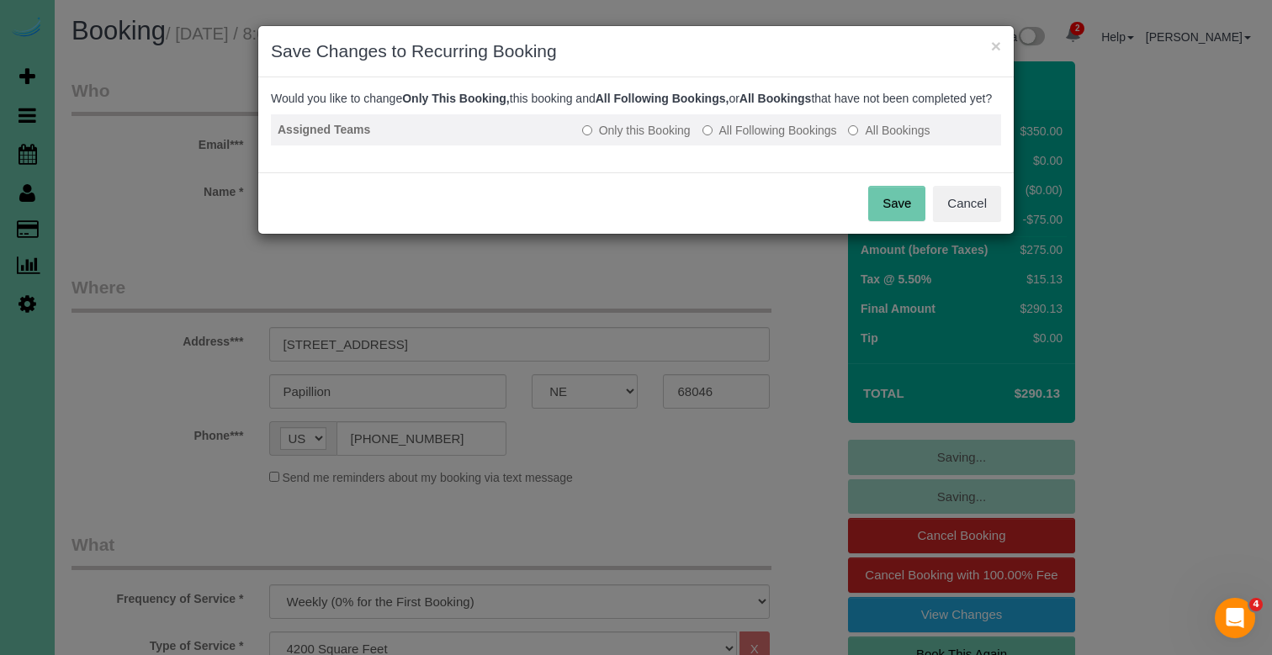
click at [750, 139] on label "All Following Bookings" at bounding box center [769, 130] width 135 height 17
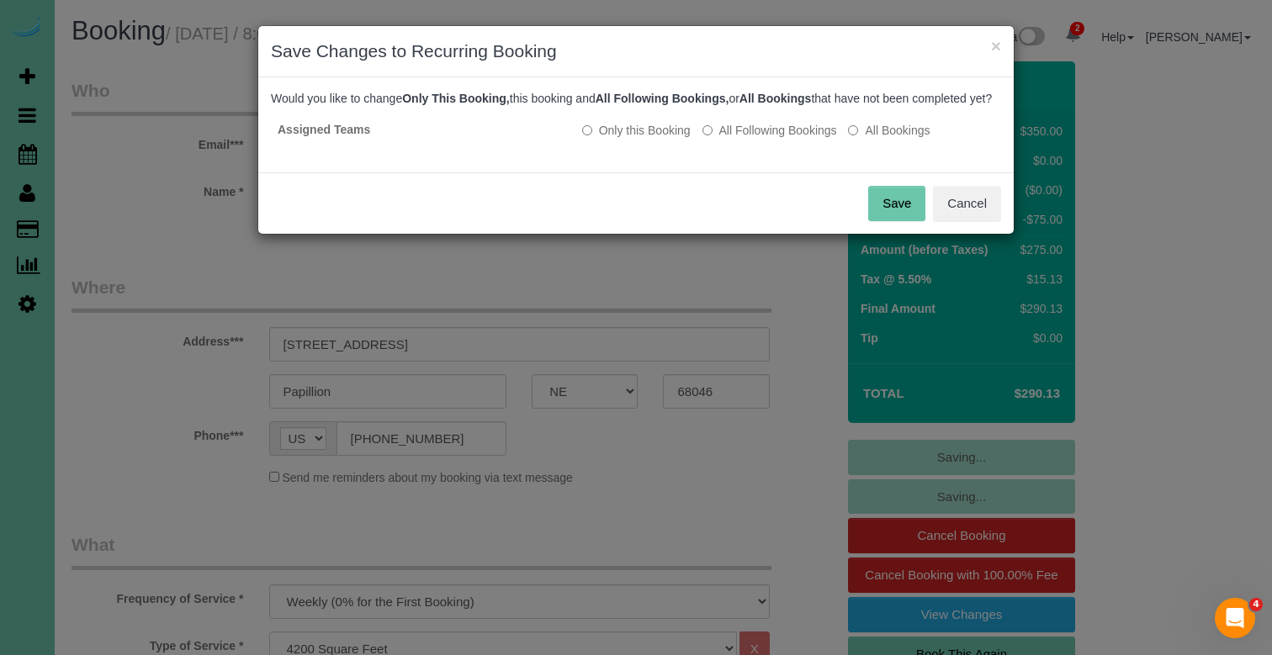
click at [888, 220] on button "Save" at bounding box center [896, 203] width 57 height 35
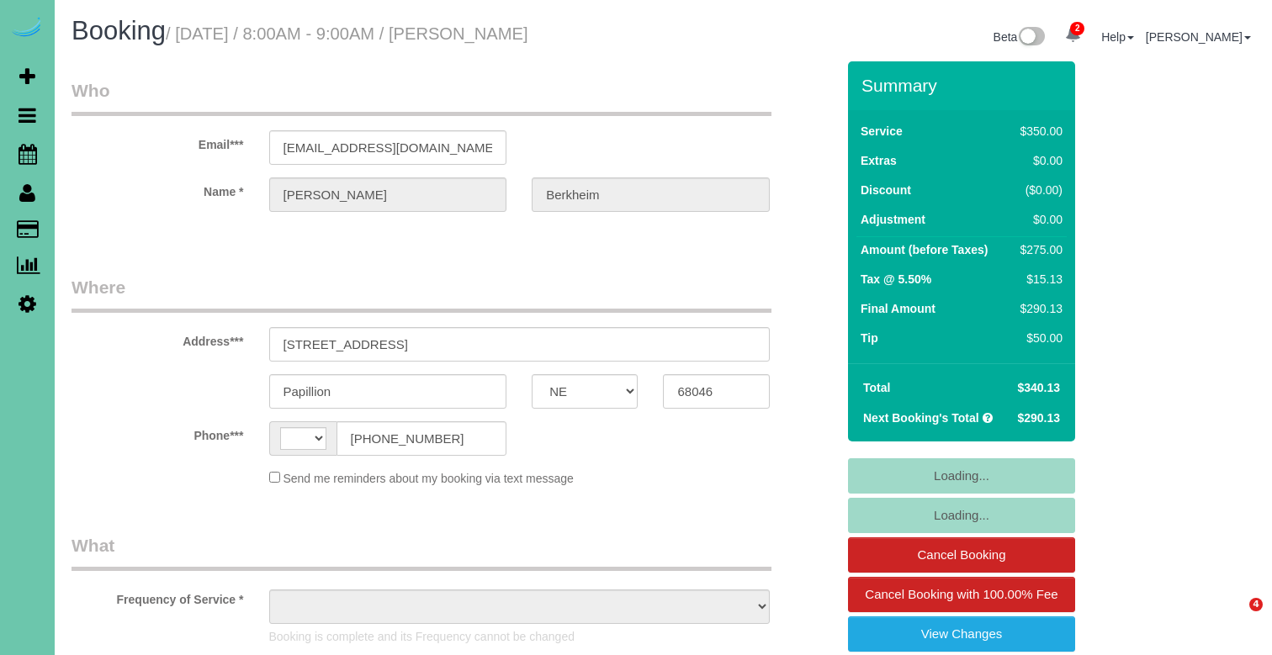
select select "NE"
select select "string:[GEOGRAPHIC_DATA]"
select select "object:406"
select select "string:fspay-2d3fa8bd-9dcf-45b3-b9f9-46b640169309"
select select "object:686"
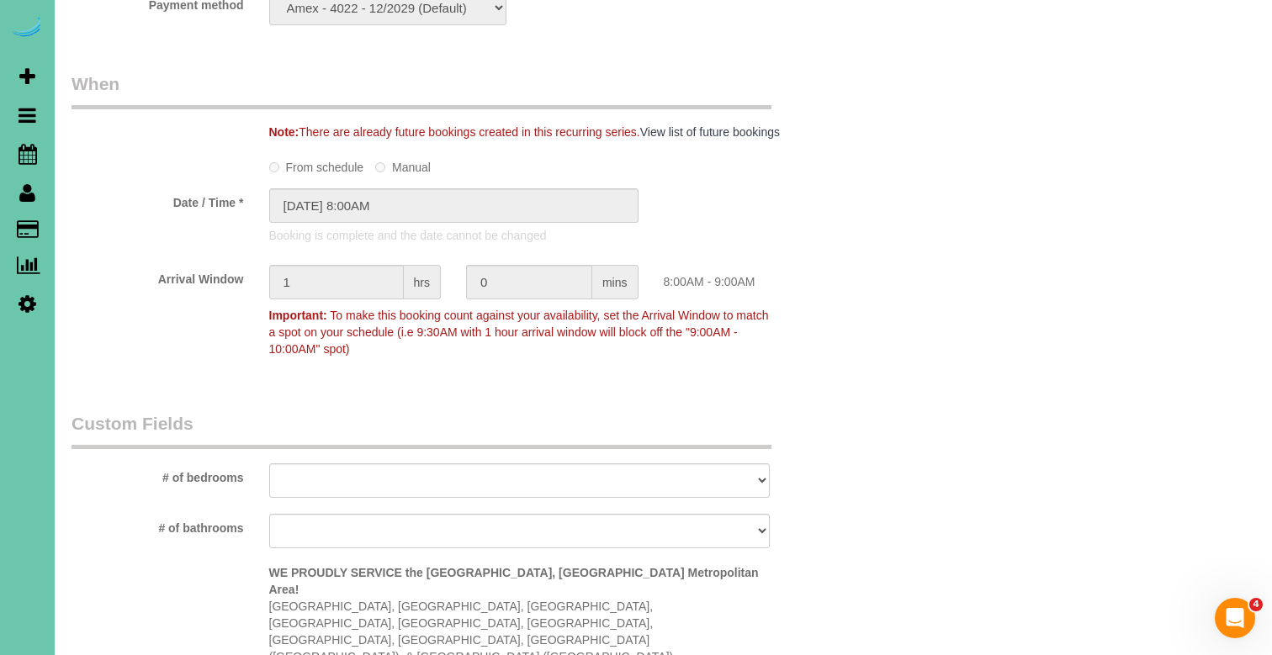
scroll to position [1264, 0]
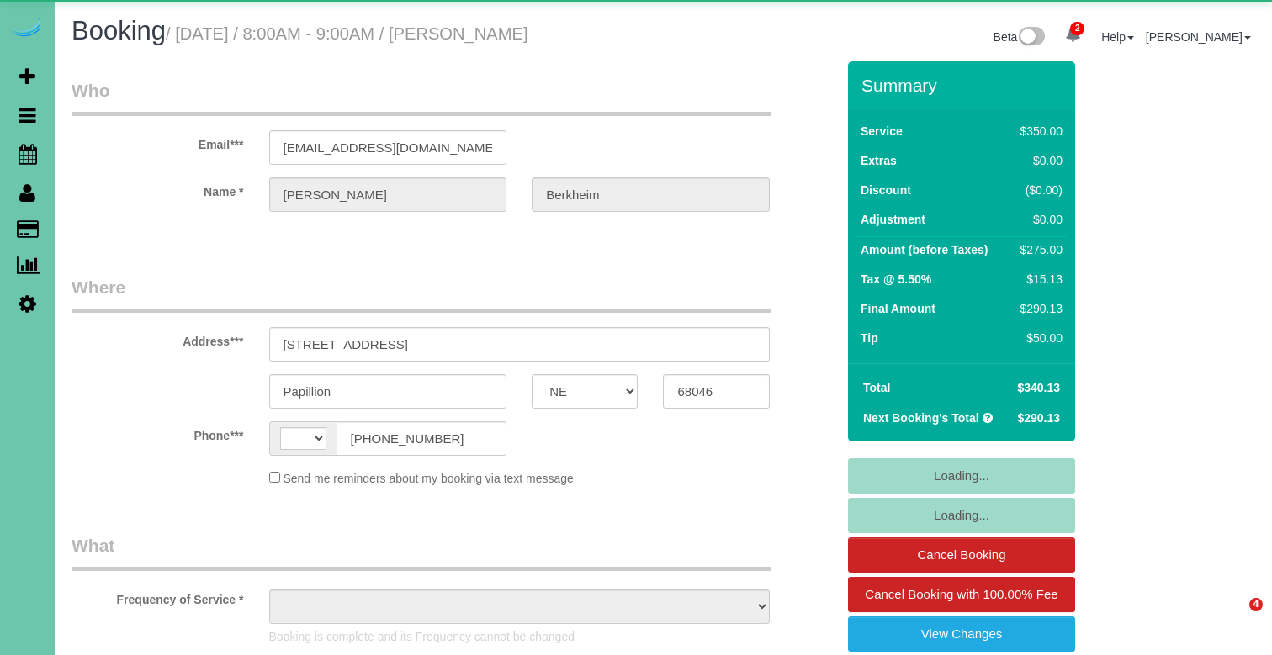
select select "NE"
select select "string:[GEOGRAPHIC_DATA]"
select select "object:657"
select select "string:fspay-2d3fa8bd-9dcf-45b3-b9f9-46b640169309"
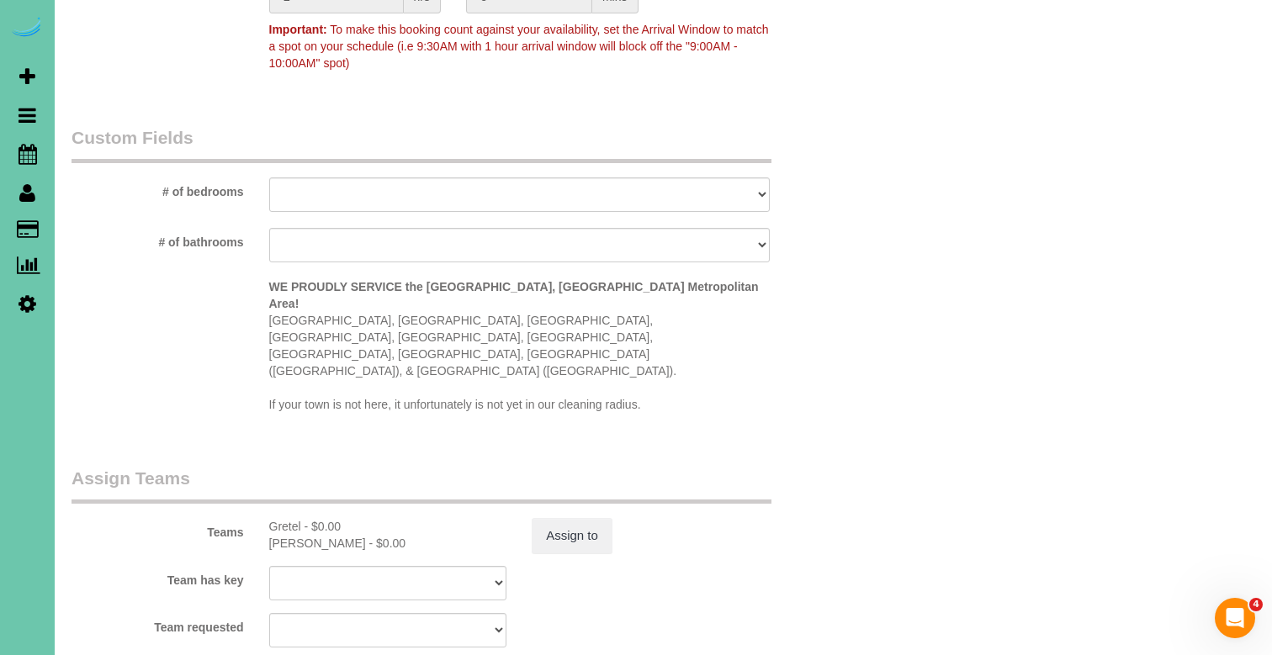
scroll to position [1554, 0]
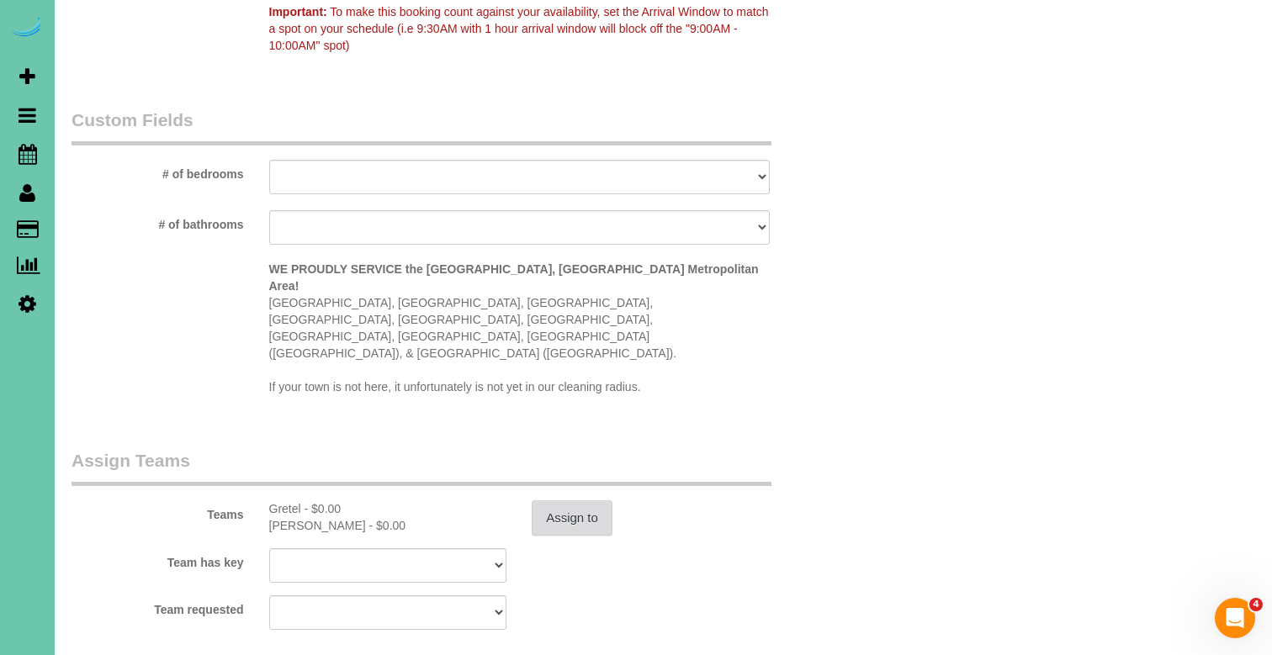
click at [580, 501] on button "Assign to" at bounding box center [572, 518] width 81 height 35
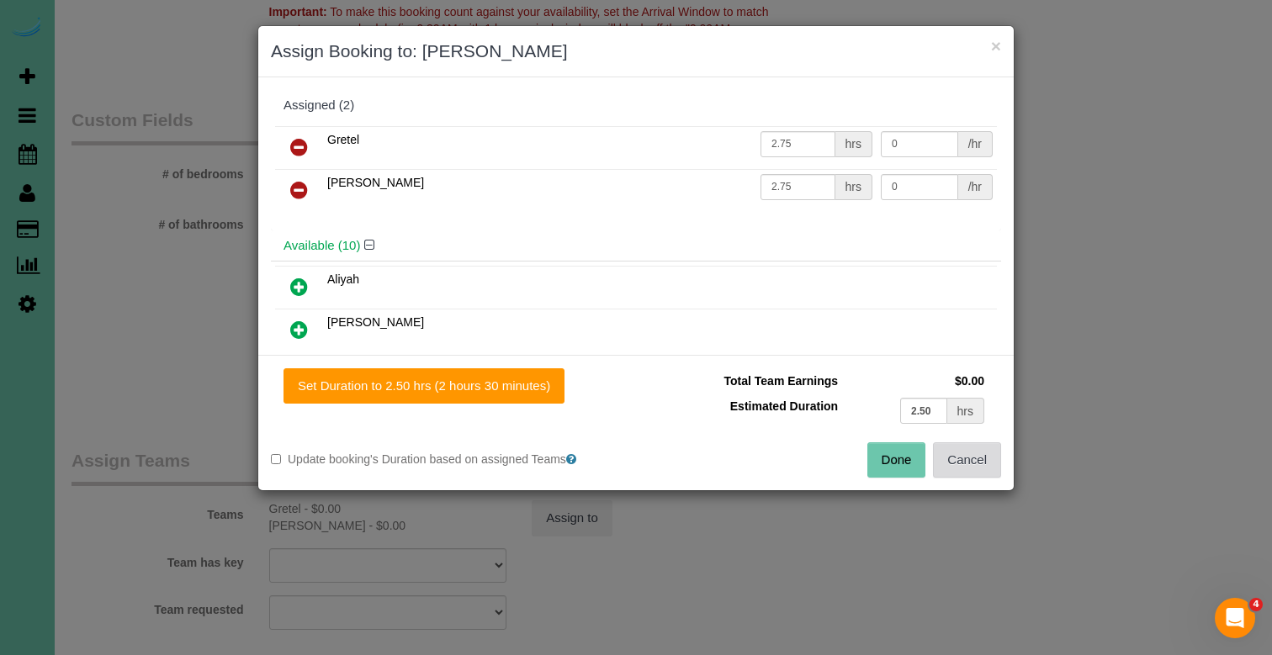
click at [950, 449] on button "Cancel" at bounding box center [967, 459] width 68 height 35
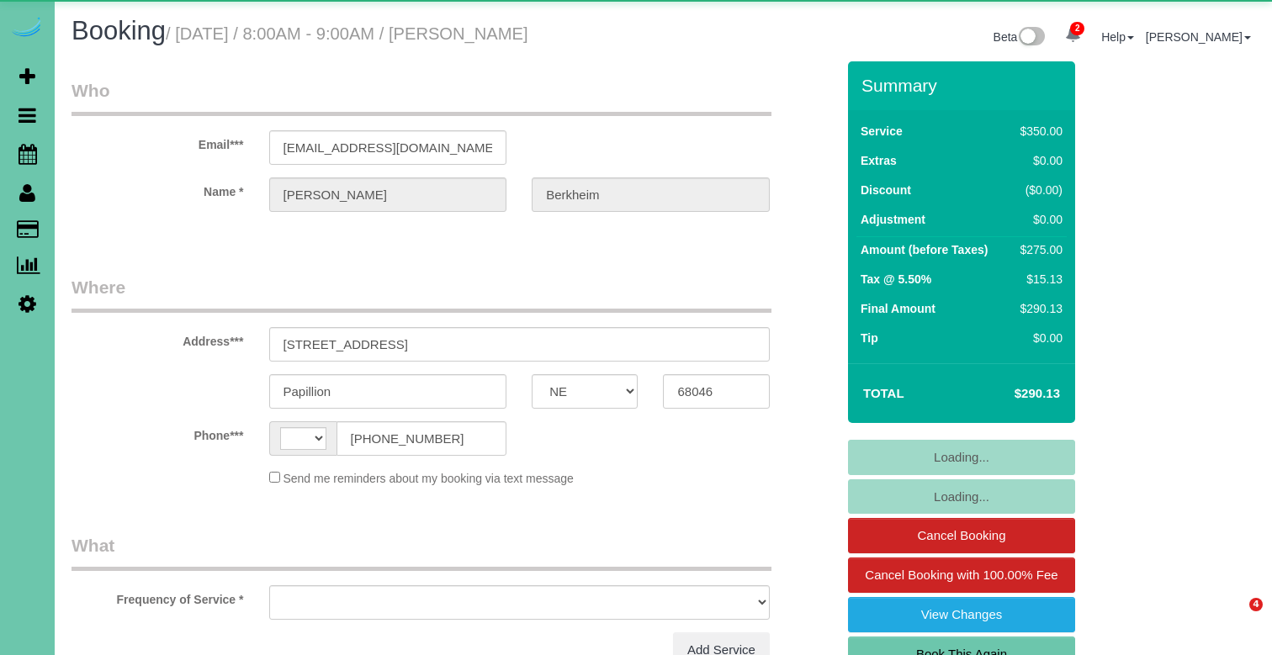
select select "NE"
select select "string:[GEOGRAPHIC_DATA]"
select select "object:396"
select select "string:fspay-2d3fa8bd-9dcf-45b3-b9f9-46b640169309"
select select "object:676"
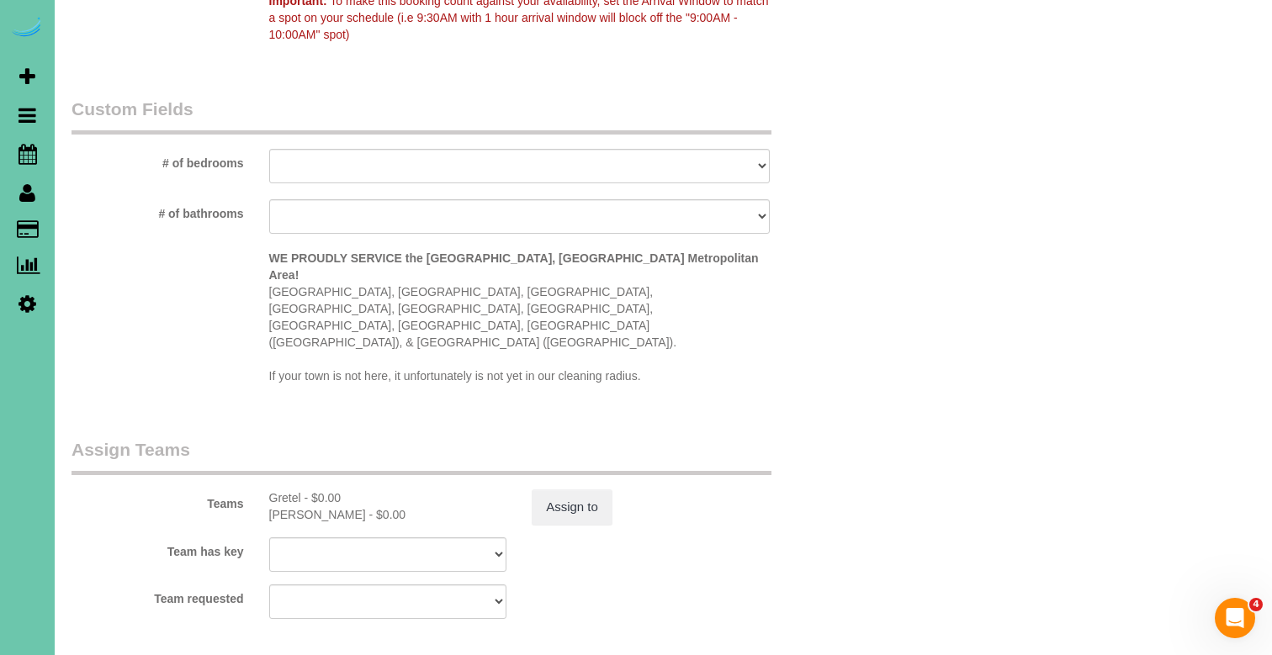
scroll to position [1498, 0]
click at [578, 489] on button "Assign to" at bounding box center [572, 506] width 81 height 35
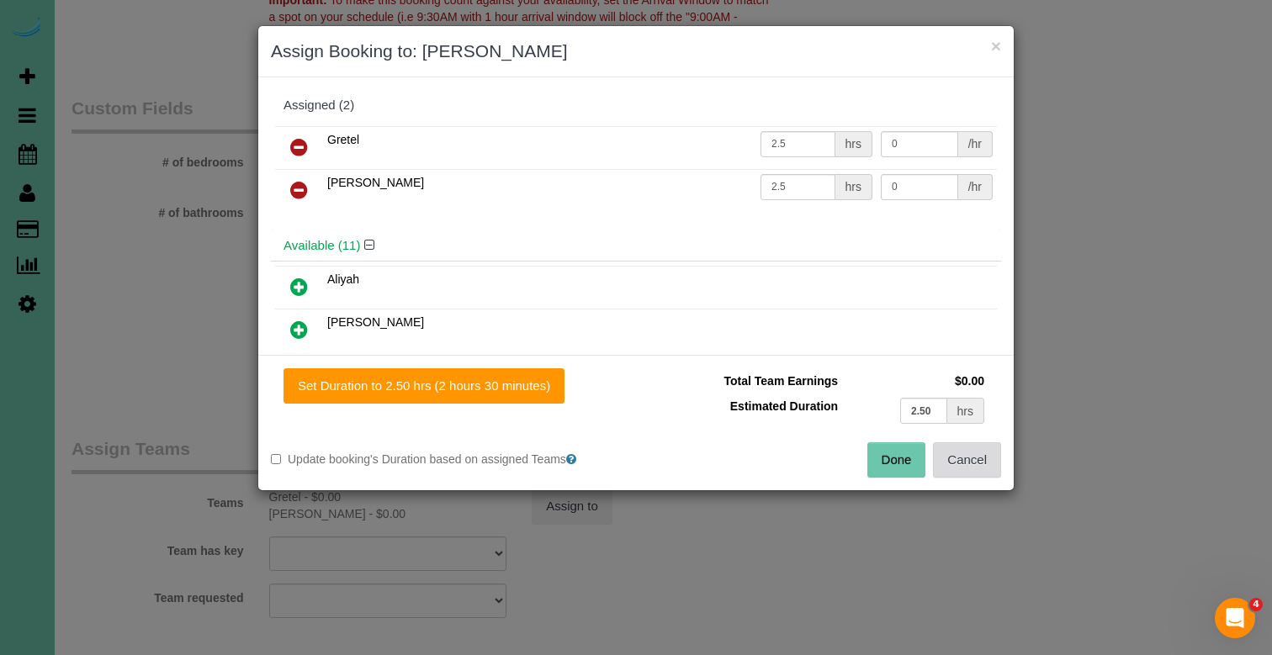
click at [971, 465] on button "Cancel" at bounding box center [967, 459] width 68 height 35
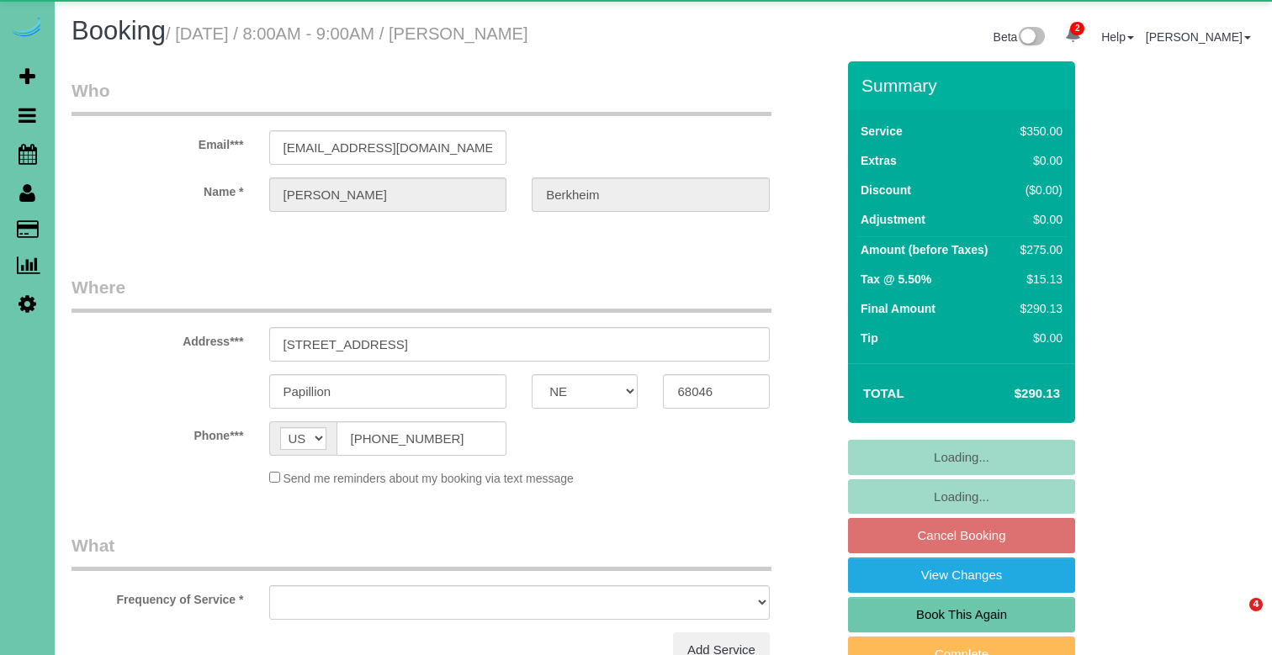
select select "NE"
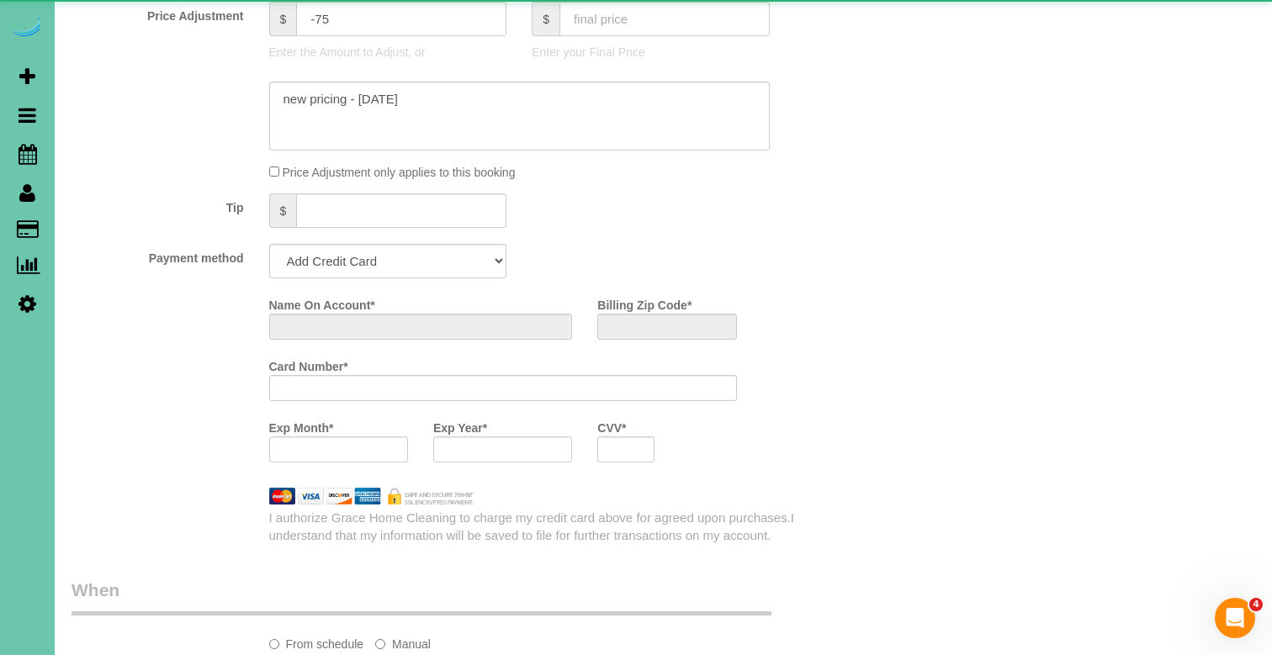
select select "object:639"
select select "string:fspay-2d3fa8bd-9dcf-45b3-b9f9-46b640169309"
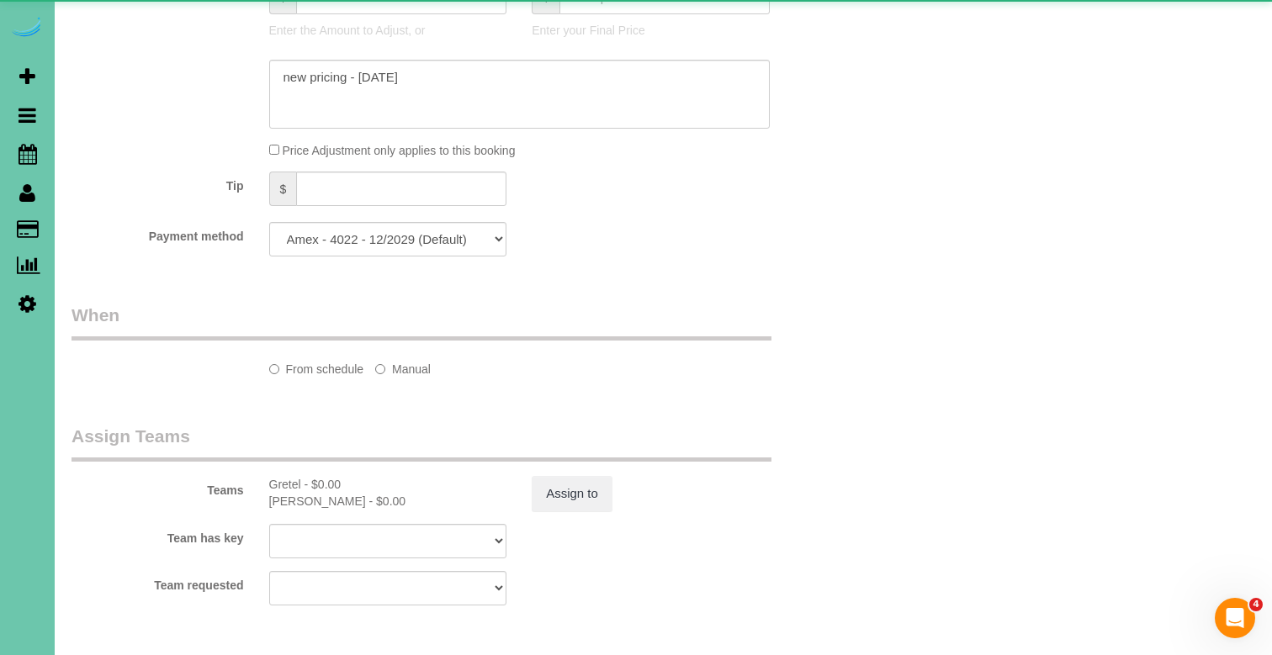
select select "object:928"
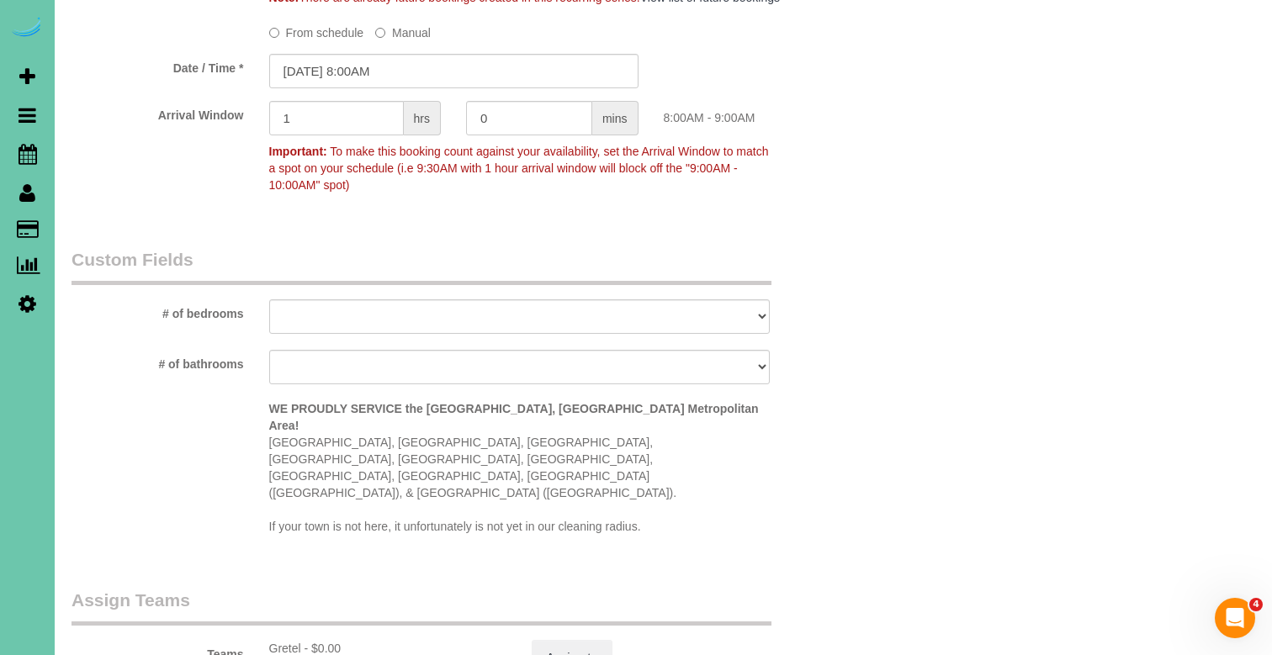
scroll to position [1371, 0]
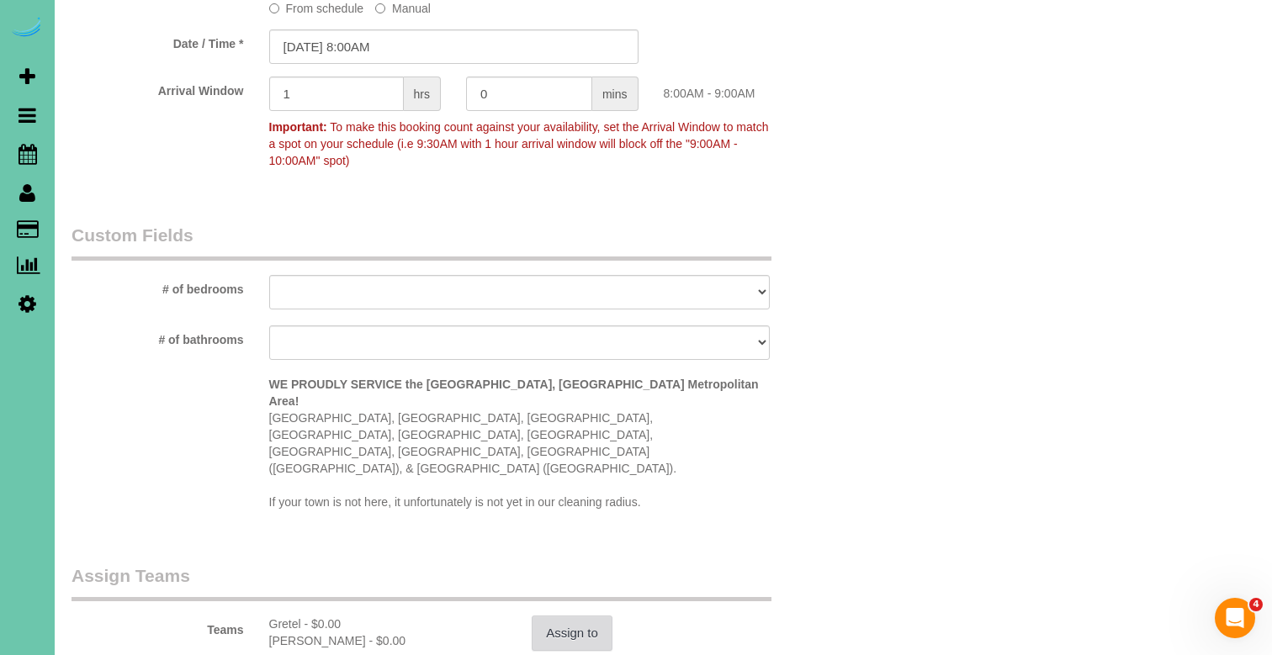
click at [555, 616] on button "Assign to" at bounding box center [572, 633] width 81 height 35
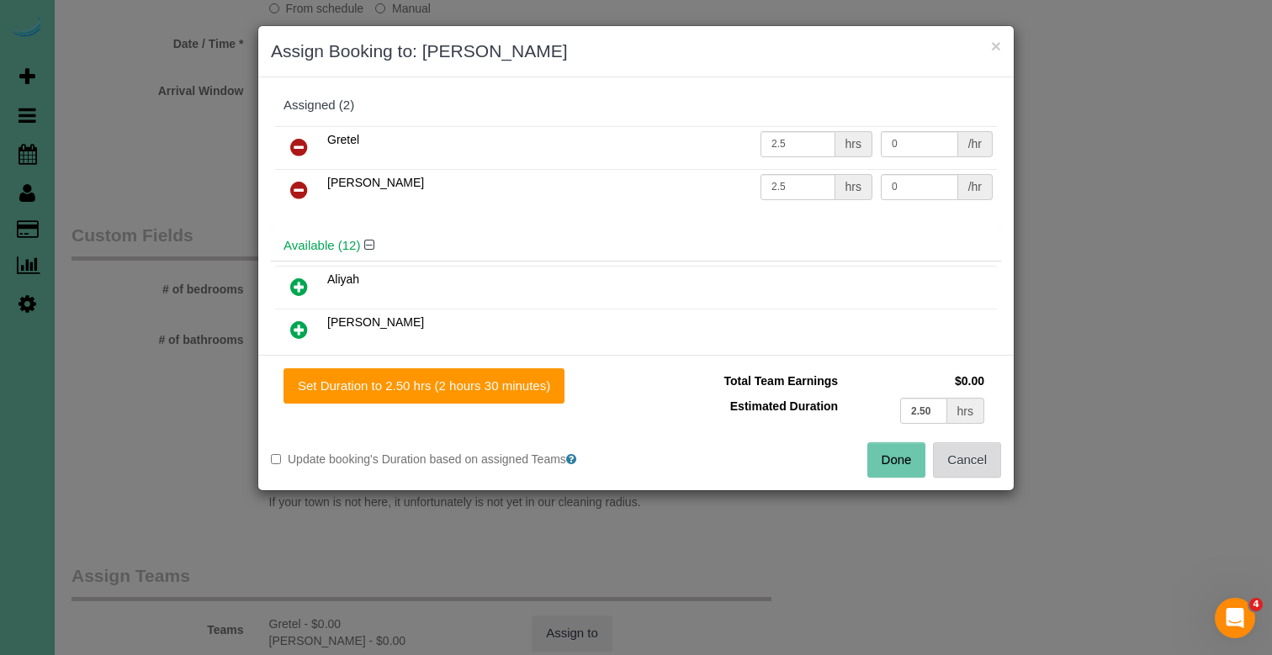
click at [950, 450] on button "Cancel" at bounding box center [967, 459] width 68 height 35
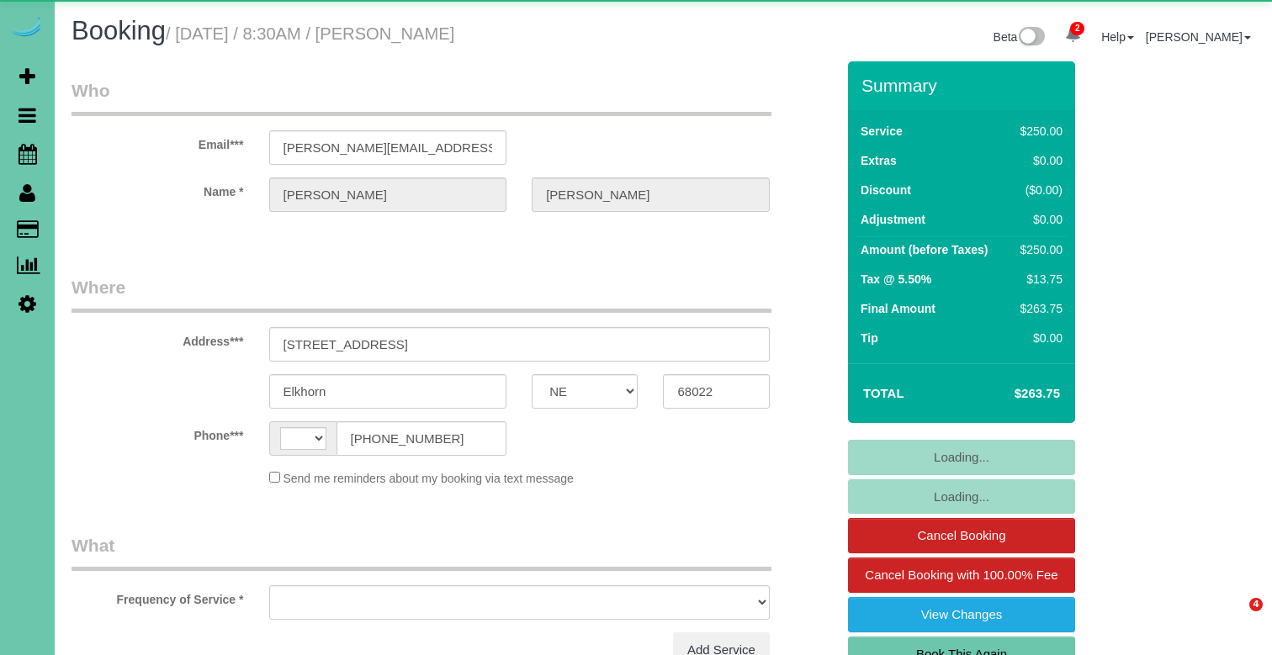
select select "NE"
select select "string:[GEOGRAPHIC_DATA]"
select select "object:643"
select select "string:fspay-1d1287a0-86cb-4a17-afc4-7adf02f7a5c8"
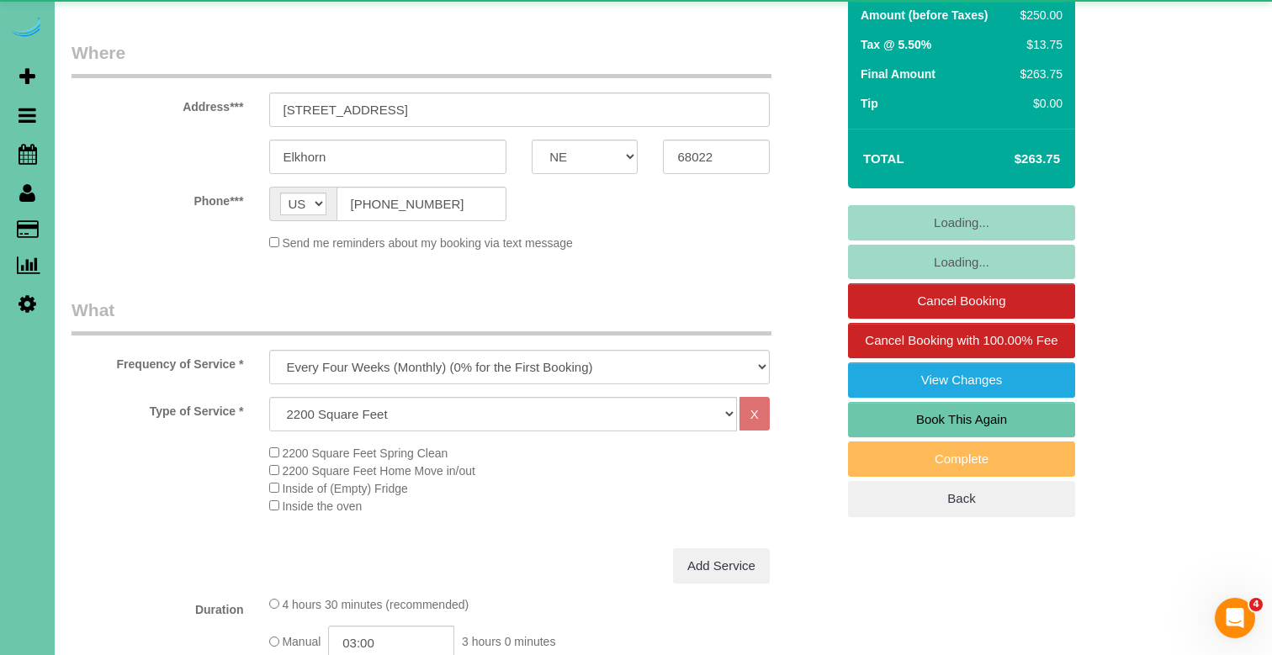
select select "object:929"
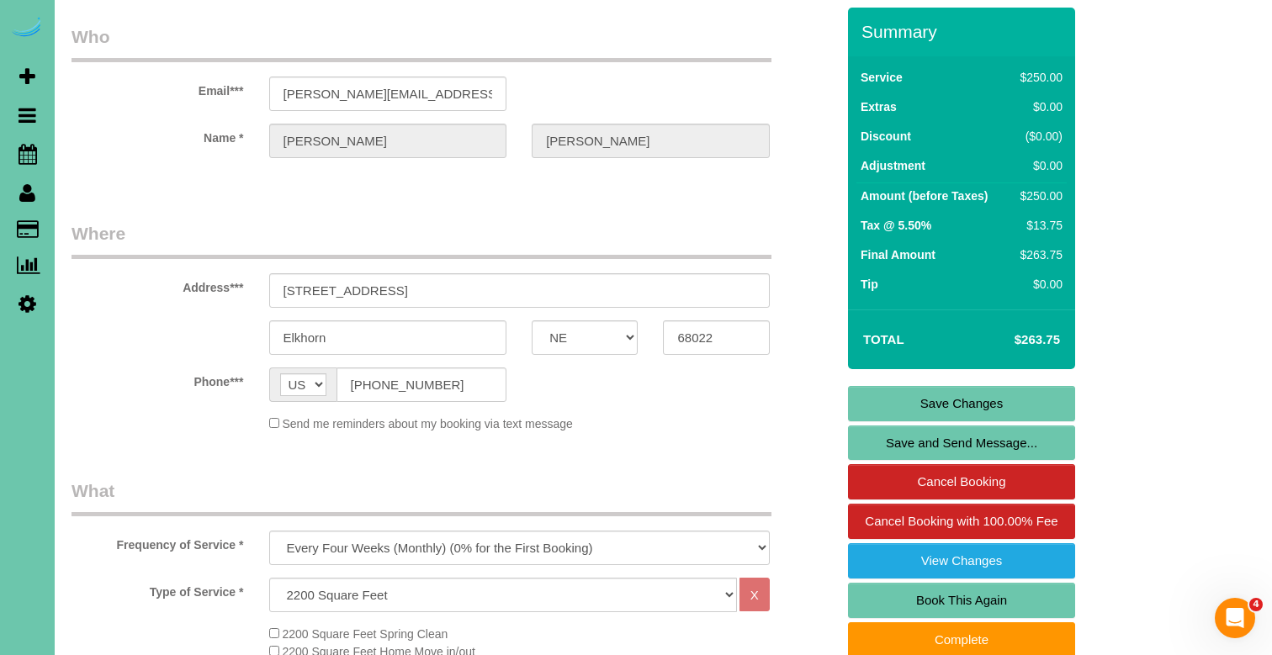
scroll to position [40, 0]
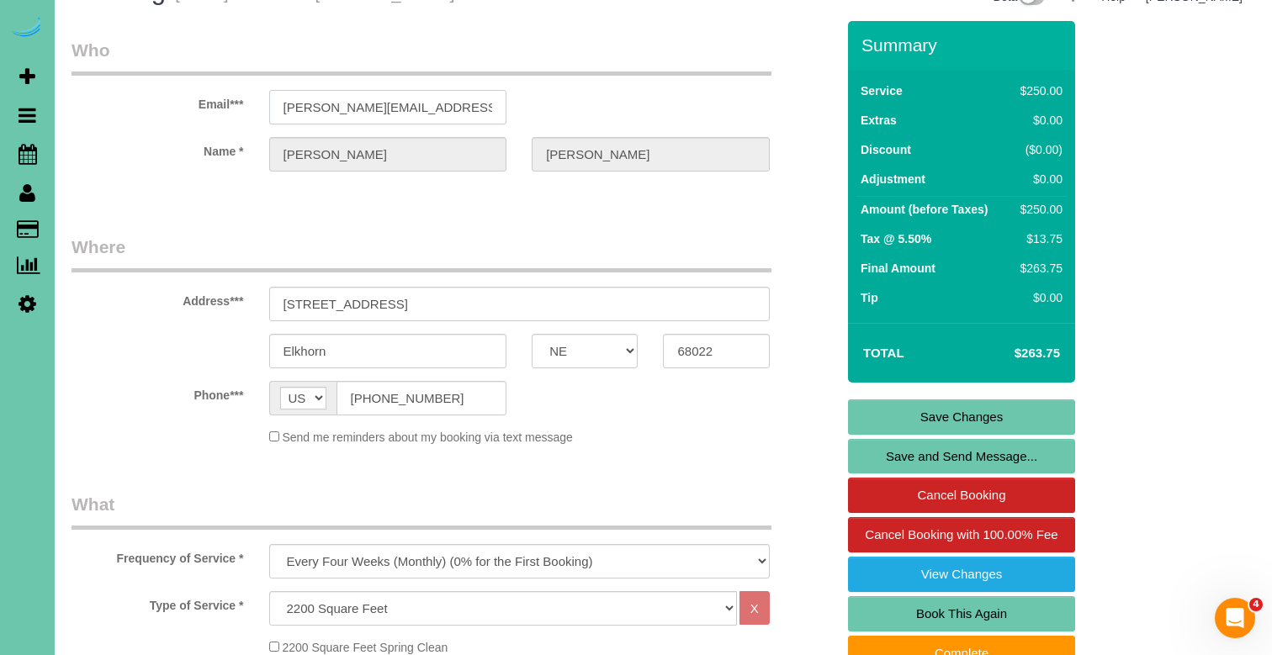
drag, startPoint x: 439, startPoint y: 114, endPoint x: 209, endPoint y: 89, distance: 230.9
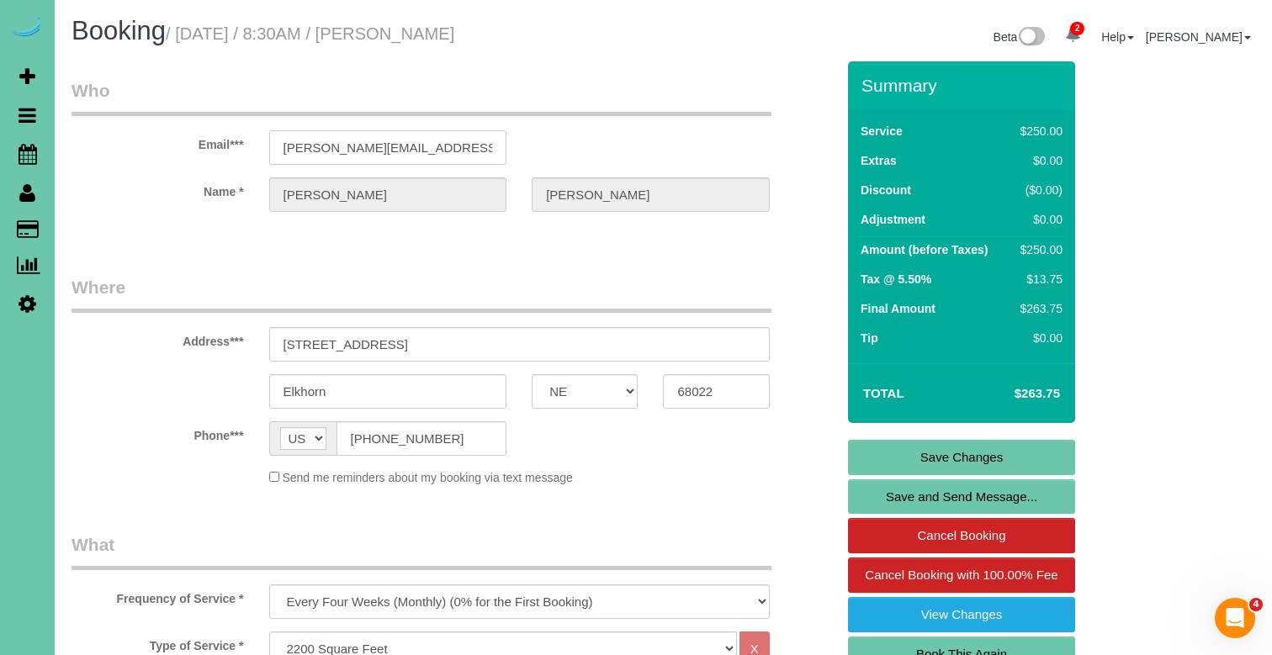
scroll to position [0, 0]
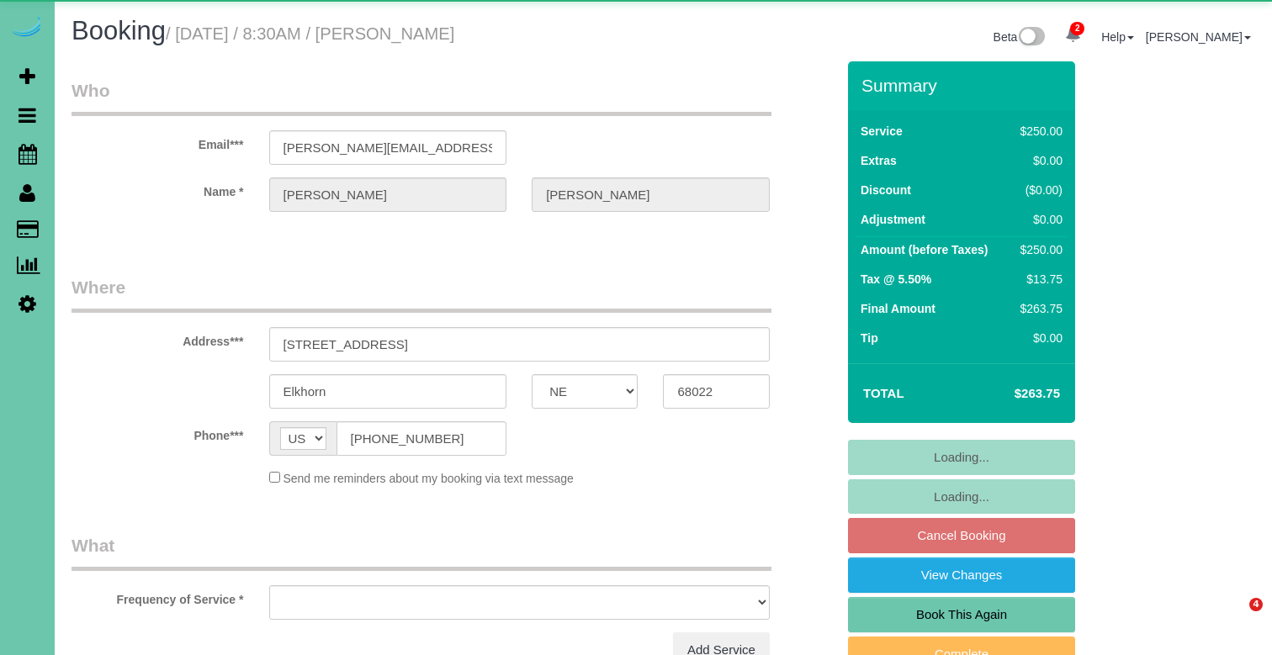
select select "NE"
select select "object:639"
select select "string:fspay-1d1287a0-86cb-4a17-afc4-7adf02f7a5c8"
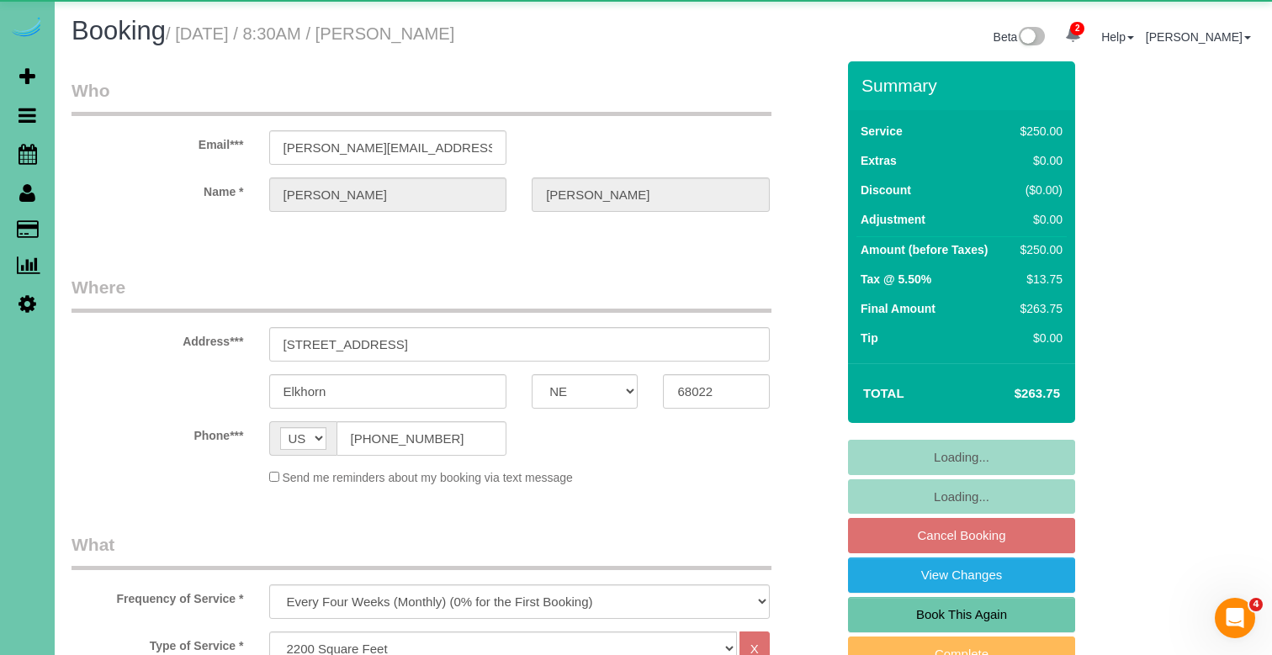
select select "object:740"
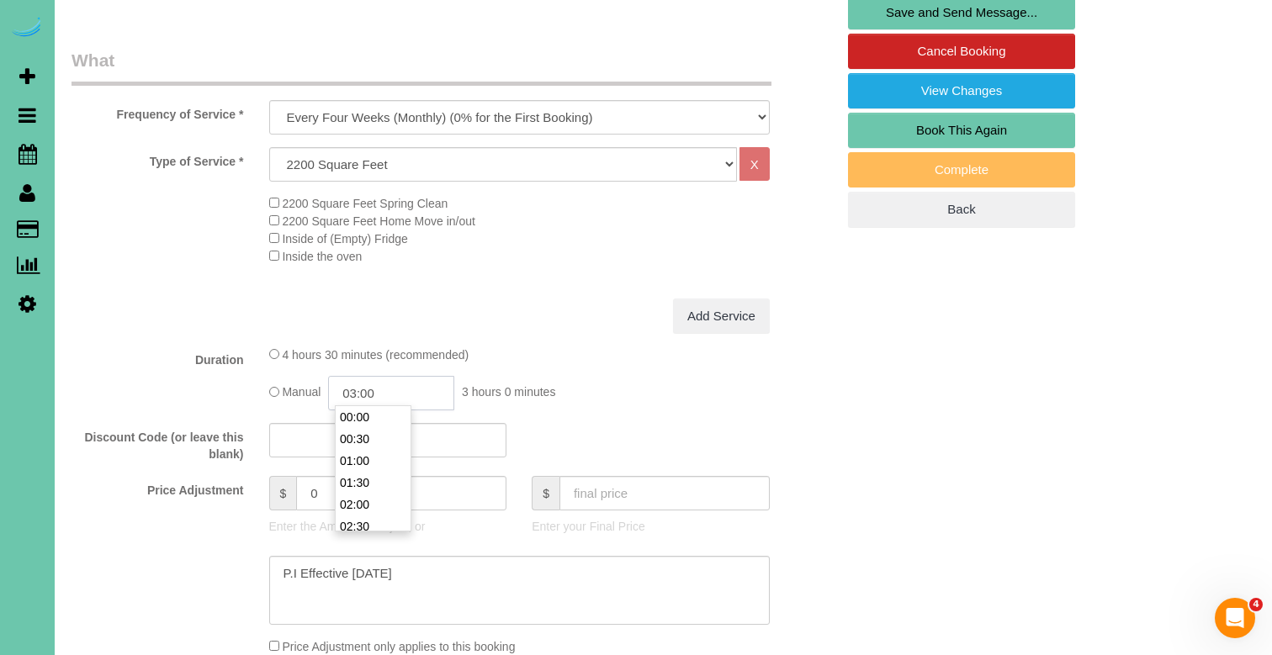
scroll to position [109, 0]
drag, startPoint x: 415, startPoint y: 386, endPoint x: 358, endPoint y: 384, distance: 57.3
click at [358, 384] on input "03:00" at bounding box center [391, 393] width 126 height 34
type input "02:45"
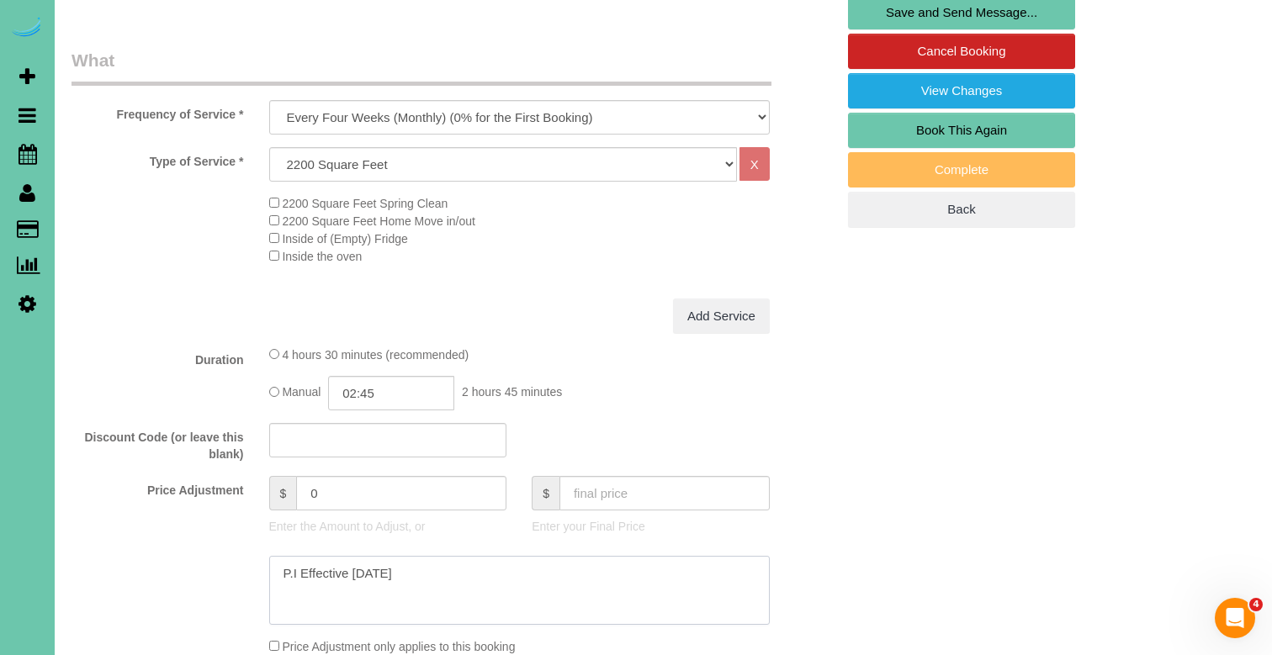
click at [426, 560] on textarea at bounding box center [519, 590] width 501 height 69
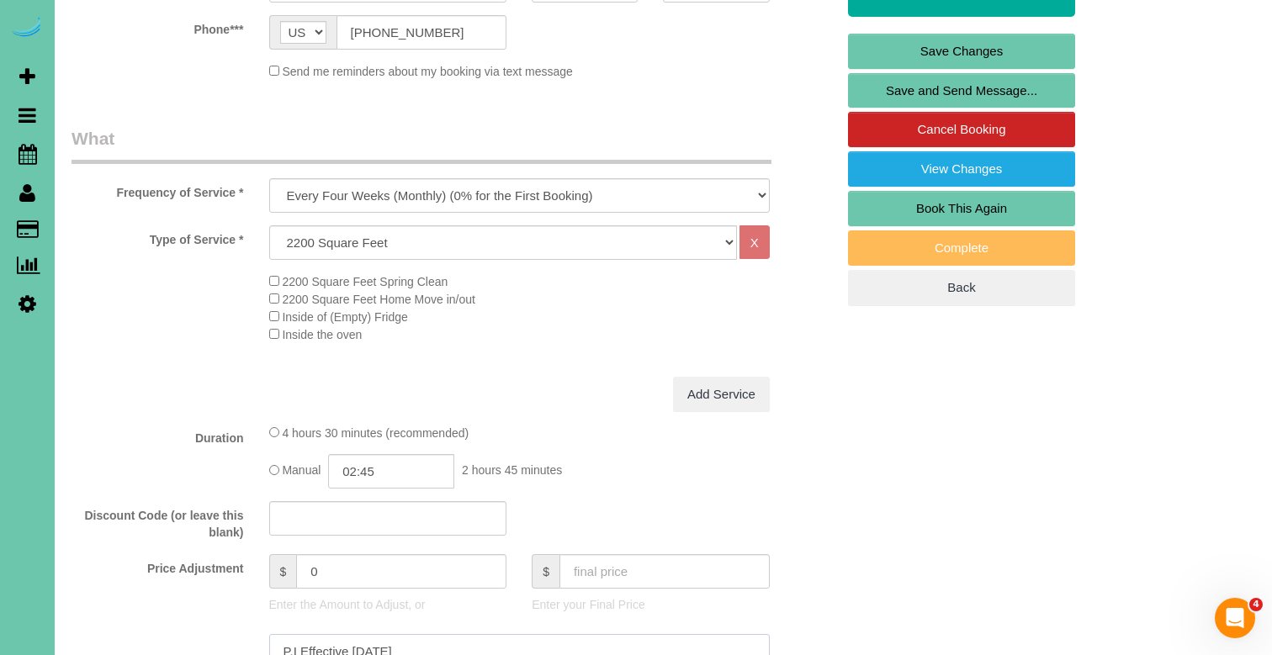
scroll to position [427, 0]
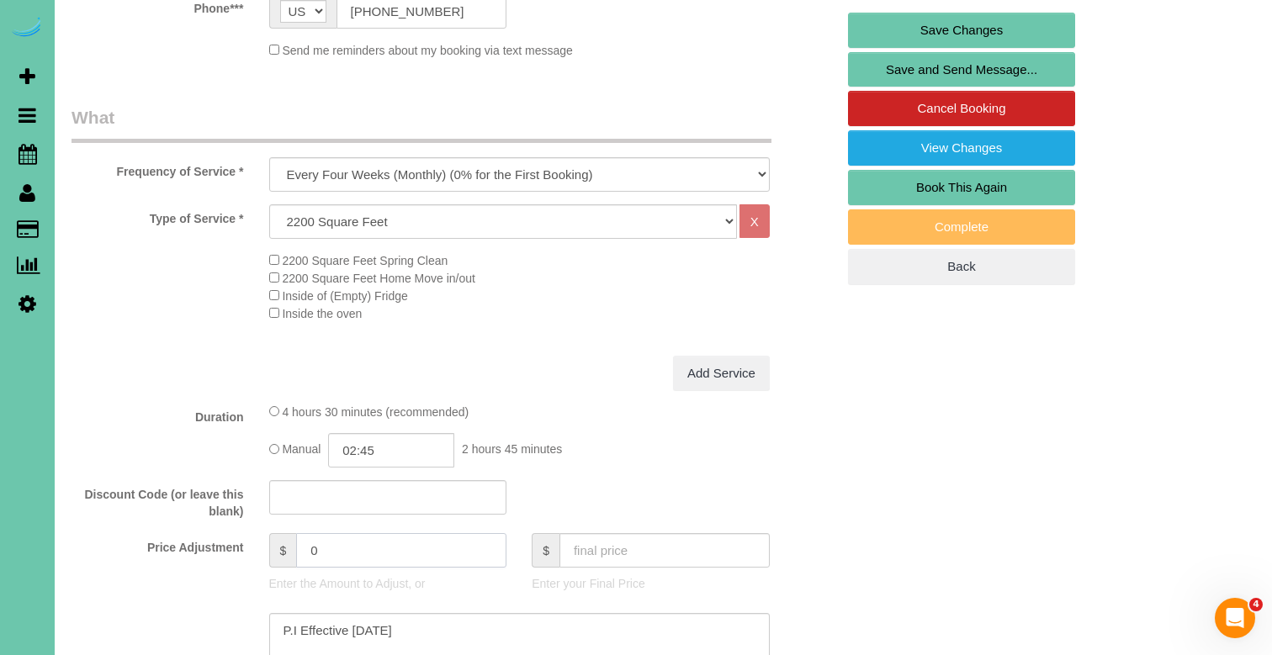
click at [308, 543] on input "0" at bounding box center [401, 550] width 210 height 34
type input "35"
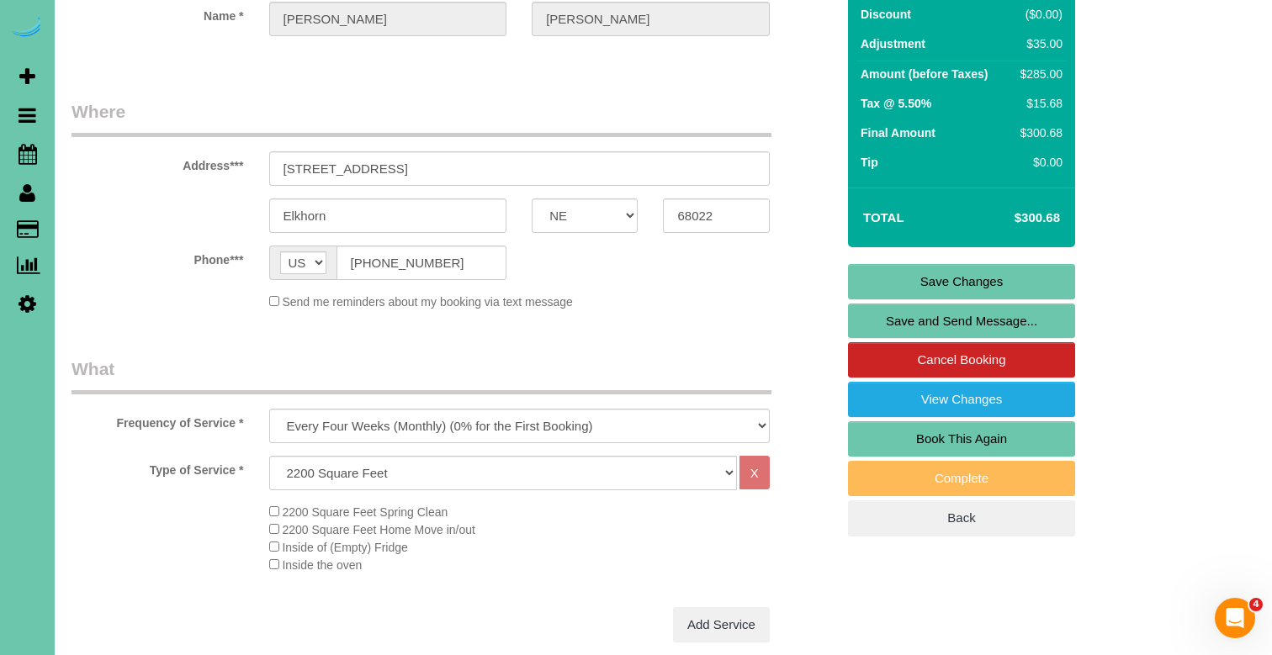
scroll to position [645, 0]
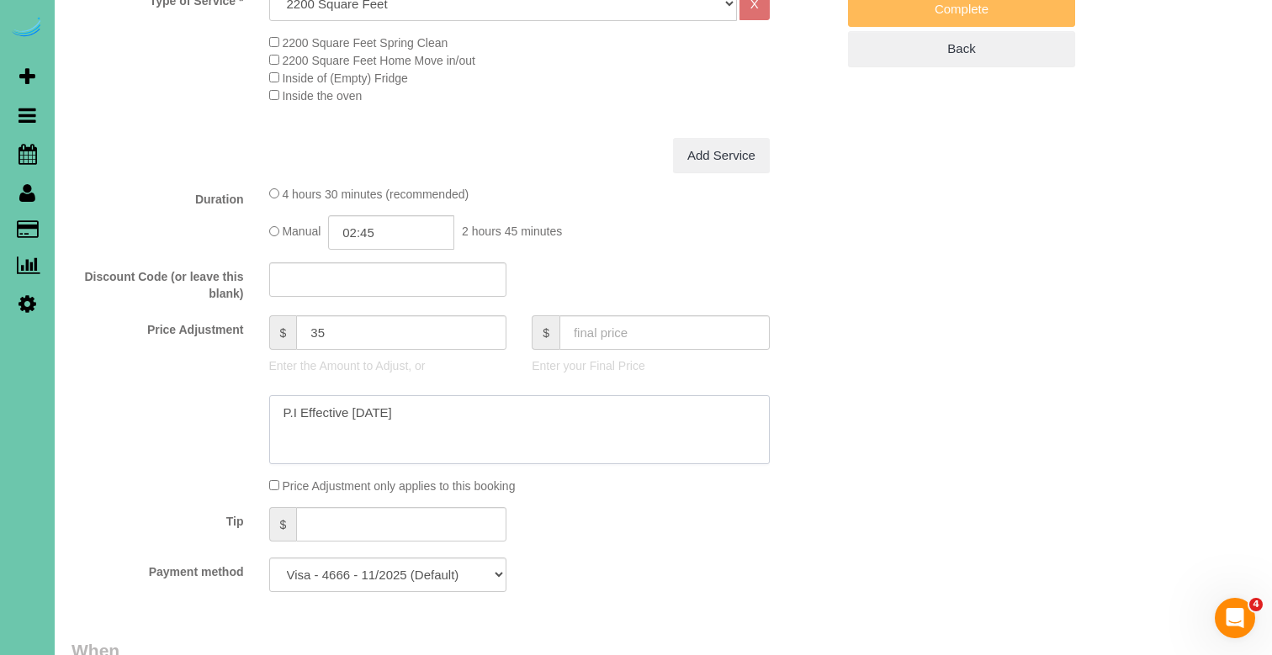
drag, startPoint x: 457, startPoint y: 407, endPoint x: 173, endPoint y: 358, distance: 287.8
click at [173, 358] on sui-booking-price-adjustment "Price Adjustment $ 35 Enter the Amount to Adjust, or $ Enter your Final Price P…" at bounding box center [454, 404] width 764 height 179
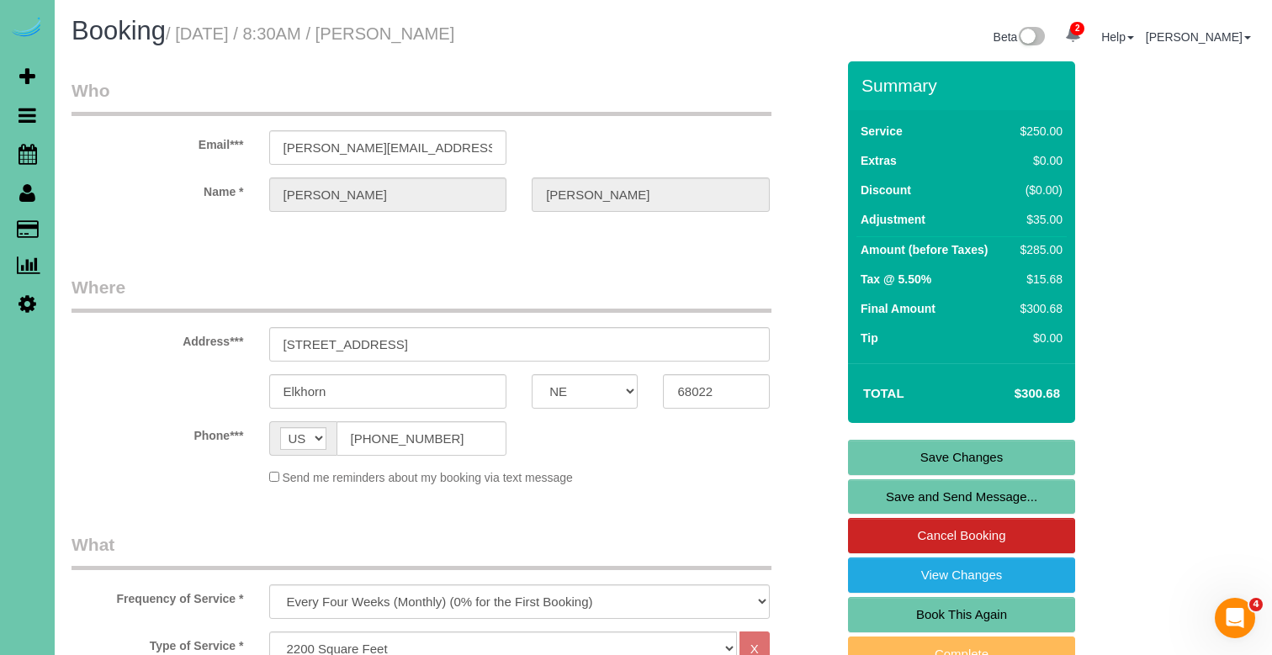
scroll to position [0, 0]
type textarea "new rate - [DATE]"
click at [965, 458] on link "Save Changes" at bounding box center [961, 457] width 227 height 35
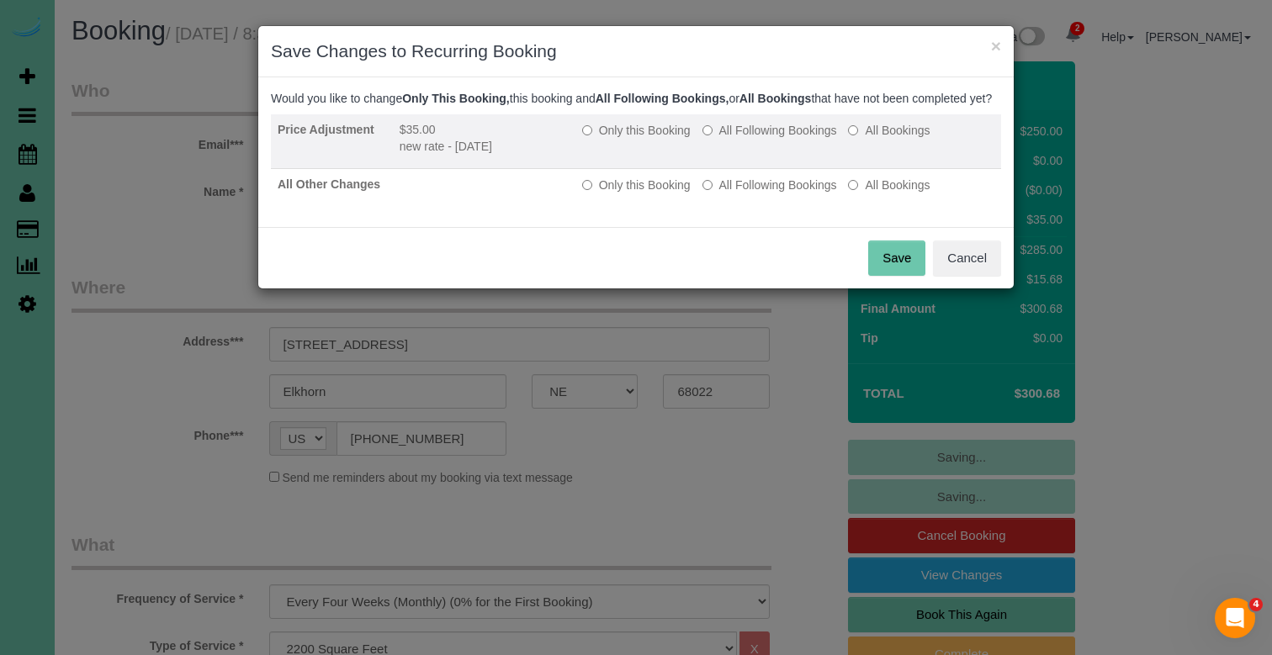
click at [775, 139] on label "All Following Bookings" at bounding box center [769, 130] width 135 height 17
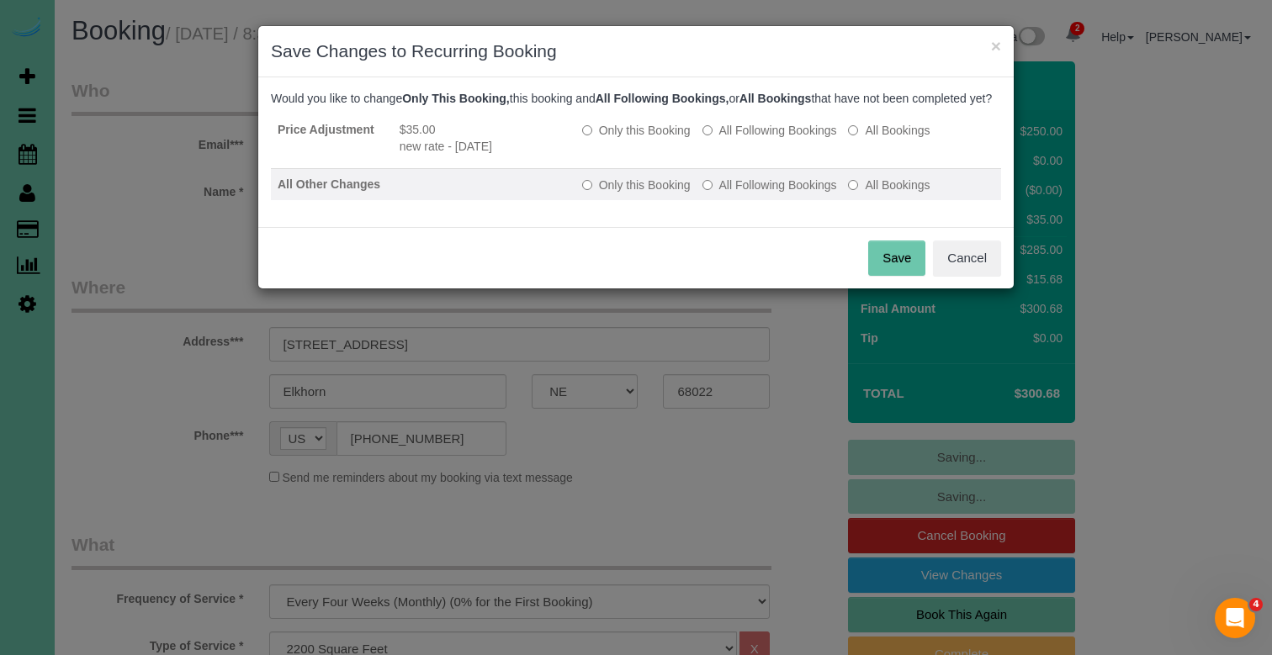
click at [770, 193] on label "All Following Bookings" at bounding box center [769, 185] width 135 height 17
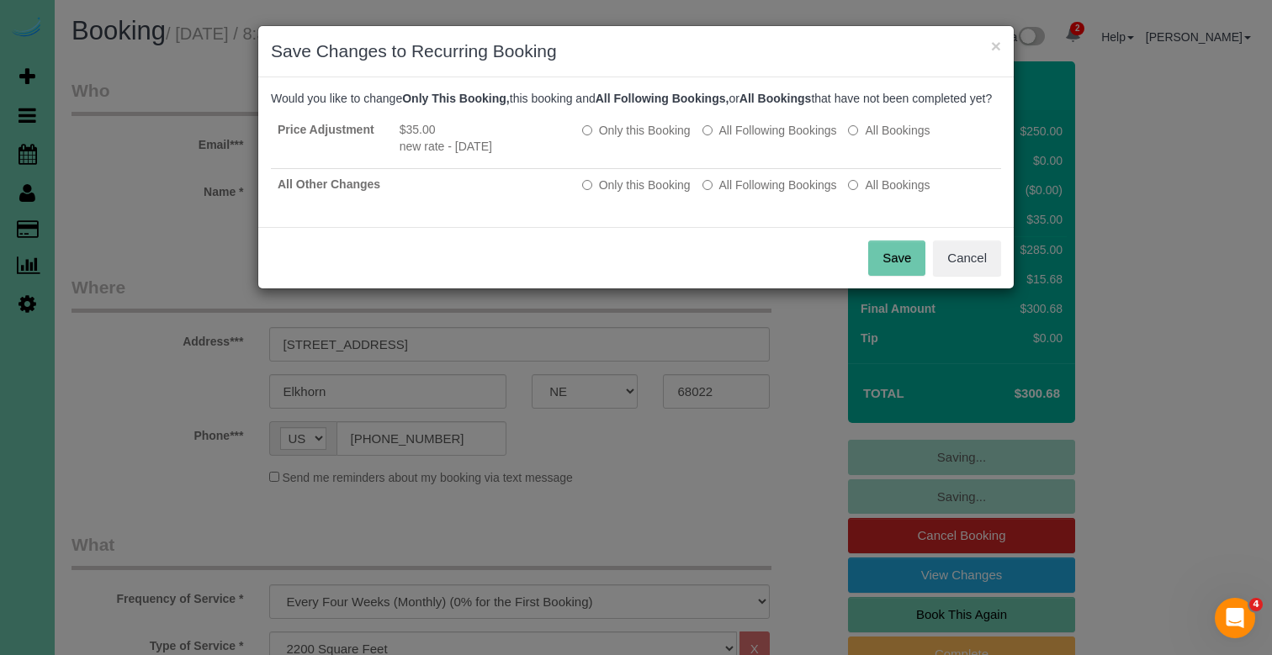
click at [902, 272] on button "Save" at bounding box center [896, 258] width 57 height 35
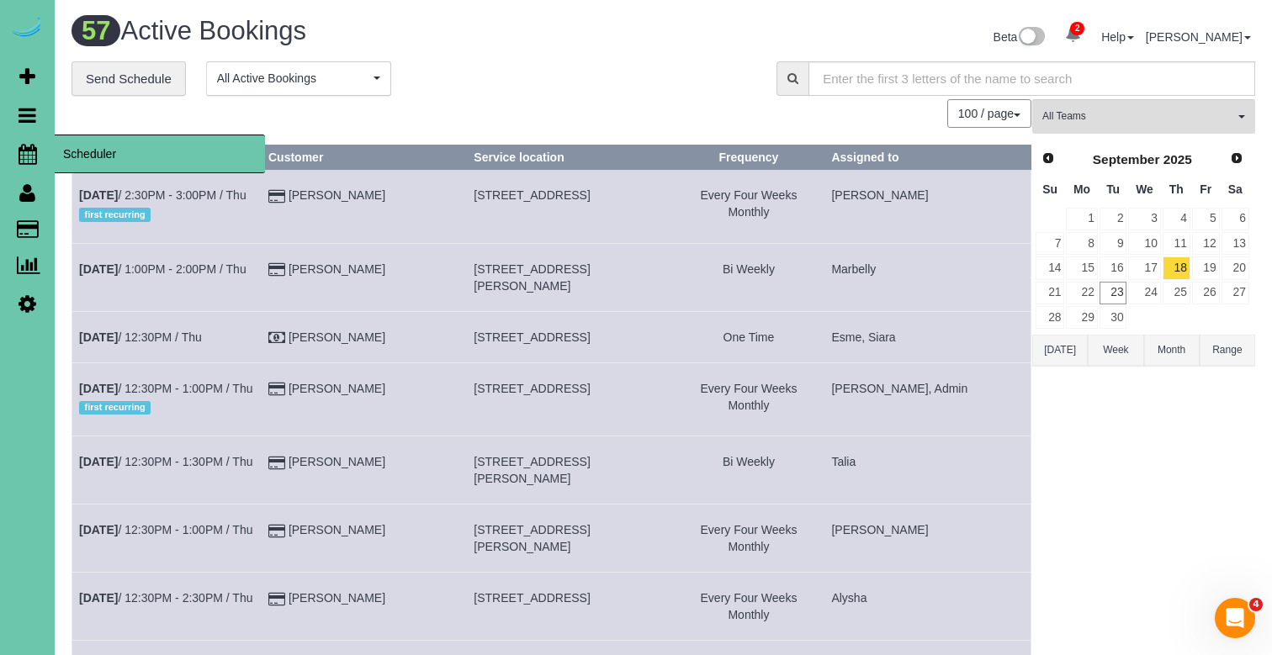
click at [40, 146] on link "Scheduler" at bounding box center [27, 154] width 55 height 39
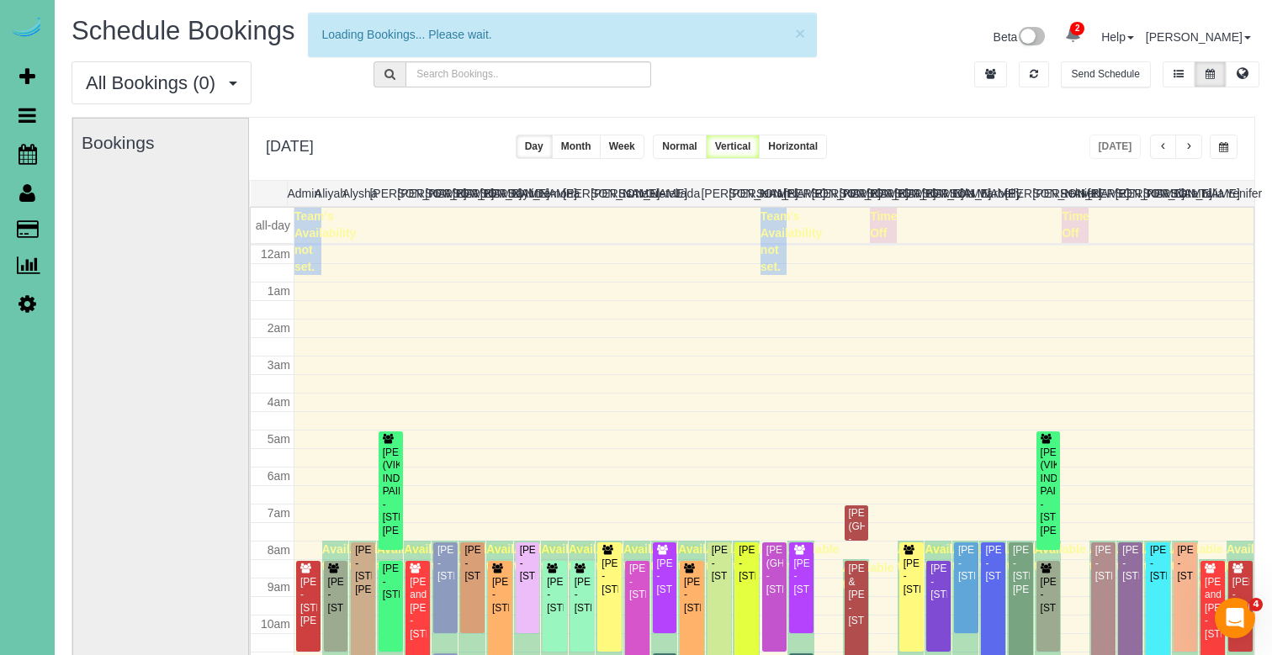
scroll to position [223, 0]
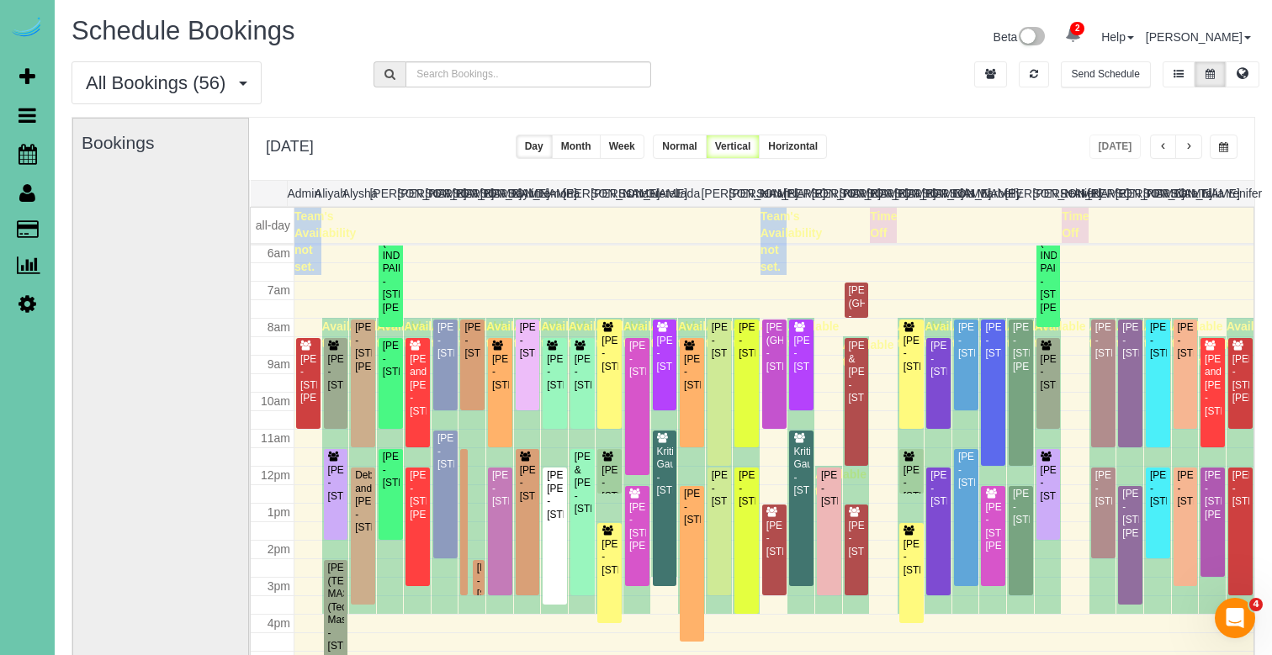
click at [1213, 147] on button "button" at bounding box center [1224, 147] width 28 height 24
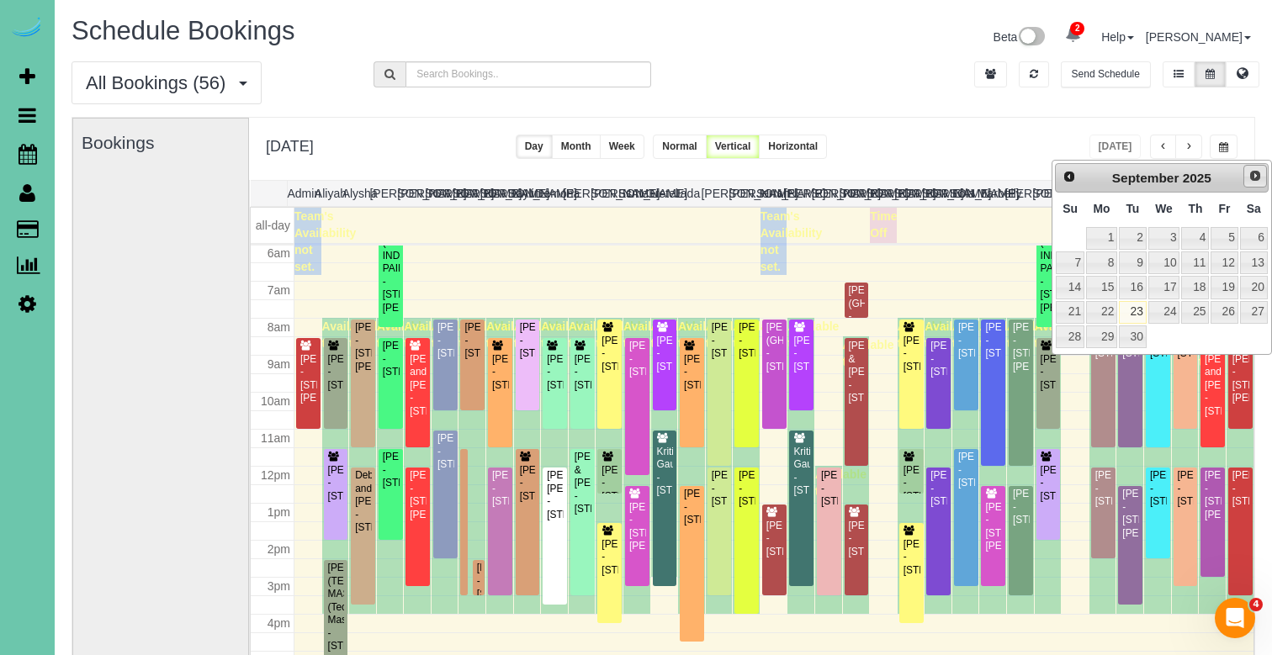
click at [1254, 176] on span "Next" at bounding box center [1254, 175] width 13 height 13
click at [1224, 237] on link "3" at bounding box center [1224, 238] width 27 height 23
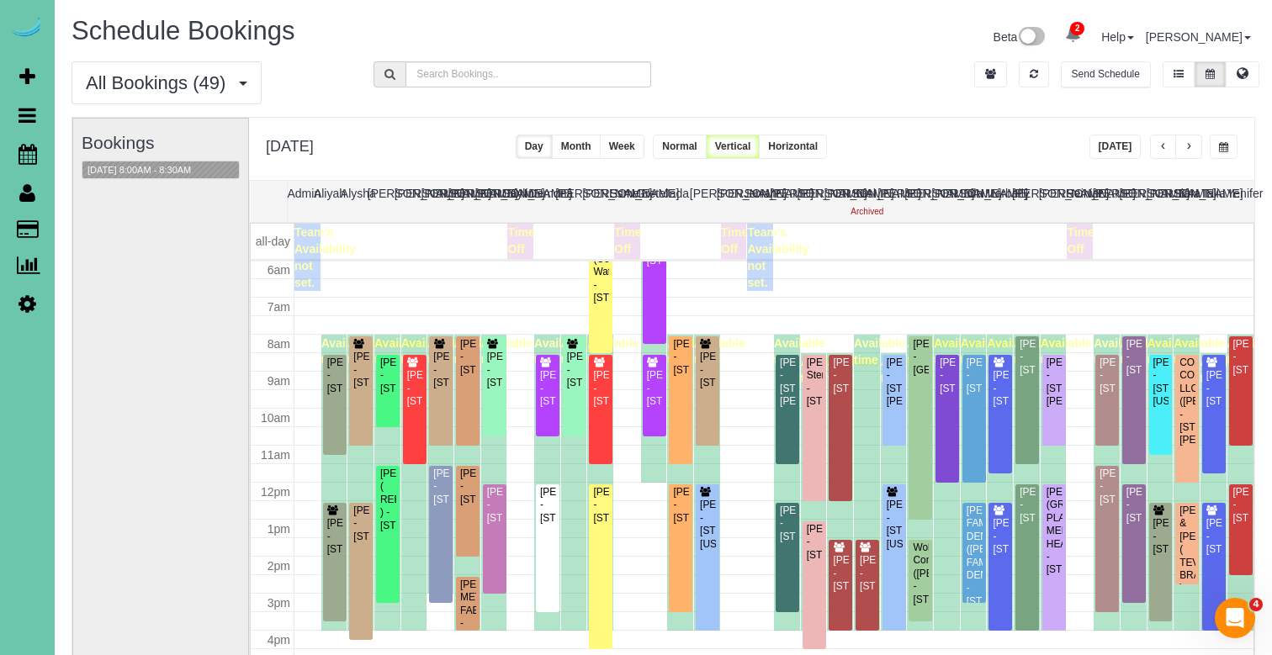
click at [1160, 146] on span "button" at bounding box center [1163, 147] width 8 height 10
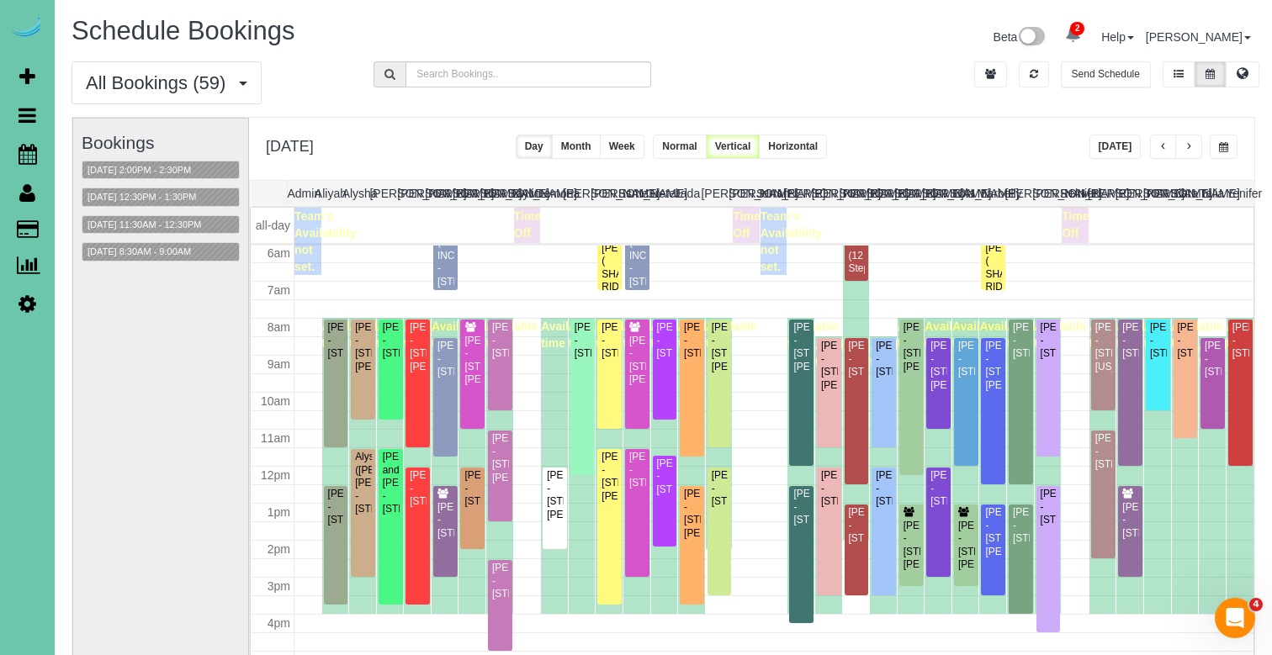
click at [1160, 146] on span "button" at bounding box center [1163, 147] width 8 height 10
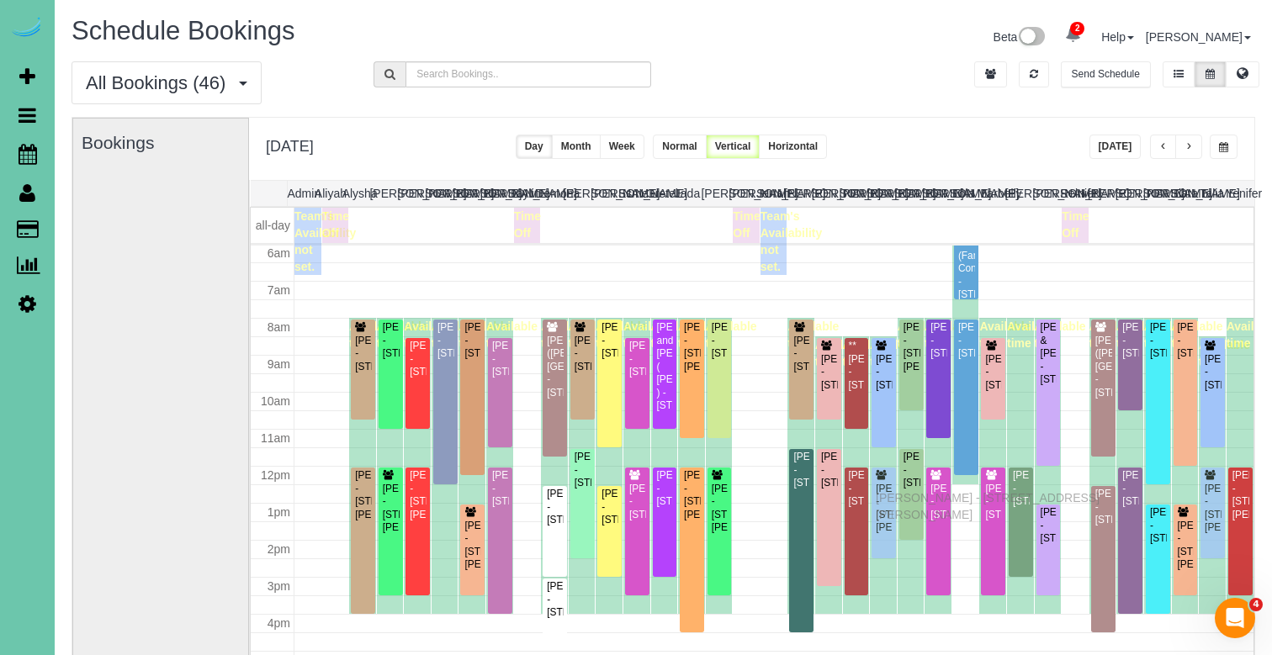
drag, startPoint x: 880, startPoint y: 509, endPoint x: 880, endPoint y: 495, distance: 13.5
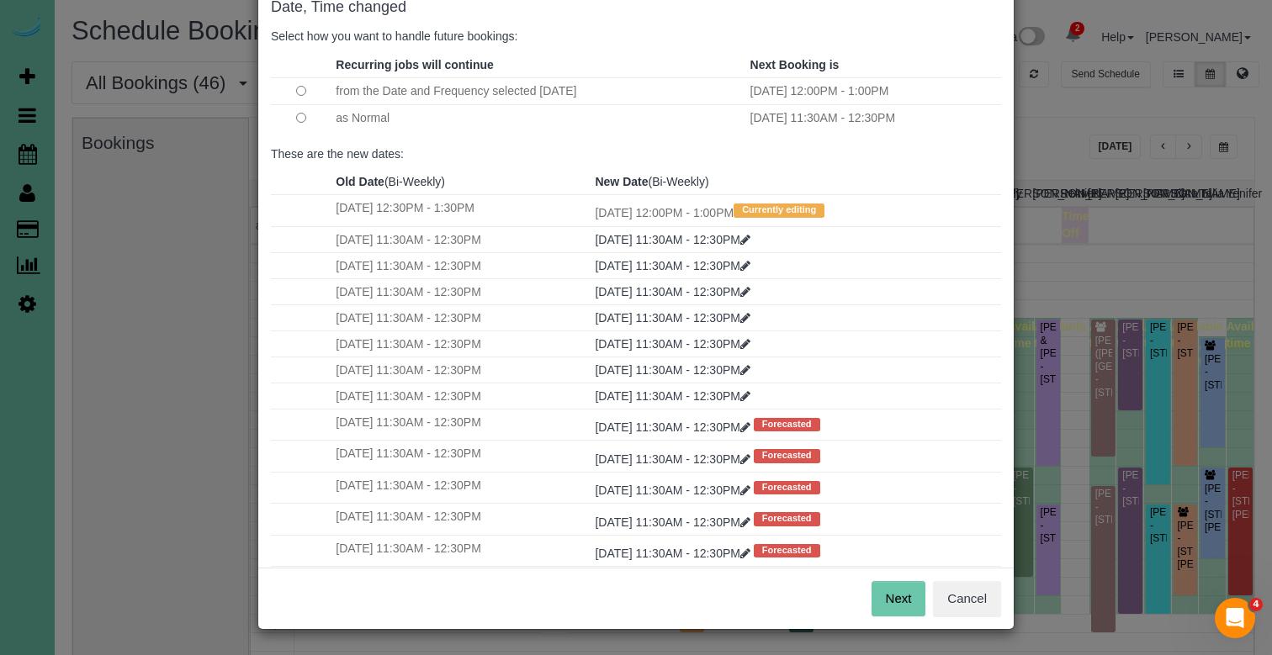
scroll to position [98, 0]
click at [892, 595] on button "Next" at bounding box center [899, 599] width 55 height 35
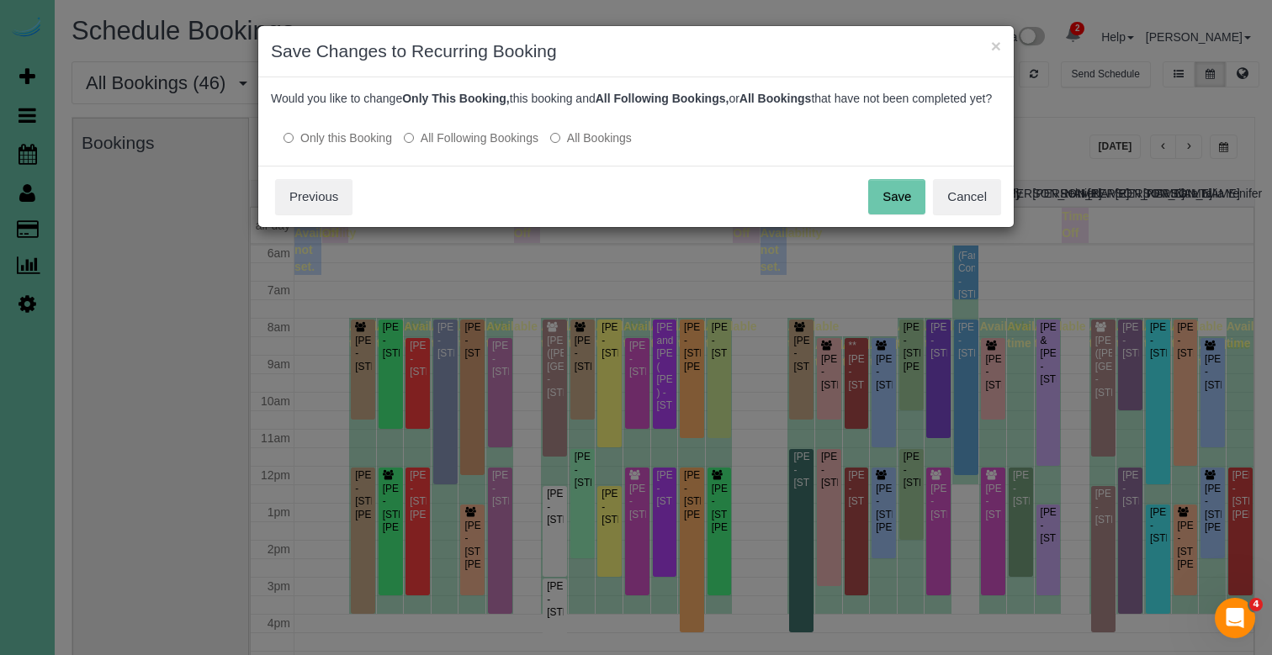
click at [902, 215] on button "Save" at bounding box center [896, 196] width 57 height 35
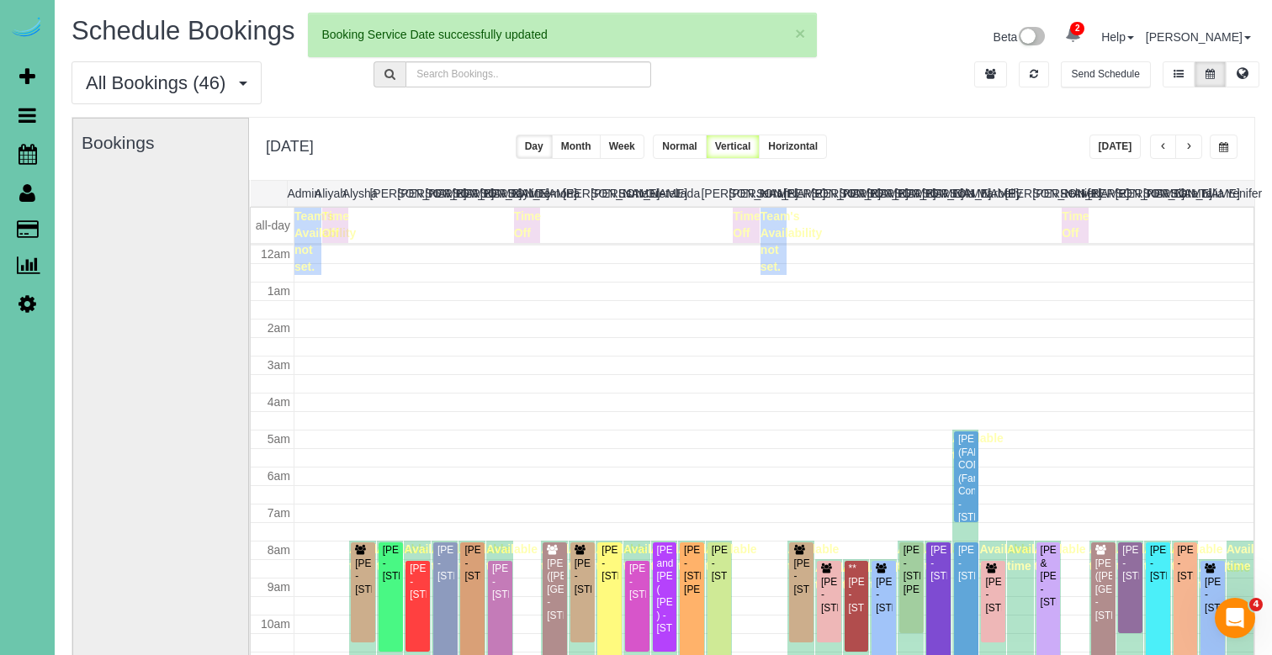
scroll to position [223, 0]
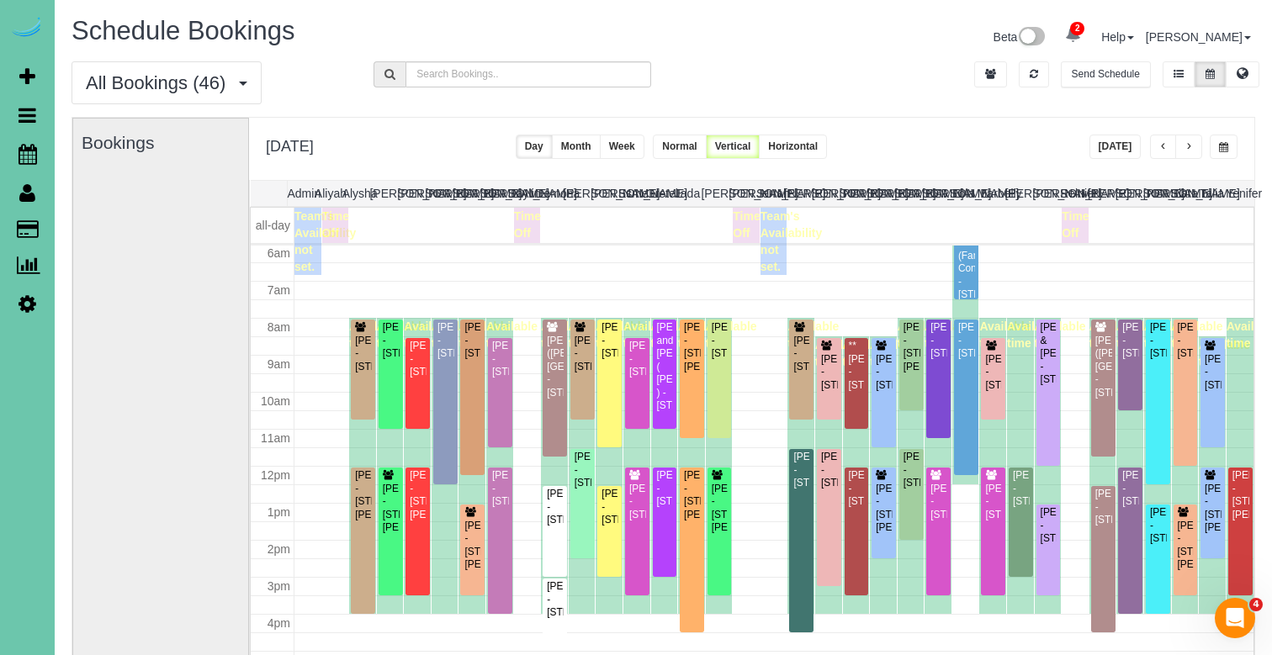
click at [1220, 146] on span "button" at bounding box center [1223, 147] width 9 height 10
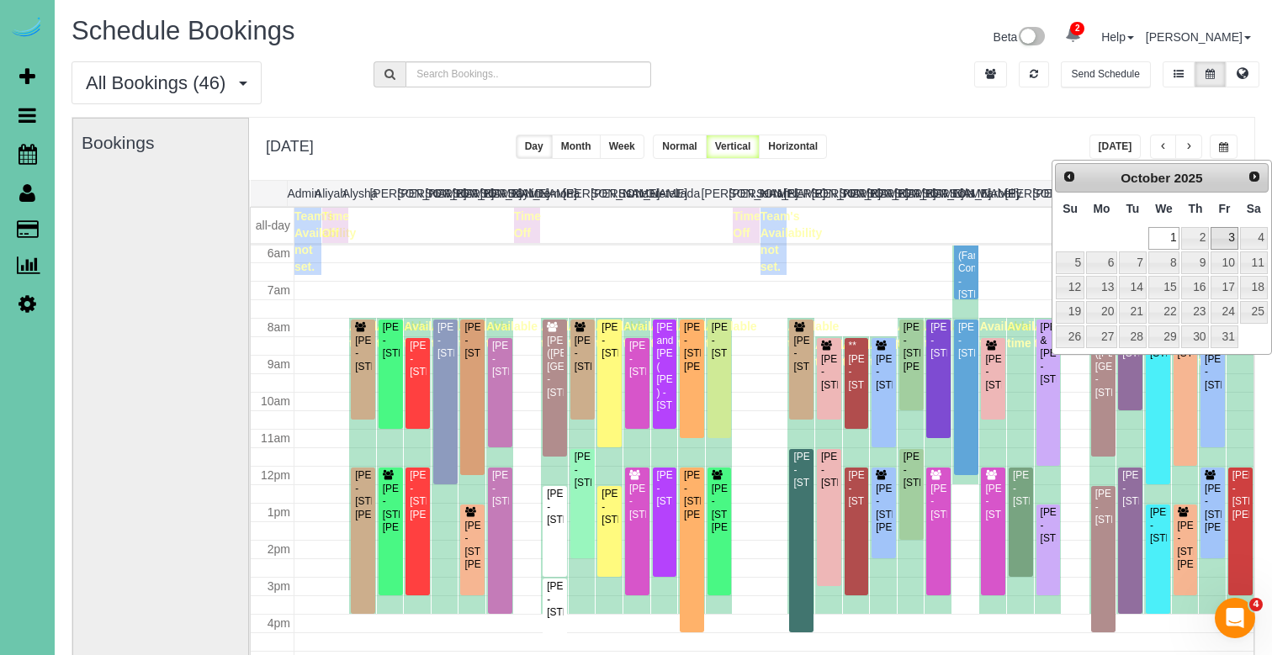
click at [1226, 241] on link "3" at bounding box center [1224, 238] width 27 height 23
type input "**********"
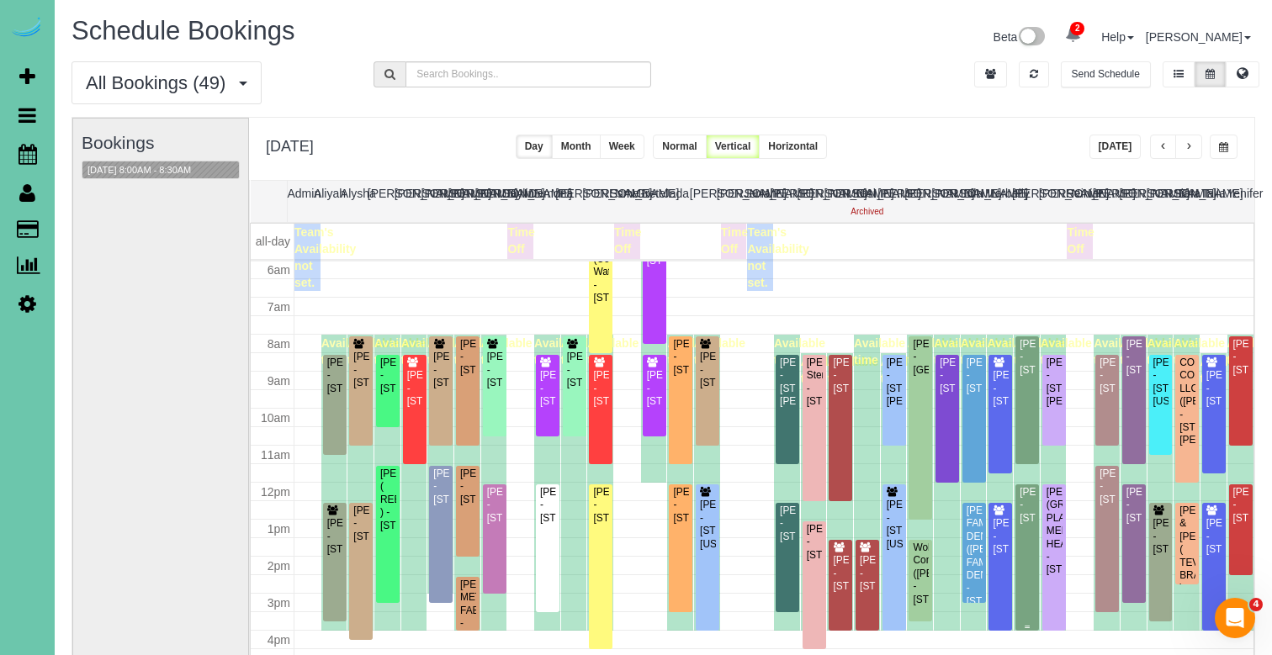
click at [1030, 525] on div "Kendra Walter - 8111 S 186th St, Omaha, NE 68136" at bounding box center [1027, 505] width 17 height 39
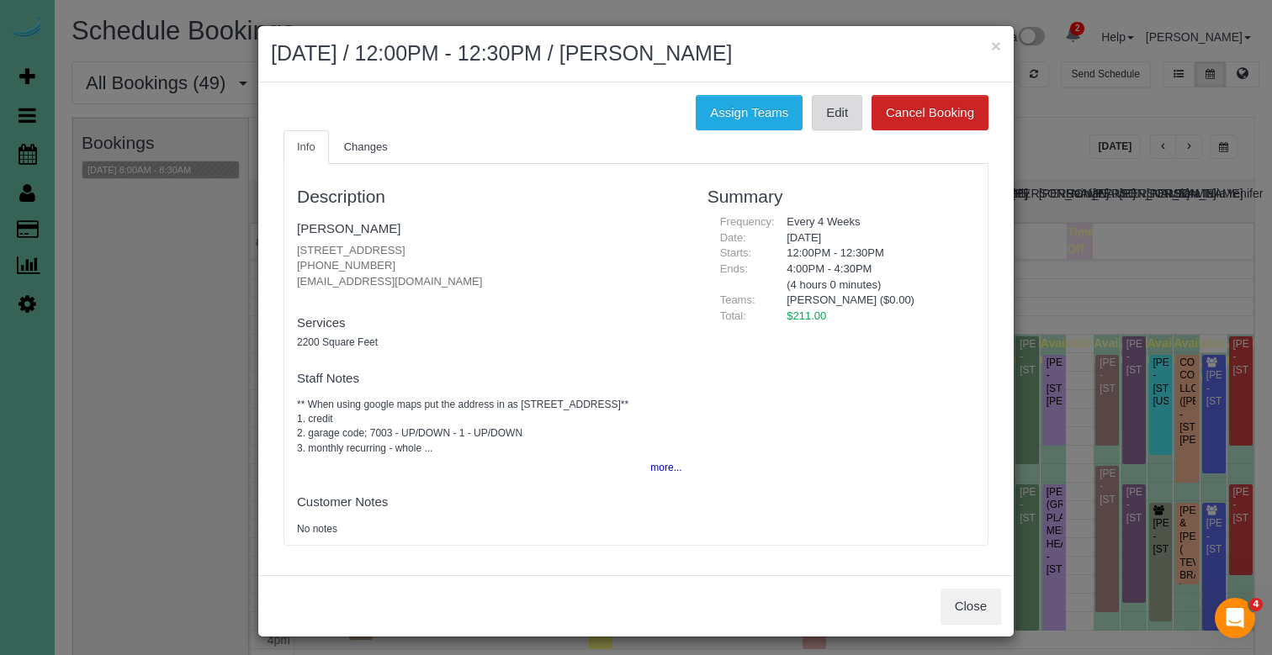
click at [839, 103] on link "Edit" at bounding box center [837, 112] width 50 height 35
click at [996, 47] on button "×" at bounding box center [996, 46] width 10 height 18
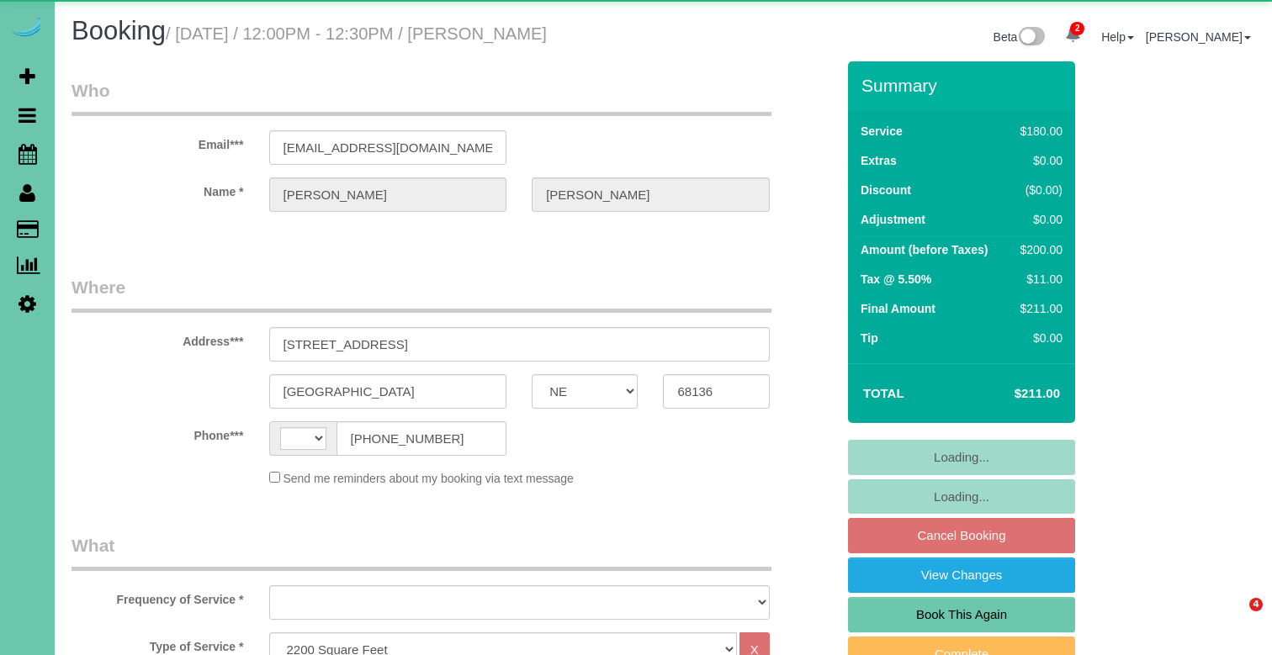
select select "NE"
select select "string:fspay-6c037ca5-af36-4d57-93dc-c30959b1109a"
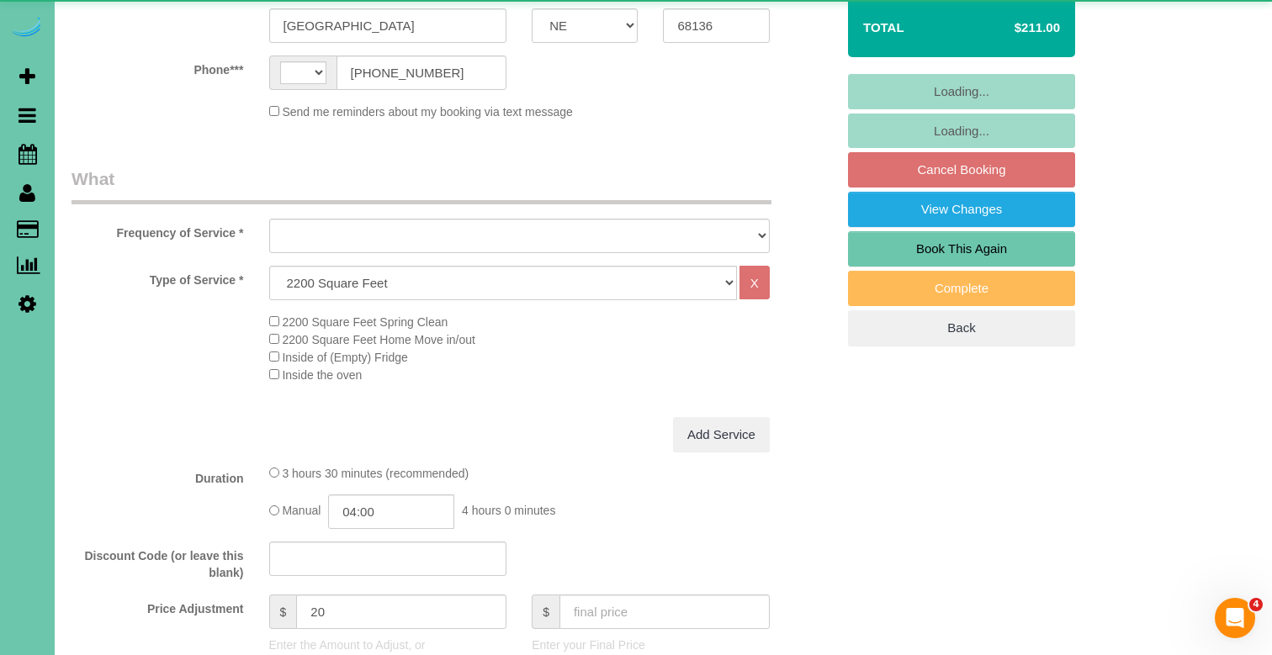
select select "string:[GEOGRAPHIC_DATA]"
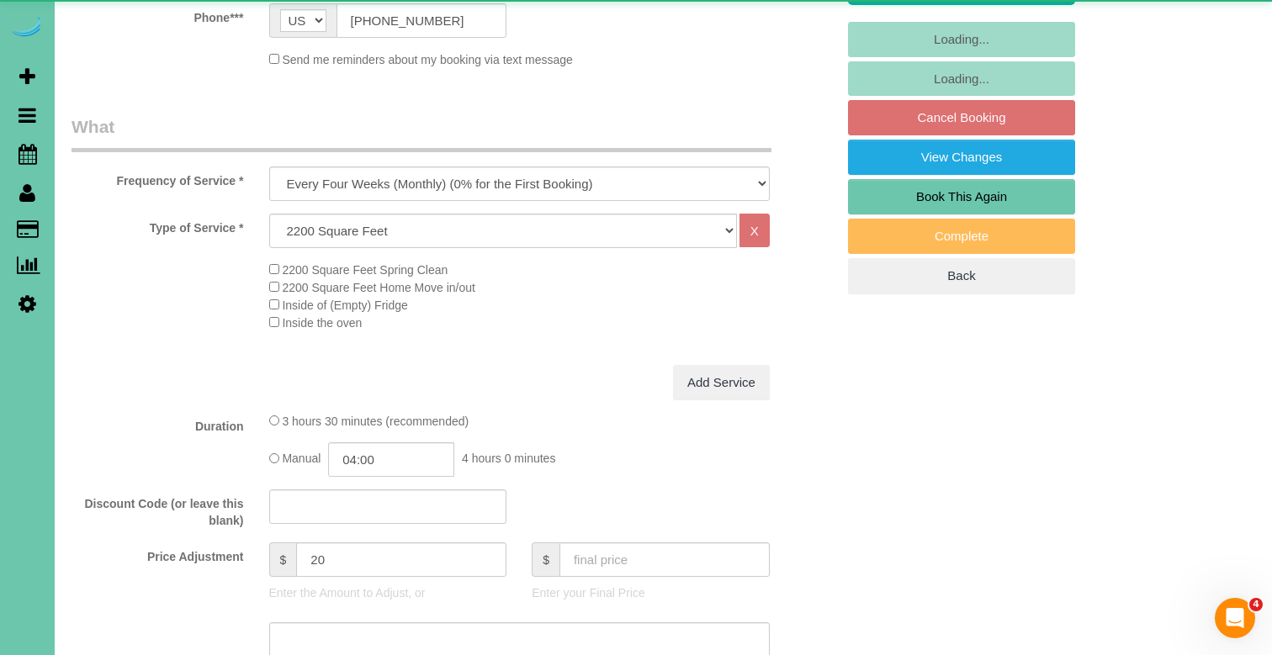
select select "object:855"
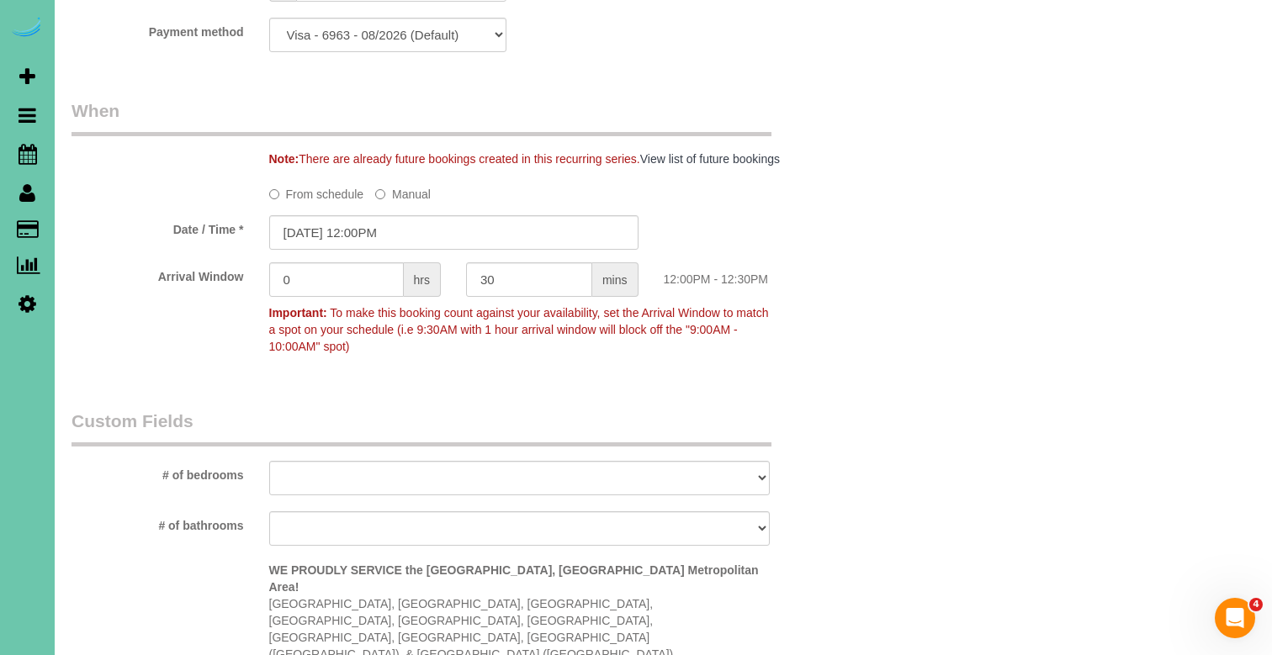
scroll to position [1185, 0]
click at [482, 227] on input "[DATE] 12:00PM" at bounding box center [453, 232] width 369 height 34
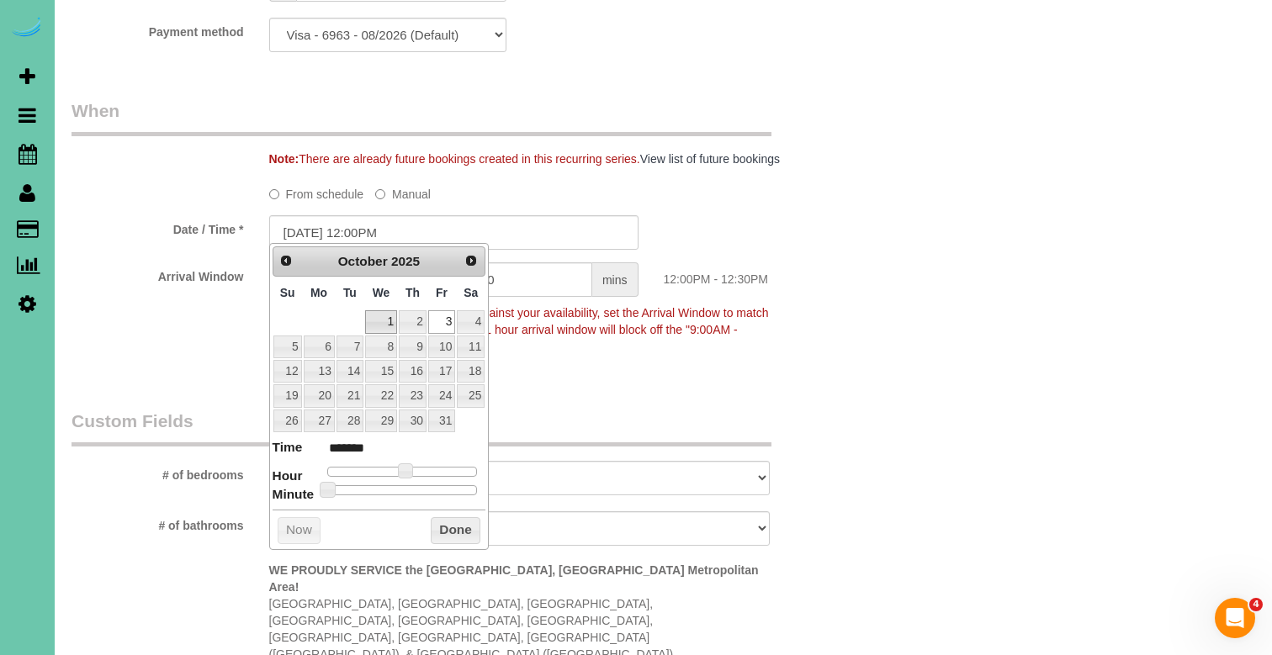
click at [381, 321] on link "1" at bounding box center [381, 321] width 32 height 23
type input "[DATE] 11:00AM"
type input "*******"
type input "[DATE] 10:00AM"
type input "*******"
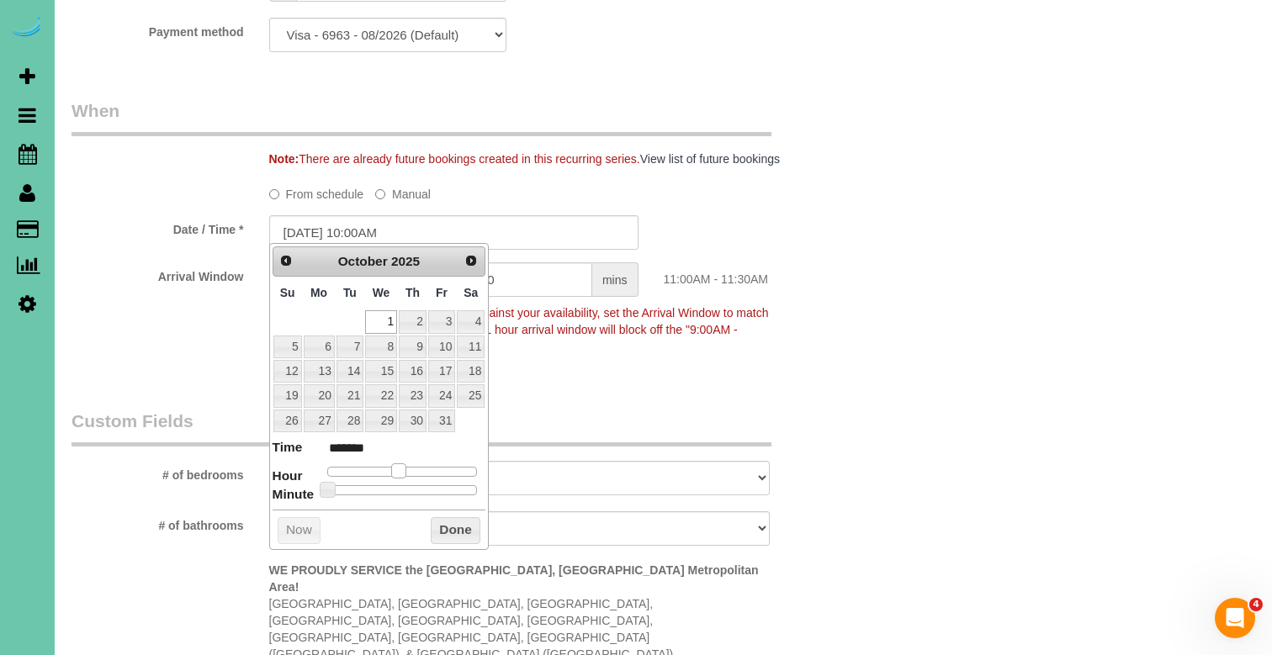
type input "[DATE] 9:00AM"
type input "******"
type input "[DATE] 8:00AM"
type input "******"
drag, startPoint x: 407, startPoint y: 470, endPoint x: 385, endPoint y: 470, distance: 21.9
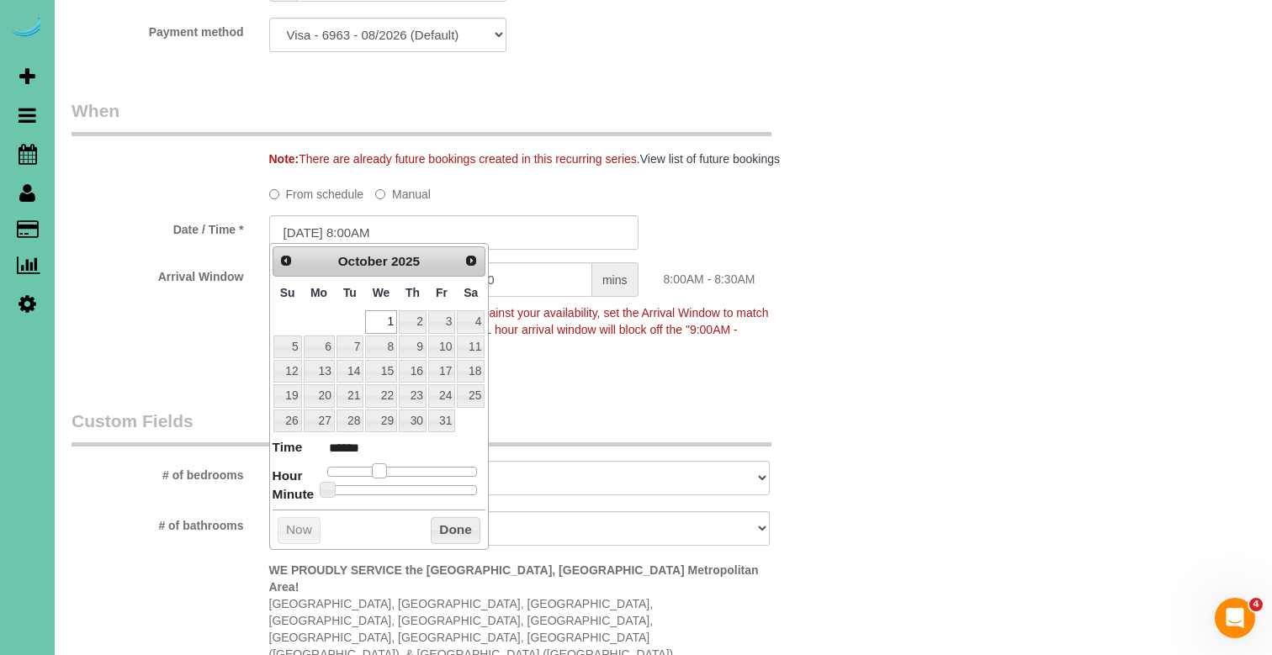
click at [385, 470] on span at bounding box center [379, 471] width 15 height 15
click at [448, 531] on button "Done" at bounding box center [456, 530] width 50 height 27
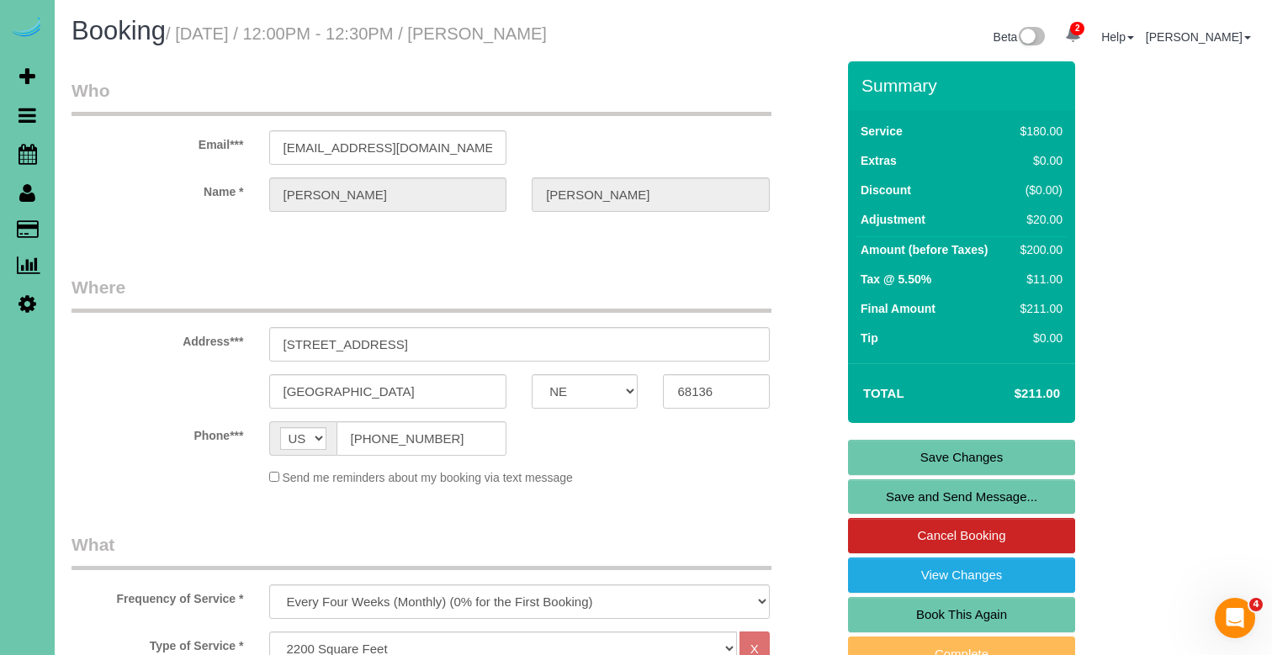
scroll to position [0, 0]
click at [901, 458] on link "Save Changes" at bounding box center [961, 457] width 227 height 35
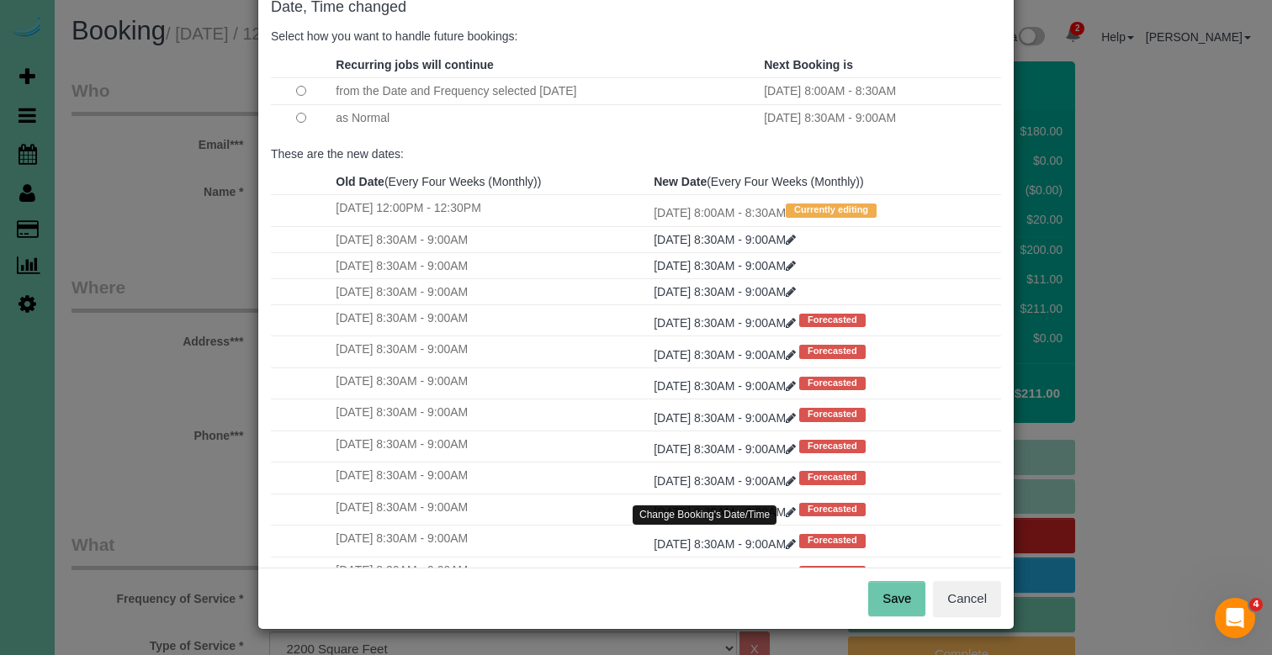
scroll to position [98, 0]
click at [892, 593] on button "Save" at bounding box center [896, 599] width 57 height 35
